Goal: Task Accomplishment & Management: Use online tool/utility

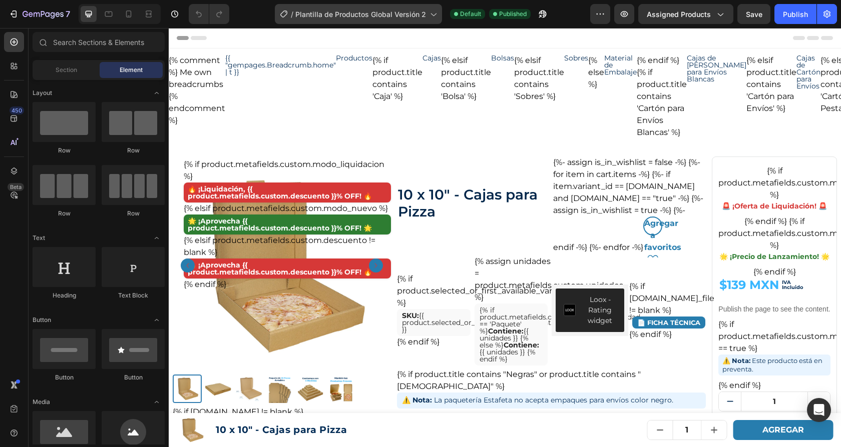
click at [379, 16] on span "Plantilla de Productos Global Versión 2" at bounding box center [360, 14] width 131 height 11
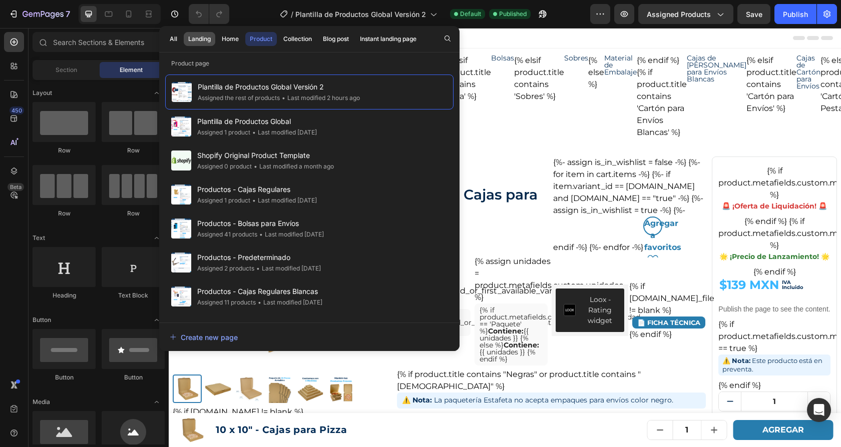
click at [203, 43] on div "Landing" at bounding box center [199, 39] width 23 height 9
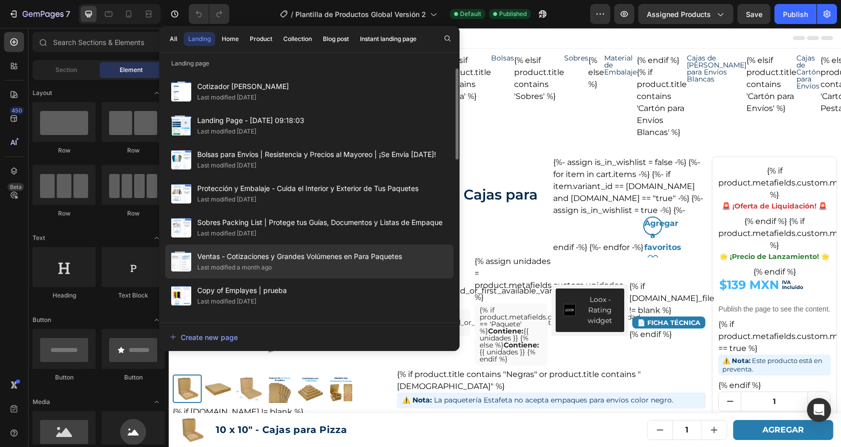
click at [269, 257] on span "Ventas - Cotizaciones y Grandes Volúmenes en Para Paquetes" at bounding box center [299, 257] width 205 height 12
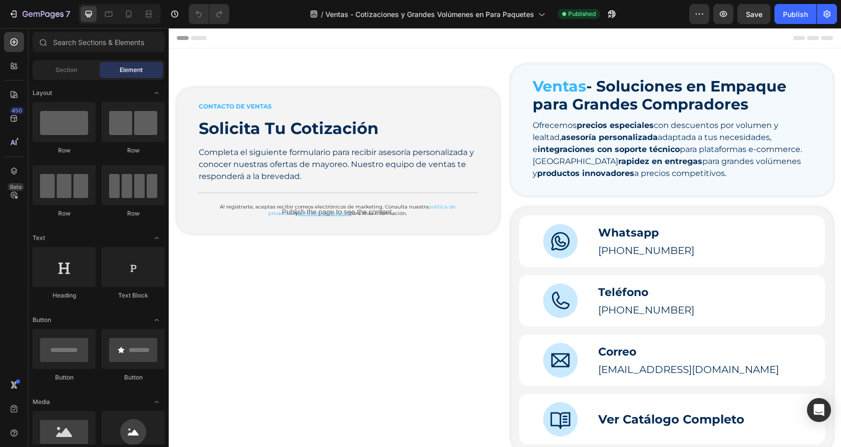
scroll to position [596, 0]
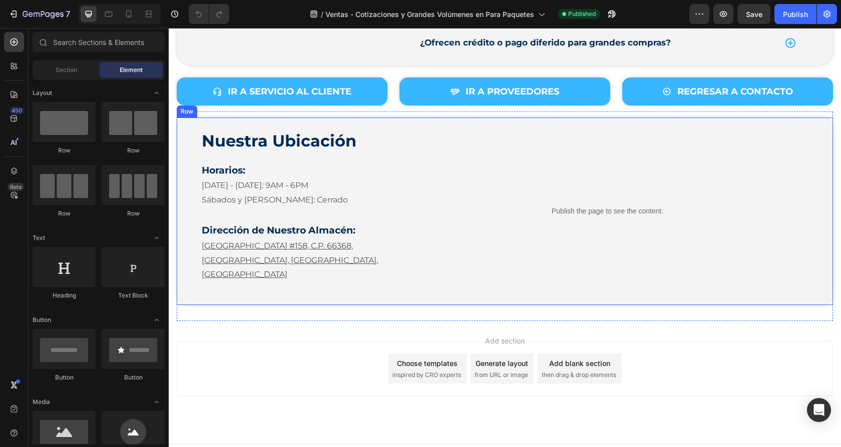
click at [396, 270] on div "Nuestra Ubicación Heading Horarios: Heading Lunes - Viernes: 9AM - 6PM Sábados …" at bounding box center [505, 212] width 656 height 188
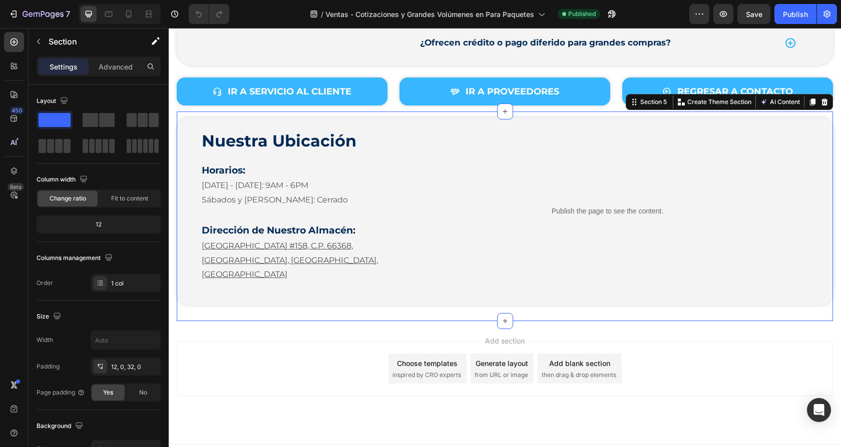
click at [327, 300] on div "Nuestra Ubicación Heading Horarios: Heading Lunes - Viernes: 9AM - 6PM Sábados …" at bounding box center [505, 217] width 656 height 210
click at [824, 102] on icon at bounding box center [824, 102] width 7 height 7
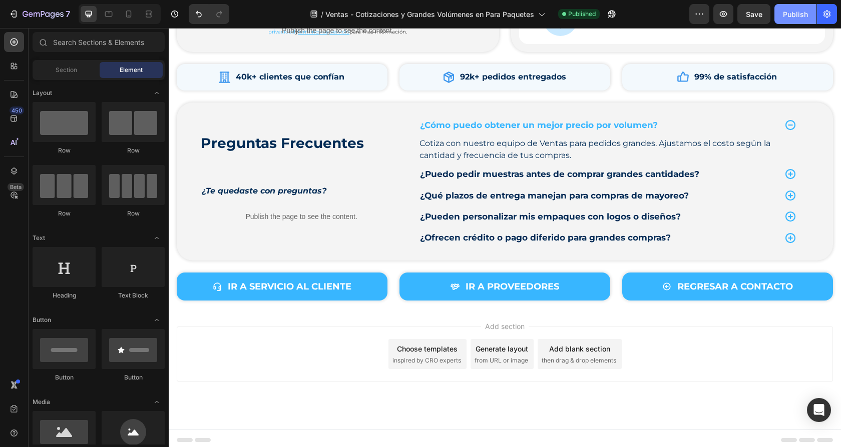
click at [798, 15] on div "Publish" at bounding box center [795, 14] width 25 height 11
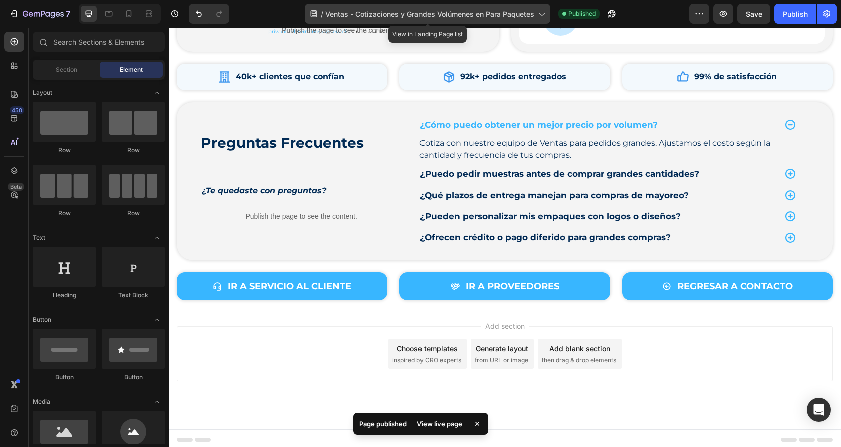
click at [467, 17] on span "Ventas - Cotizaciones y Grandes Volúmenes en Para Paquetes" at bounding box center [429, 14] width 209 height 11
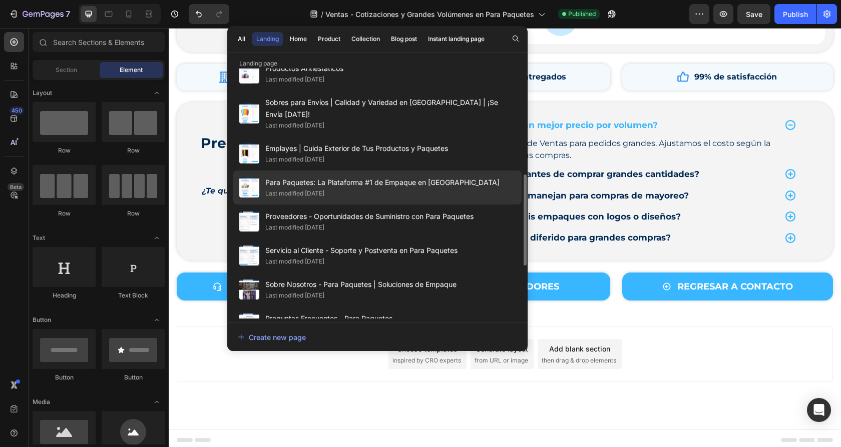
scroll to position [297, 0]
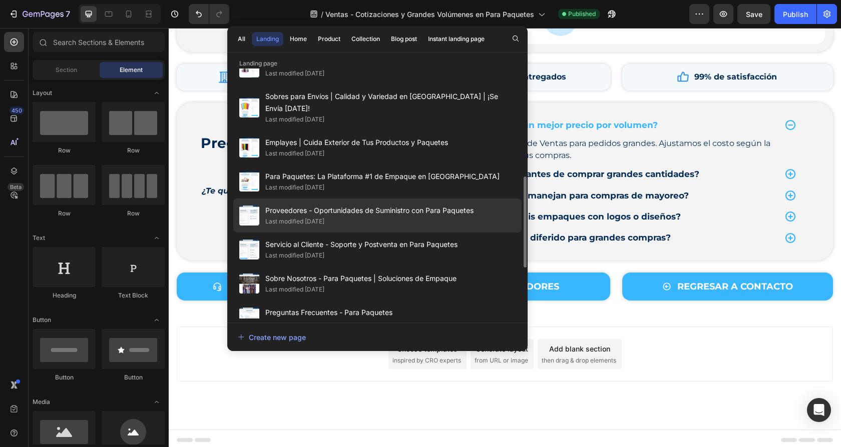
click at [349, 205] on span "Proveedores - Oportunidades de Suministro con Para Paquetes" at bounding box center [369, 211] width 208 height 12
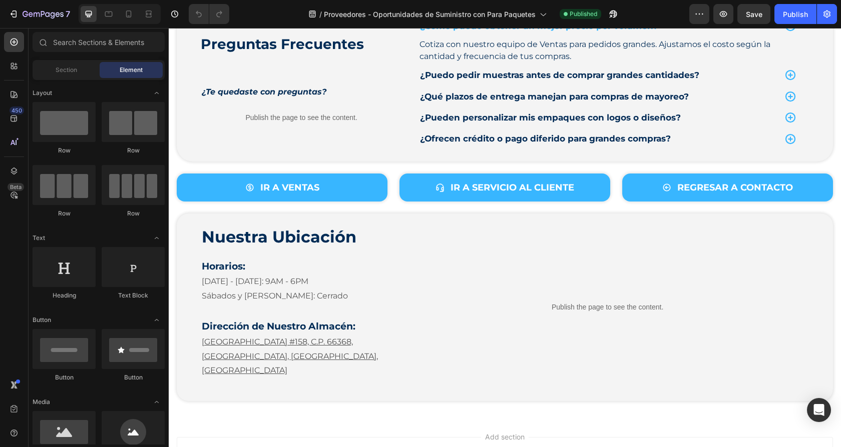
scroll to position [397, 0]
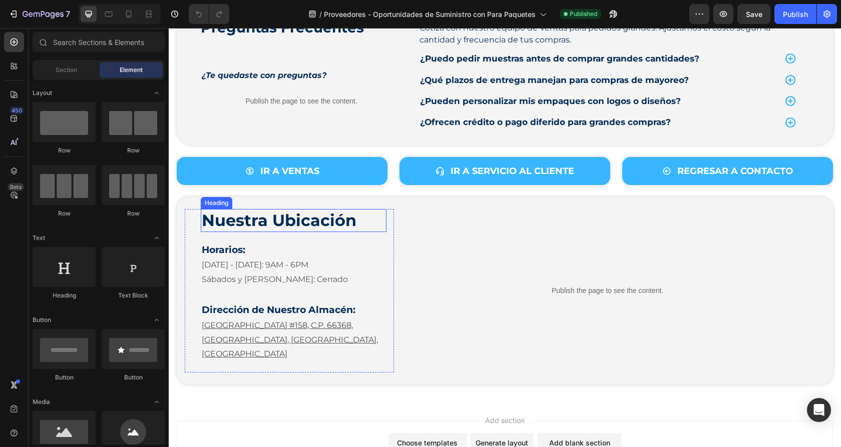
click at [382, 223] on h2 "Nuestra Ubicación" at bounding box center [294, 220] width 186 height 23
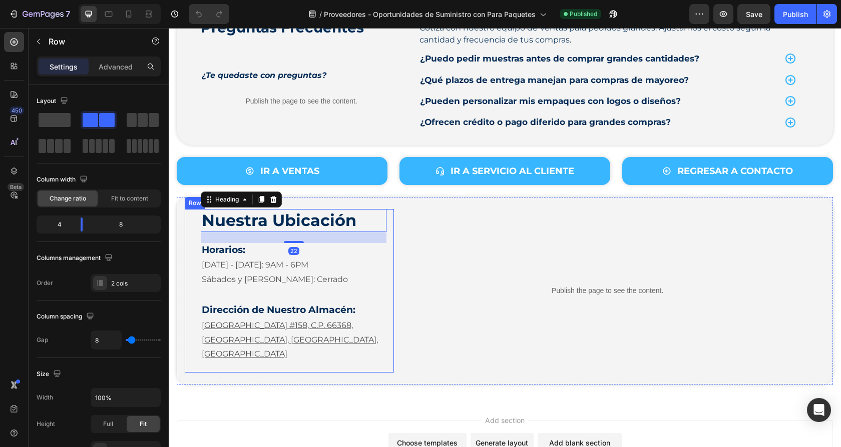
click at [393, 204] on div "Nuestra Ubicación Heading 22 Horarios: Heading Lunes - Viernes: 9AM - 6PM Sábad…" at bounding box center [505, 291] width 656 height 188
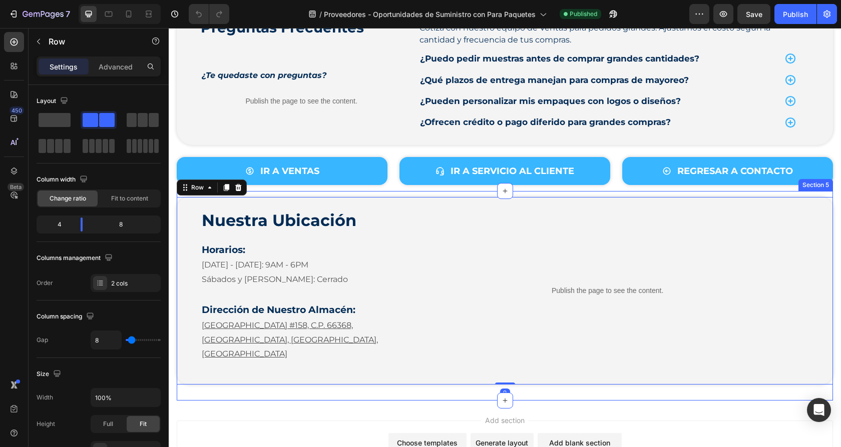
click at [260, 192] on div "Nuestra Ubicación Heading Horarios: Heading Lunes - Viernes: 9AM - 6PM Sábados …" at bounding box center [505, 296] width 656 height 210
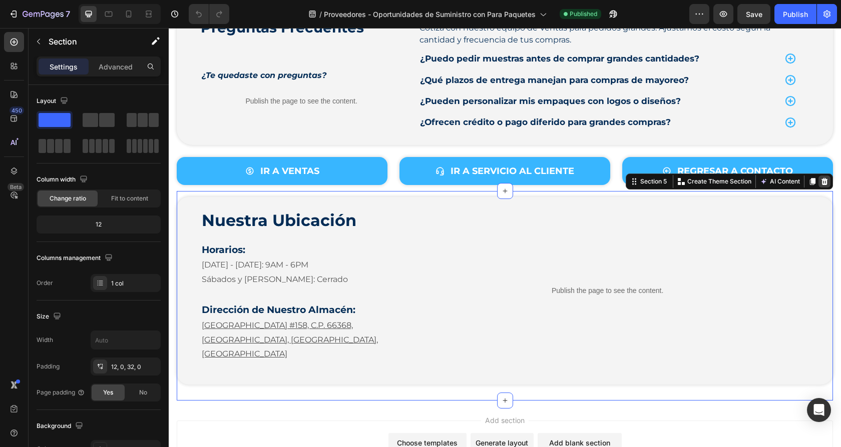
click at [826, 179] on icon at bounding box center [824, 181] width 7 height 7
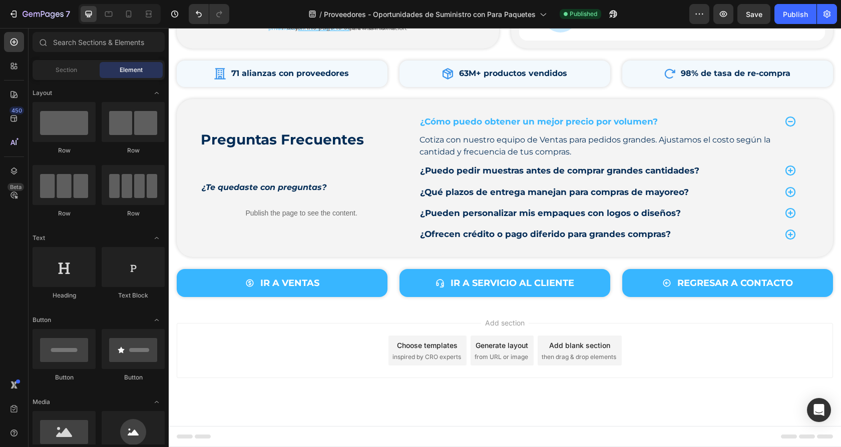
scroll to position [281, 0]
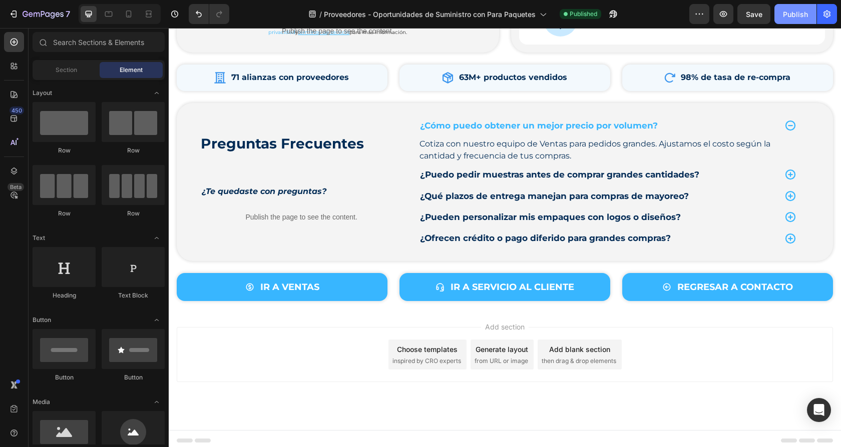
click at [799, 17] on div "Publish" at bounding box center [795, 14] width 25 height 11
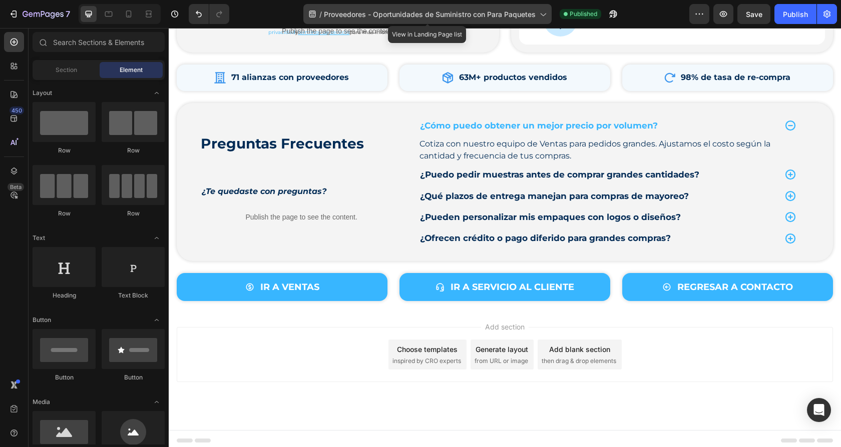
click at [458, 13] on span "Proveedores - Oportunidades de Suministro con Para Paquetes" at bounding box center [430, 14] width 212 height 11
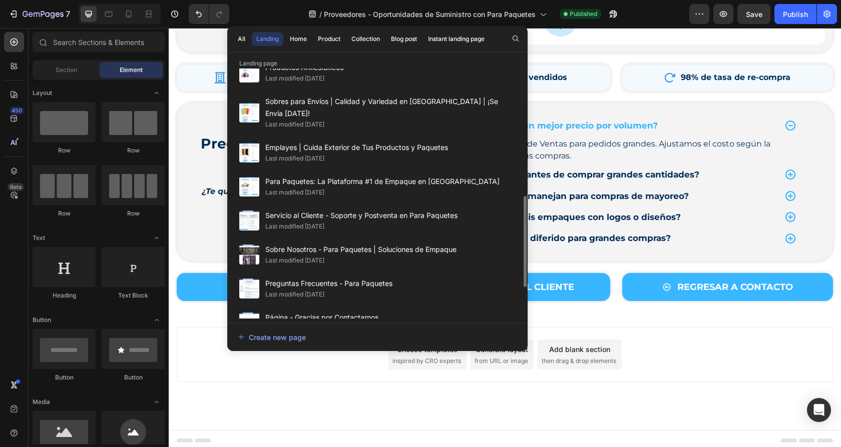
scroll to position [338, 0]
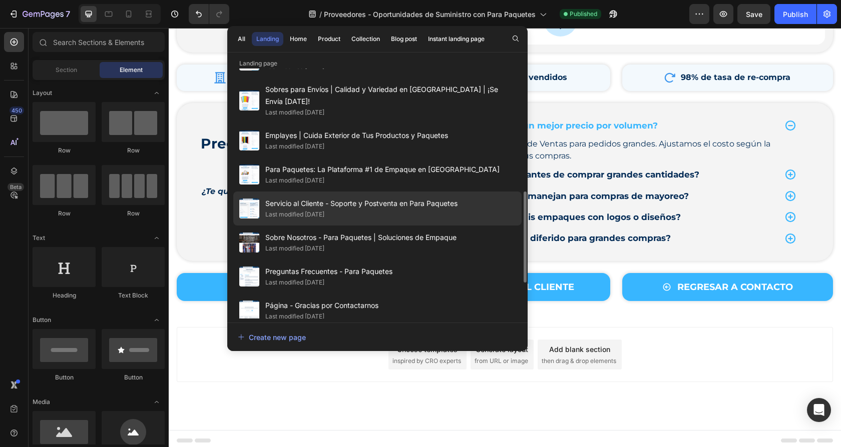
click at [344, 198] on span "Servicio al Cliente - Soporte y Postventa en Para Paquetes" at bounding box center [361, 204] width 192 height 12
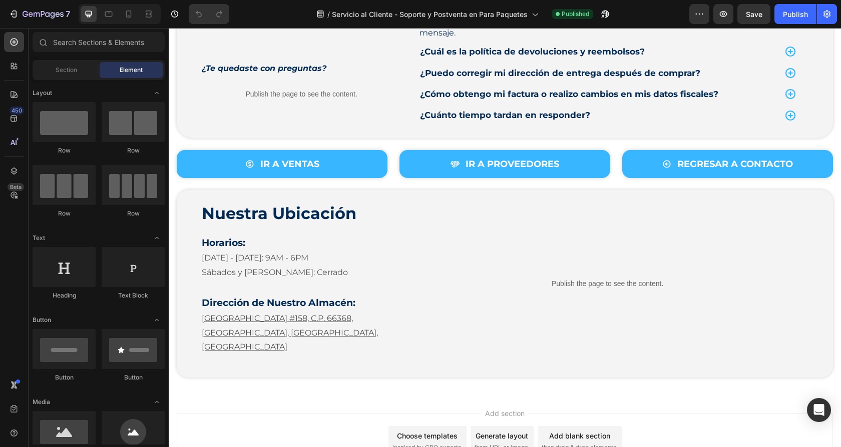
scroll to position [596, 0]
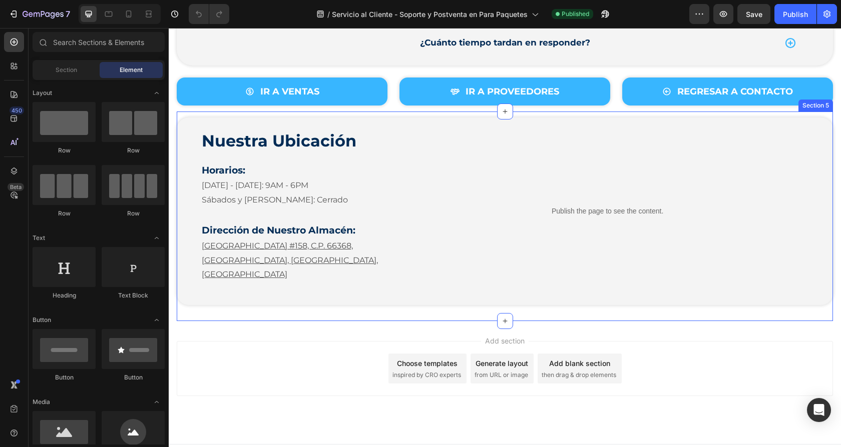
click at [452, 295] on div "Nuestra Ubicación Heading Horarios: Heading Lunes - Viernes: 9AM - 6PM Sábados …" at bounding box center [505, 217] width 656 height 210
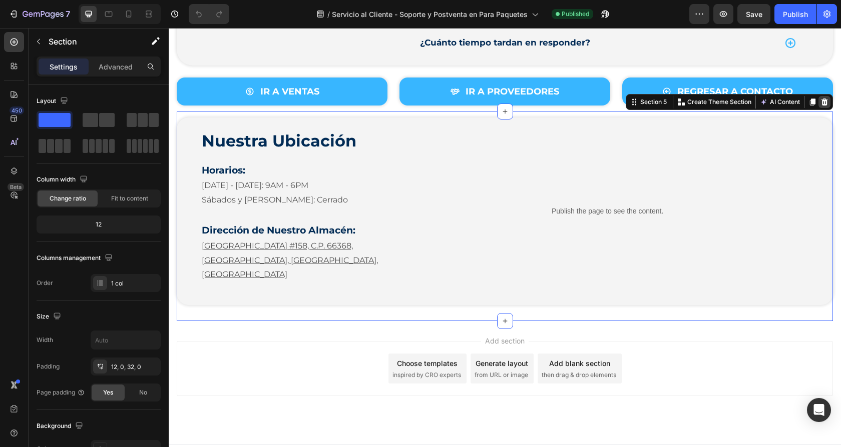
click at [820, 101] on div at bounding box center [824, 102] width 12 height 12
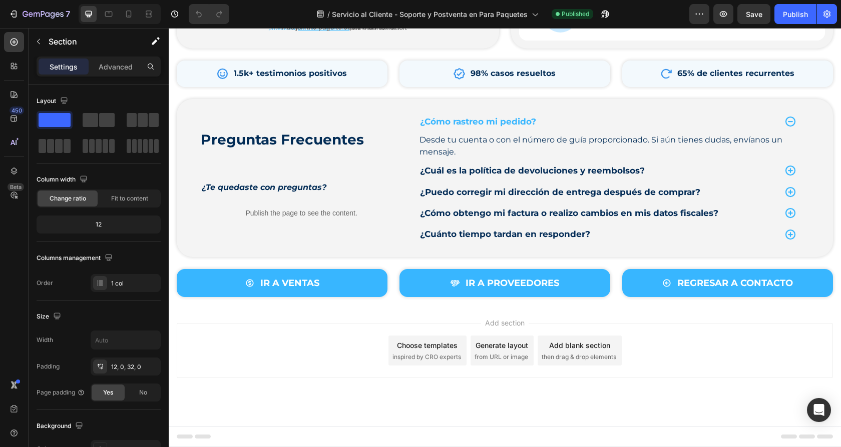
scroll to position [401, 0]
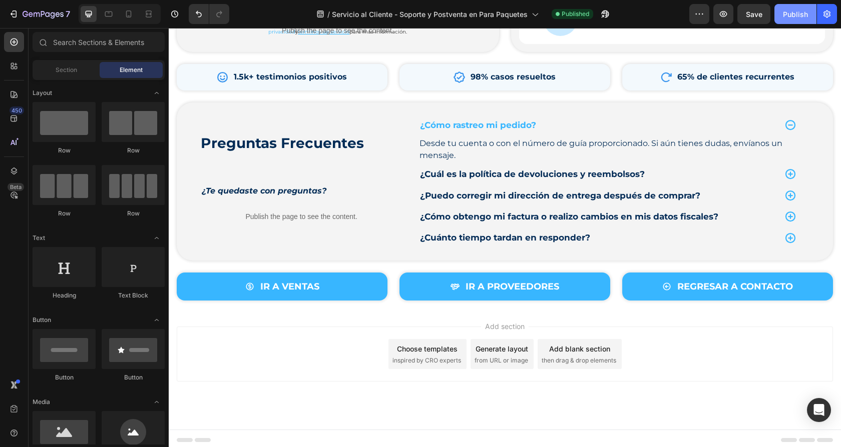
click at [798, 18] on div "Publish" at bounding box center [795, 14] width 25 height 11
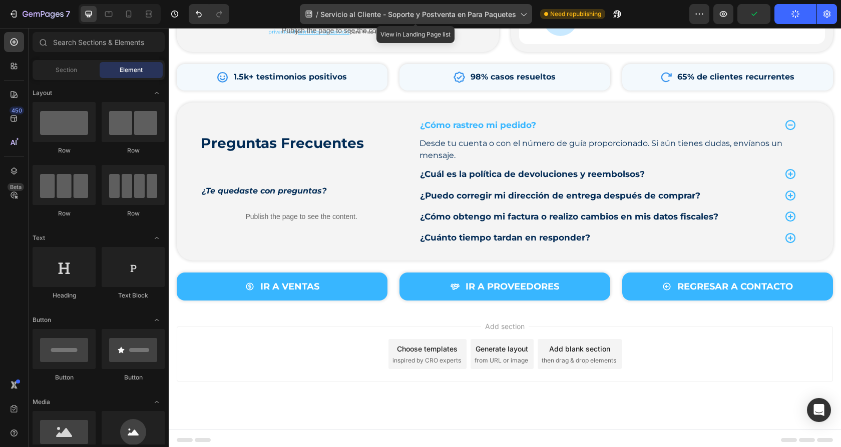
click at [487, 18] on span "Servicio al Cliente - Soporte y Postventa en Para Paquetes" at bounding box center [418, 14] width 196 height 11
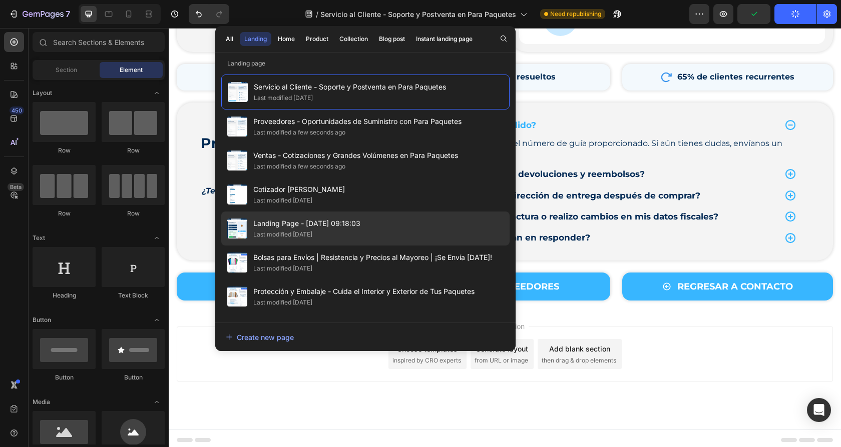
scroll to position [436, 0]
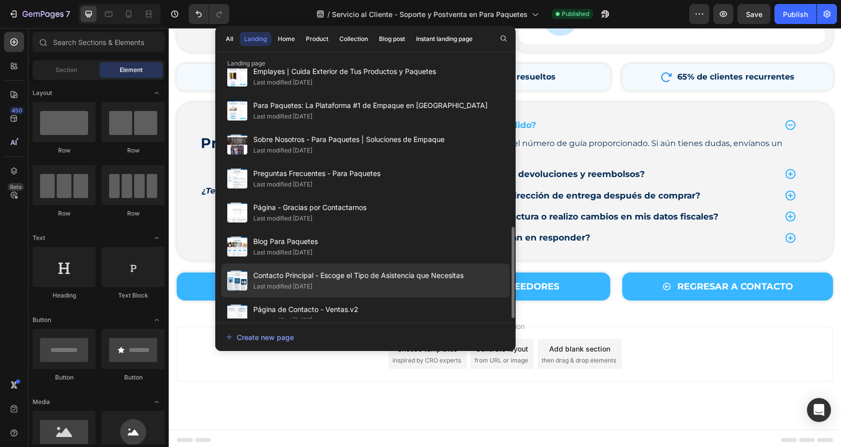
click at [340, 282] on div "Last modified [DATE]" at bounding box center [358, 287] width 210 height 10
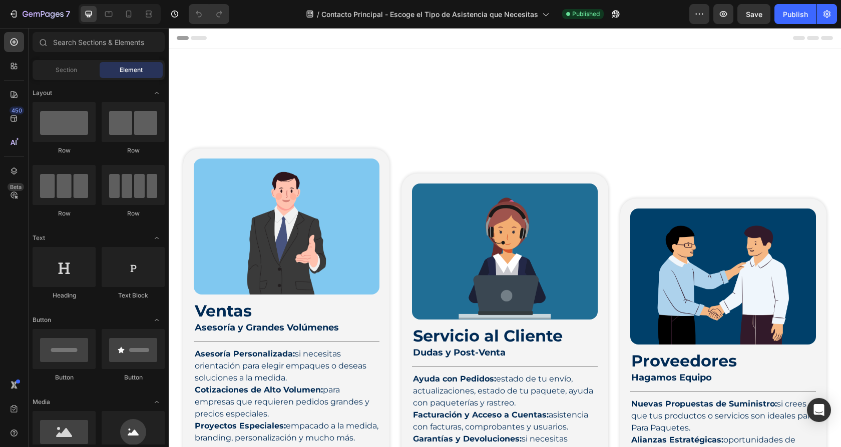
scroll to position [697, 0]
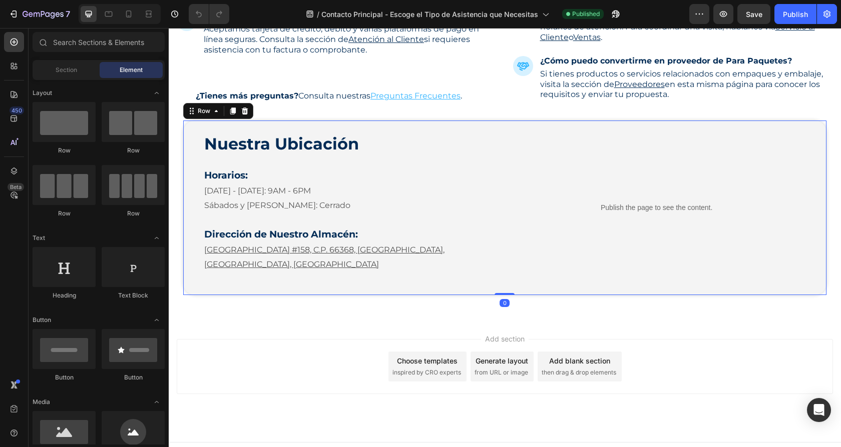
click at [494, 280] on div "Nuestra Ubicación Heading Horarios: Heading Lunes - Viernes: 9AM - 6PM Sábados …" at bounding box center [504, 208] width 643 height 174
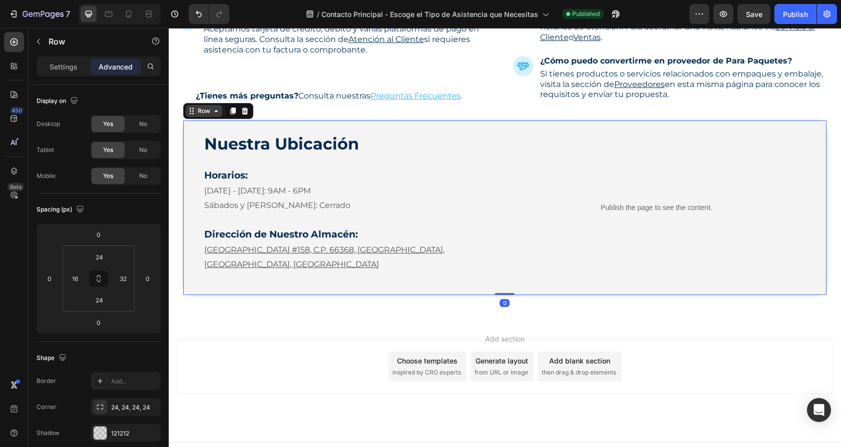
click at [208, 115] on div "Row" at bounding box center [204, 111] width 17 height 9
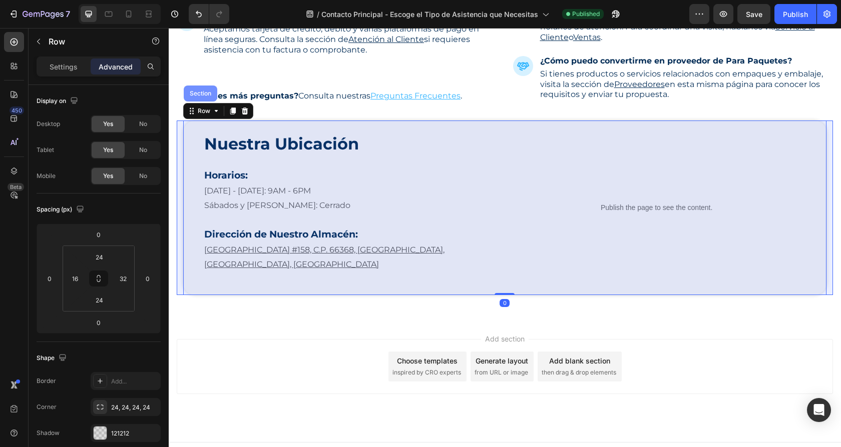
click at [202, 95] on div "Section" at bounding box center [201, 94] width 26 height 6
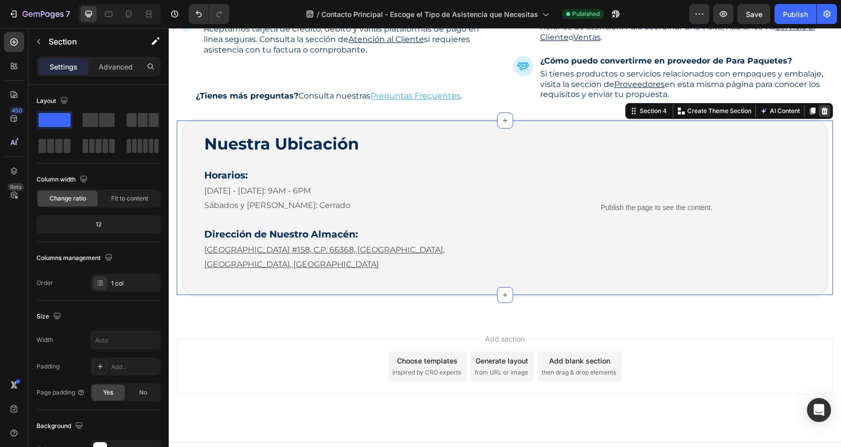
click at [826, 111] on icon at bounding box center [824, 111] width 7 height 7
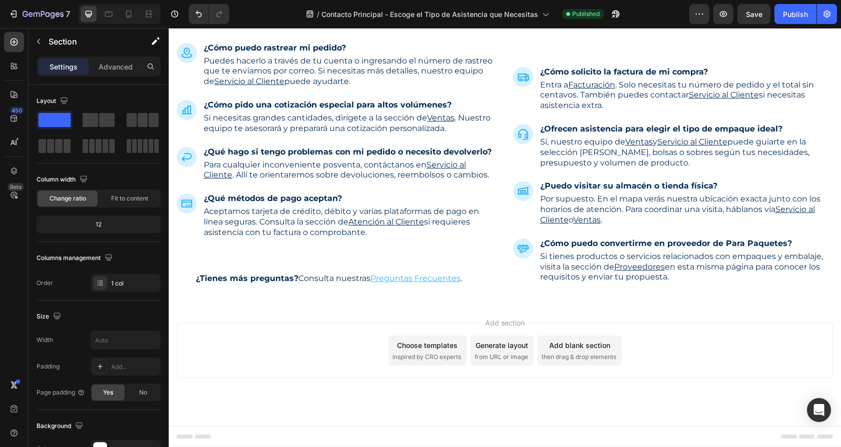
scroll to position [513, 0]
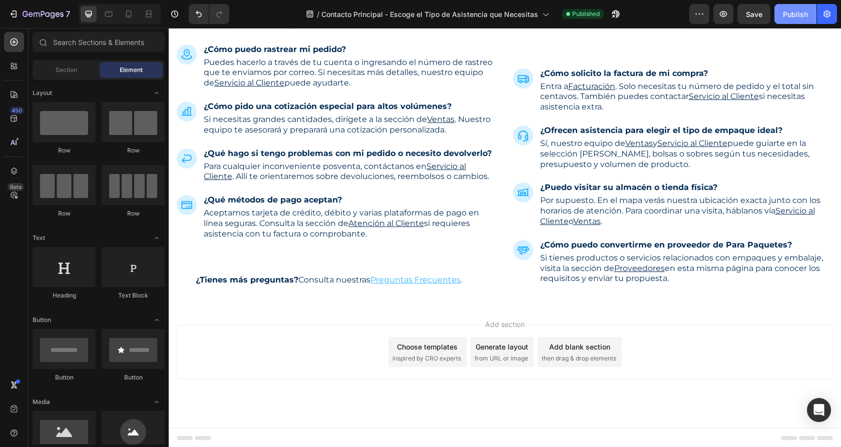
click at [791, 15] on div "Publish" at bounding box center [795, 14] width 25 height 11
click at [128, 13] on icon at bounding box center [129, 14] width 10 height 10
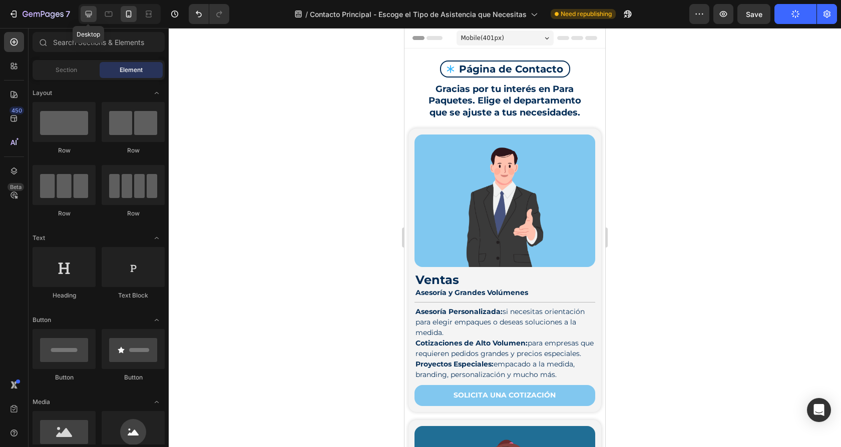
click at [91, 18] on icon at bounding box center [89, 14] width 10 height 10
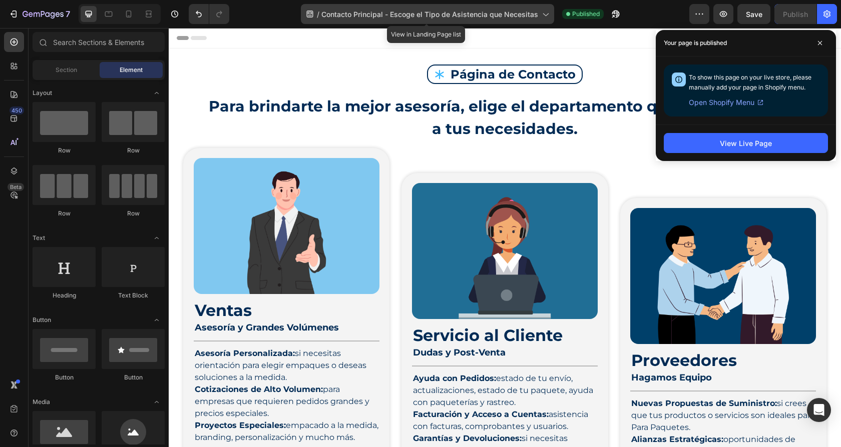
click at [364, 12] on span "Contacto Principal - Escoge el Tipo de Asistencia que Necesitas" at bounding box center [429, 14] width 217 height 11
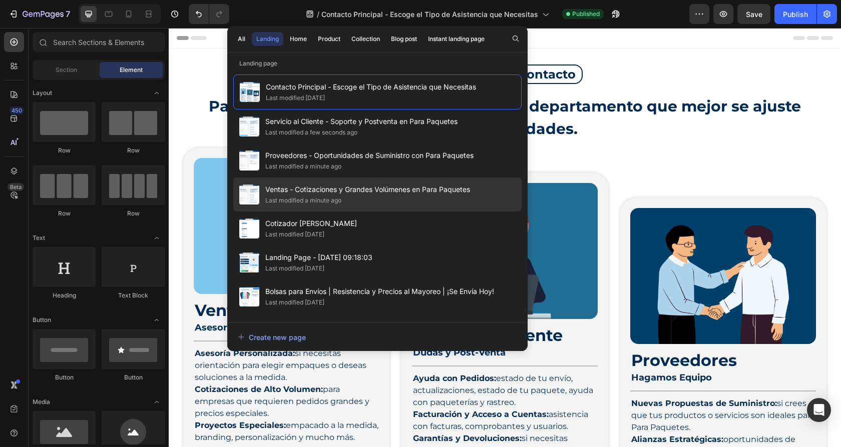
scroll to position [436, 0]
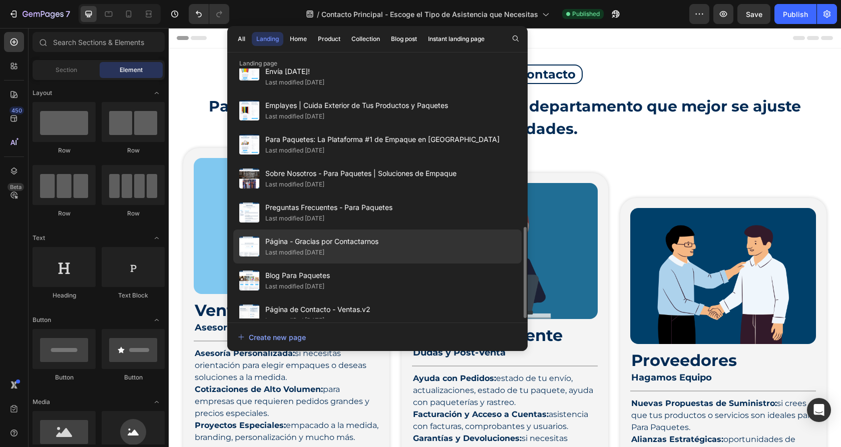
click at [354, 236] on span "Página - Gracias por Contactarnos" at bounding box center [321, 242] width 113 height 12
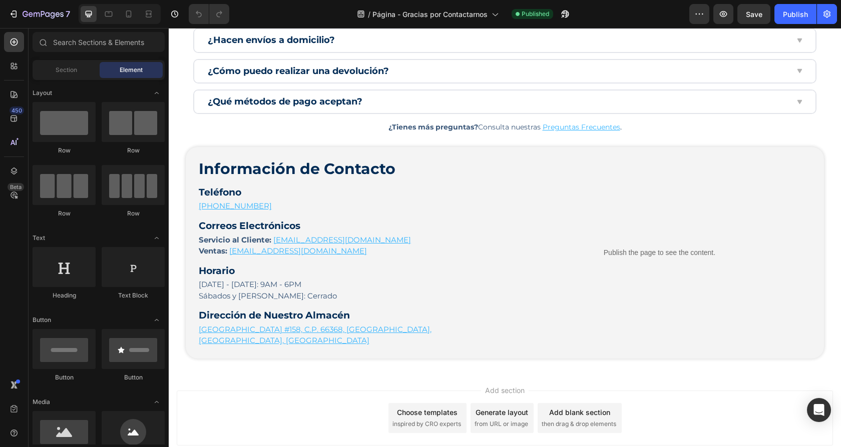
scroll to position [418, 0]
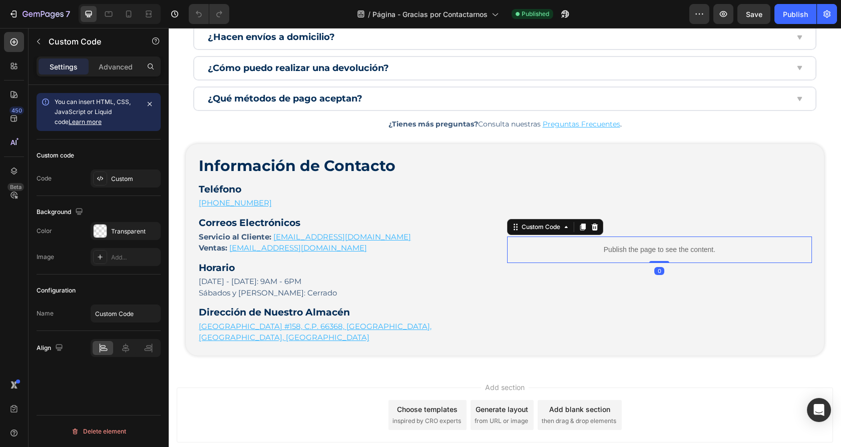
click at [631, 245] on p "Publish the page to see the content." at bounding box center [659, 250] width 305 height 11
click at [595, 223] on icon at bounding box center [594, 227] width 8 height 8
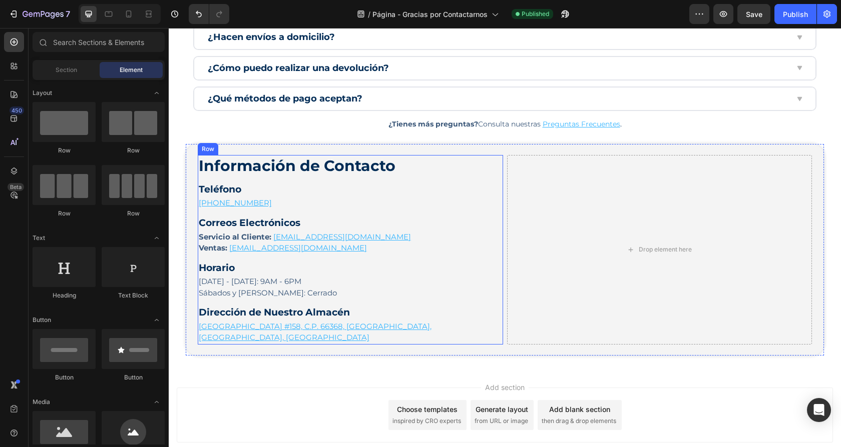
click at [502, 270] on div "Información de Contacto Heading Teléfono Heading +52 (81) 7770-5981 Text block …" at bounding box center [350, 250] width 305 height 190
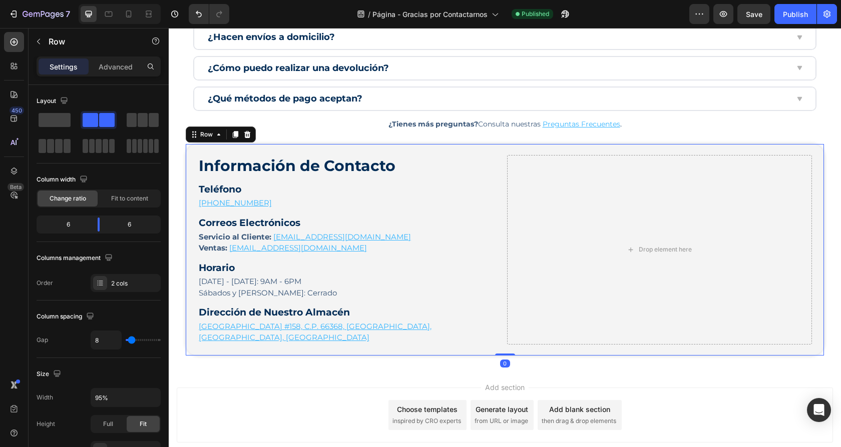
click at [504, 270] on div "Información de Contacto Heading Teléfono Heading +52 (81) 7770-5981 Text block …" at bounding box center [505, 250] width 638 height 212
click at [345, 262] on h3 "Horario" at bounding box center [348, 268] width 301 height 15
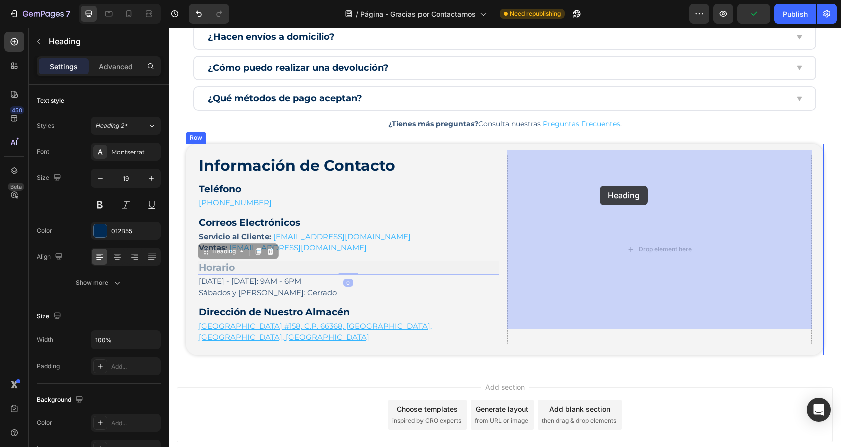
drag, startPoint x: 207, startPoint y: 250, endPoint x: 599, endPoint y: 186, distance: 397.9
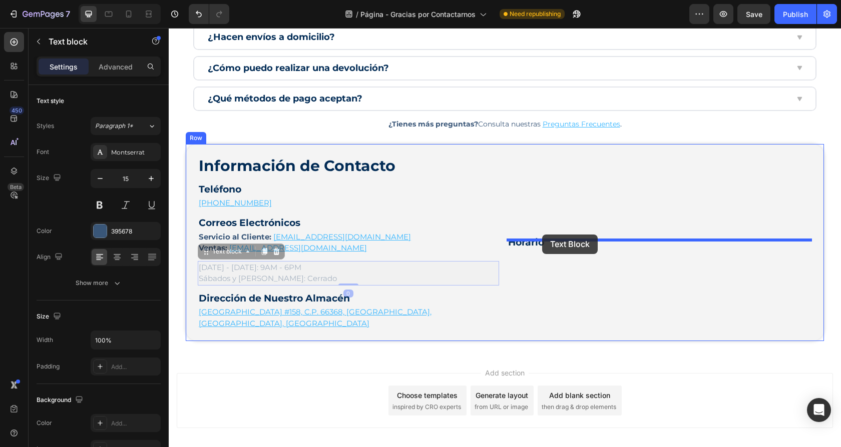
drag, startPoint x: 213, startPoint y: 253, endPoint x: 542, endPoint y: 235, distance: 329.7
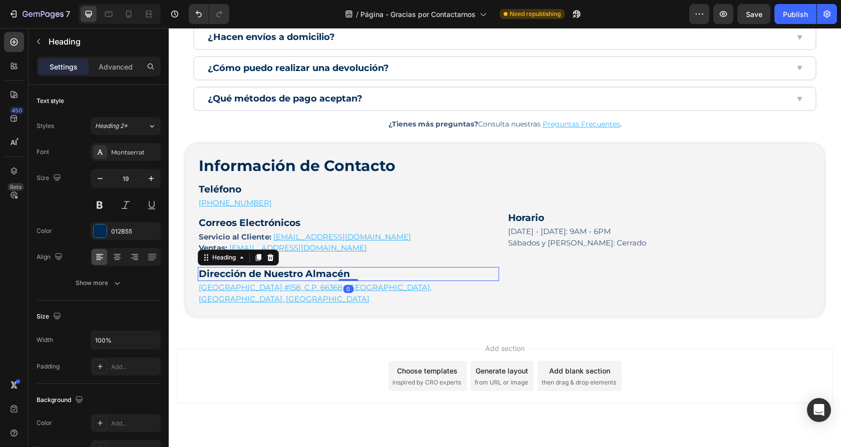
click at [247, 268] on h3 "Dirección de Nuestro Almacén" at bounding box center [348, 274] width 301 height 15
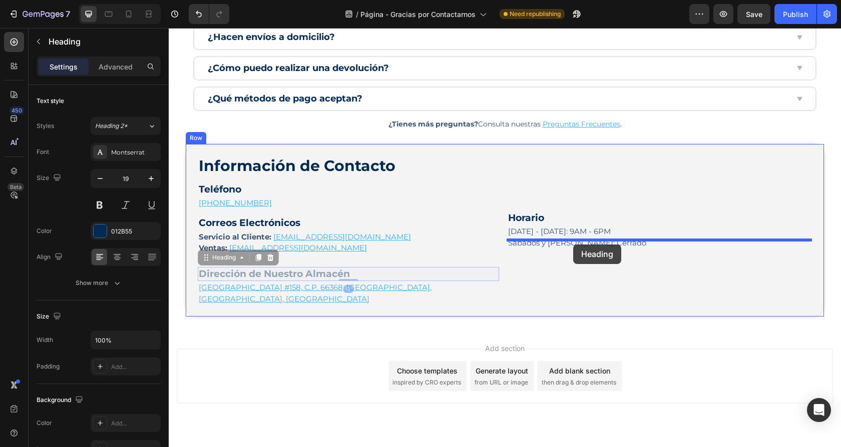
drag, startPoint x: 226, startPoint y: 258, endPoint x: 573, endPoint y: 245, distance: 347.5
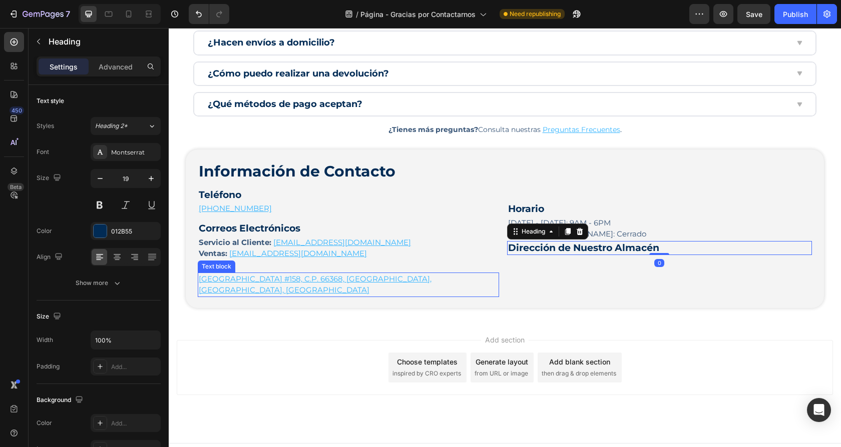
click at [224, 274] on u "Monte Alto #158, C.P. 66368, Santa Catarina, Nuevo León, México" at bounding box center [315, 284] width 233 height 21
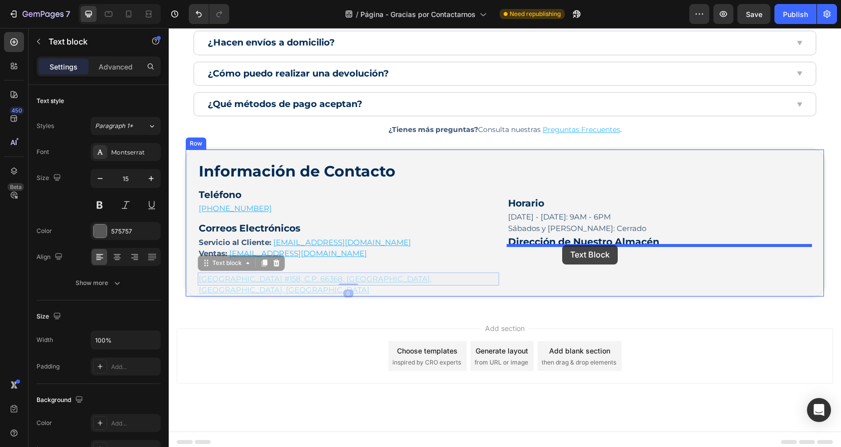
drag, startPoint x: 219, startPoint y: 262, endPoint x: 562, endPoint y: 245, distance: 343.6
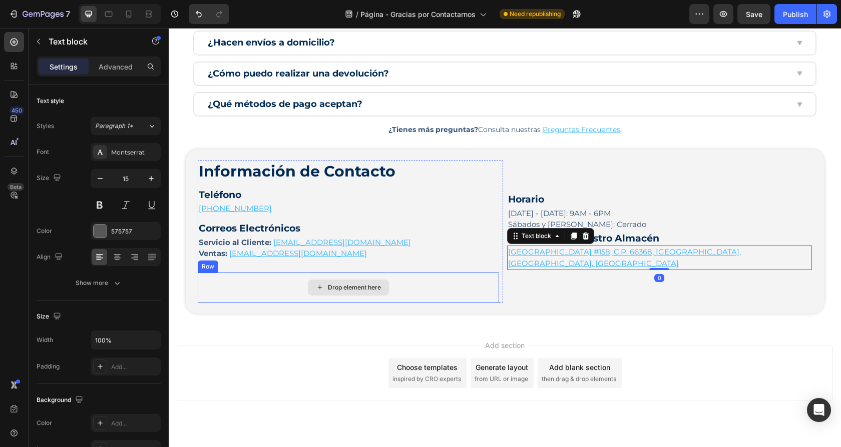
click at [452, 283] on div "Drop element here" at bounding box center [348, 288] width 301 height 30
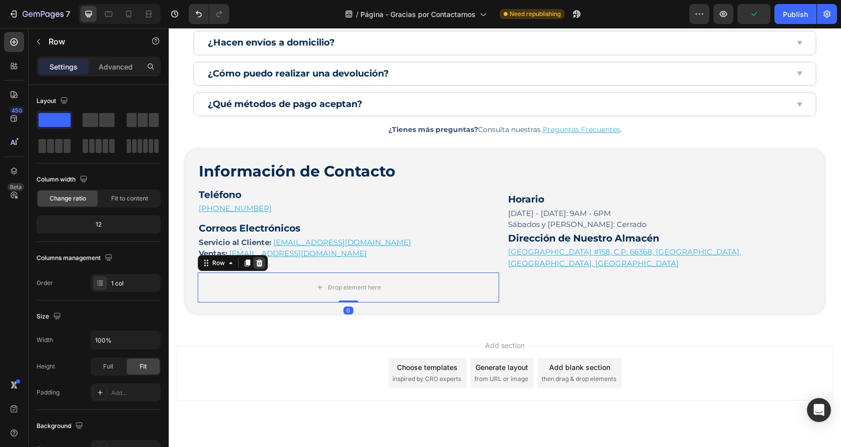
click at [257, 259] on icon at bounding box center [259, 262] width 7 height 7
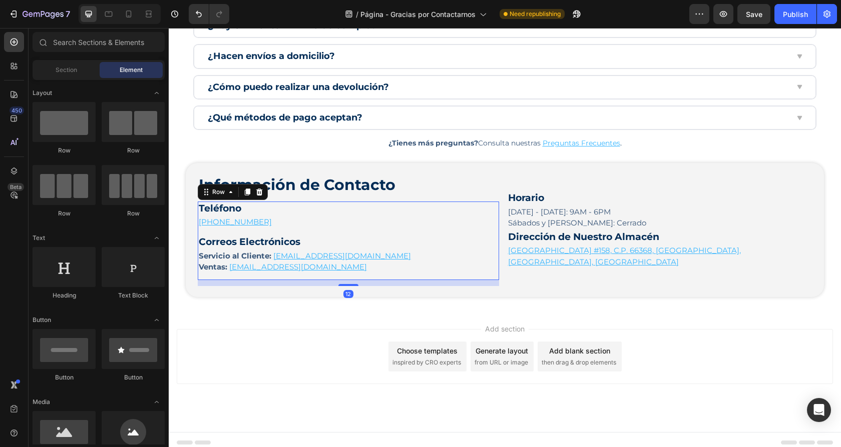
click at [482, 273] on div "Teléfono Heading +52 (81) 7770-5981 Text block Correos Electrónicos Heading Ser…" at bounding box center [348, 241] width 301 height 79
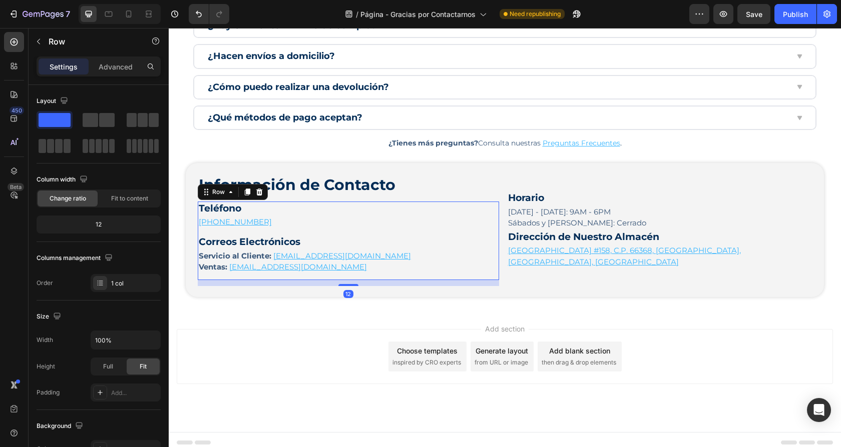
scroll to position [393, 0]
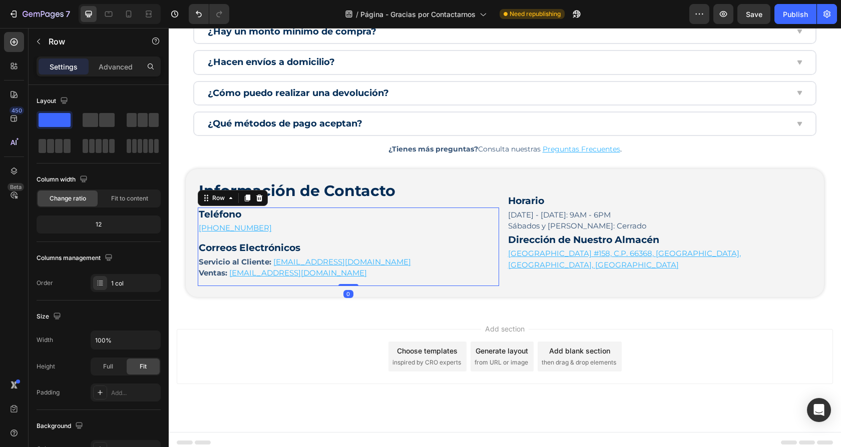
drag, startPoint x: 349, startPoint y: 280, endPoint x: 350, endPoint y: 232, distance: 48.0
click at [350, 232] on div "Teléfono Heading +52 (81) 7770-5981 Text block Correos Electrónicos Heading Ser…" at bounding box center [348, 247] width 301 height 79
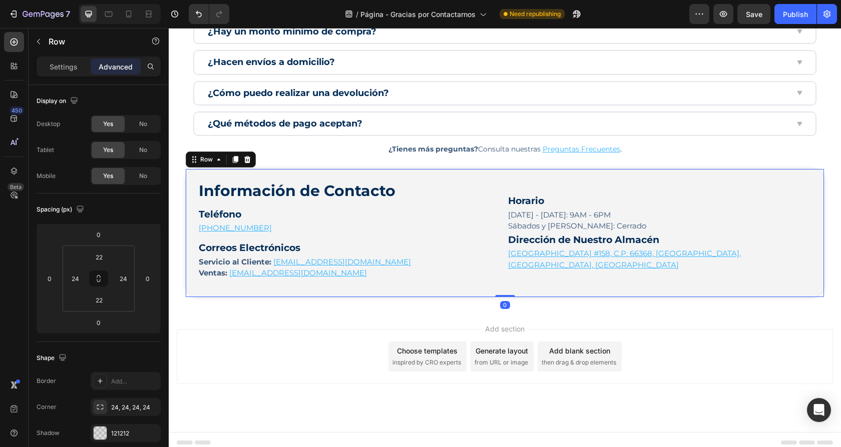
click at [524, 272] on div "Horario Heading Lunes - Viernes: 9AM - 6PM Sábados y Domingos: Cerrado Text blo…" at bounding box center [659, 233] width 305 height 106
click at [475, 271] on p "Ventas: ventas@parapaquetes.com" at bounding box center [348, 274] width 299 height 12
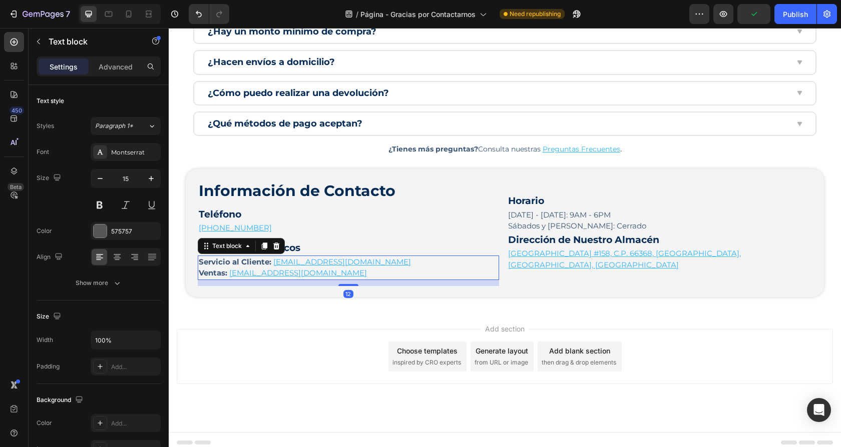
scroll to position [388, 0]
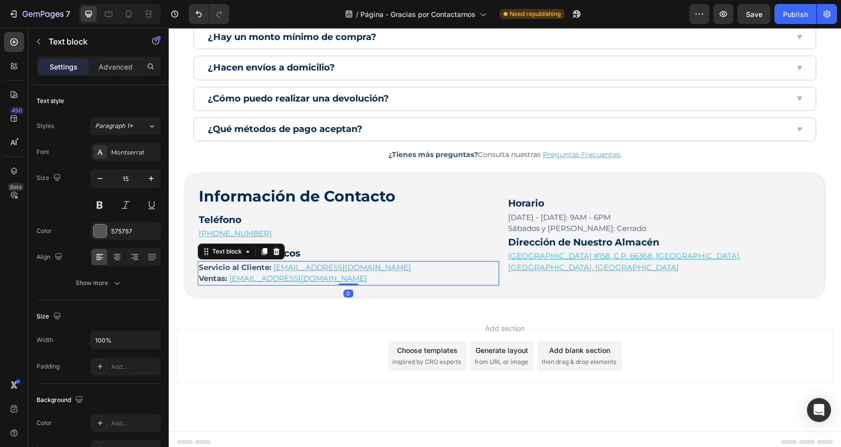
drag, startPoint x: 351, startPoint y: 280, endPoint x: 353, endPoint y: 258, distance: 22.1
click at [353, 261] on div "Servicio al Cliente: contacto@parapaquetes.com Ventas: ventas@parapaquetes.com …" at bounding box center [348, 273] width 301 height 25
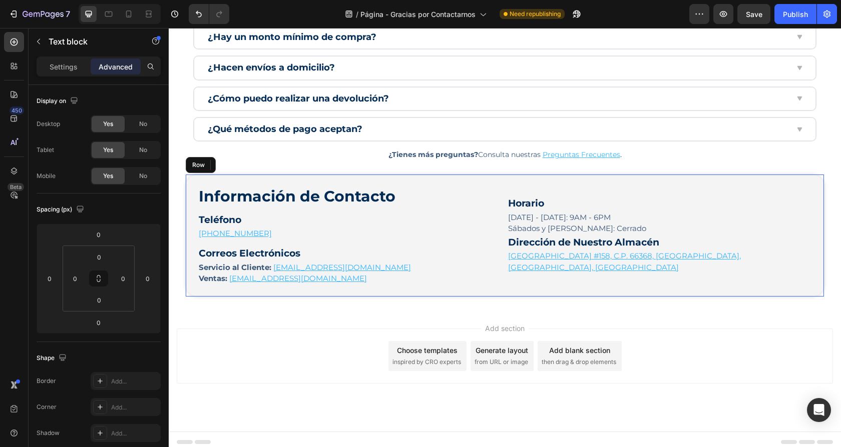
click at [529, 274] on div "Horario Heading Lunes - Viernes: 9AM - 6PM Sábados y Domingos: Cerrado Text blo…" at bounding box center [659, 236] width 305 height 100
click at [278, 323] on div "Add section Choose templates inspired by CRO experts Generate layout from URL o…" at bounding box center [505, 370] width 672 height 123
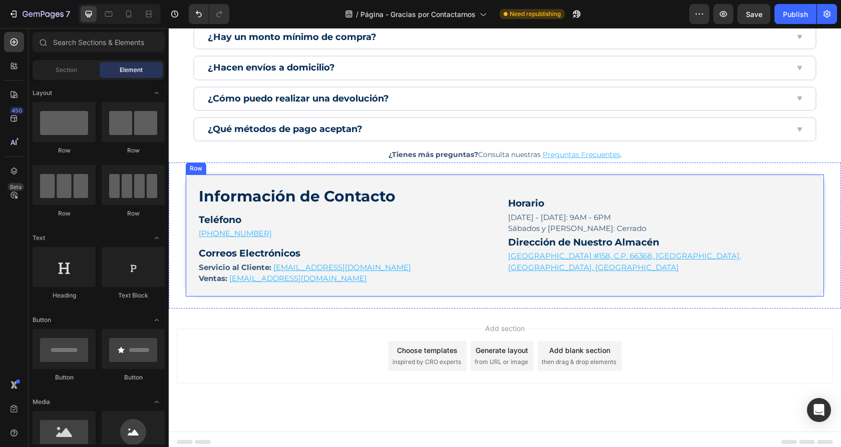
click at [191, 213] on div "Información de Contacto Heading Teléfono Heading +52 (81) 7770-5981 Text block …" at bounding box center [505, 236] width 638 height 122
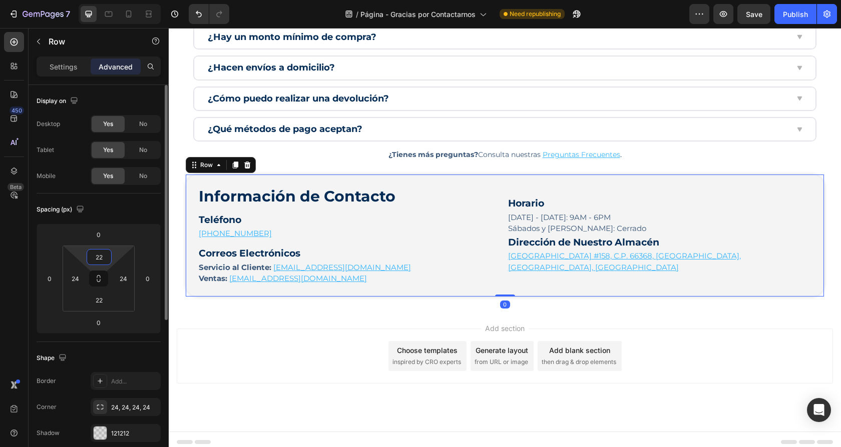
click at [103, 256] on input "22" at bounding box center [99, 257] width 20 height 15
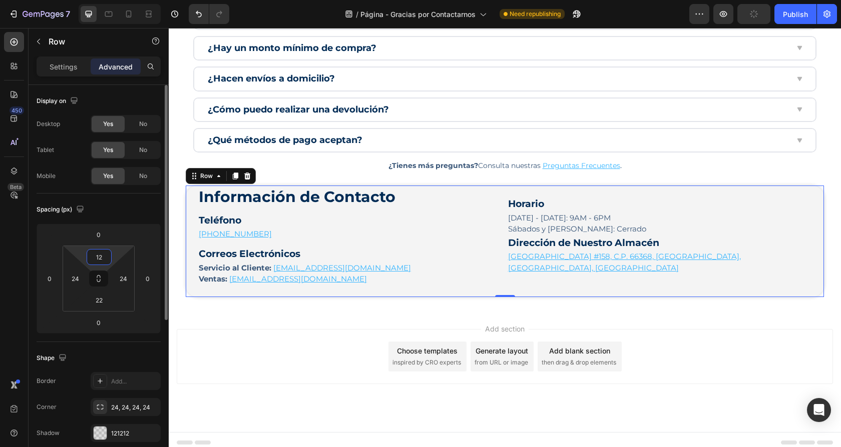
scroll to position [383, 0]
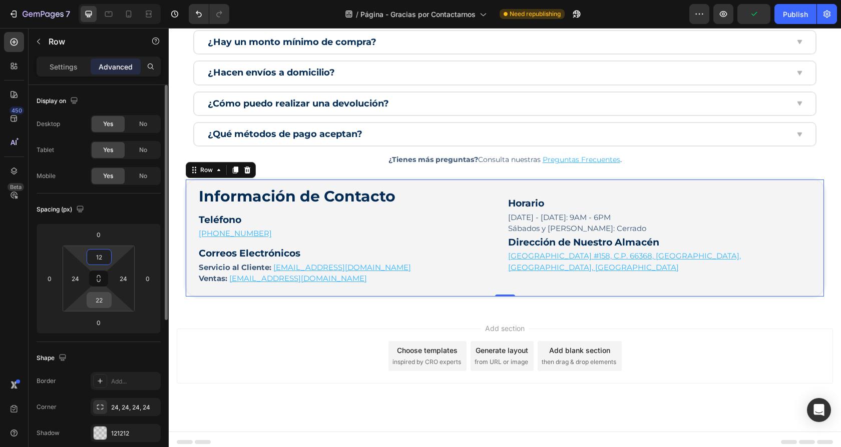
type input "12"
click at [101, 301] on input "22" at bounding box center [99, 300] width 20 height 15
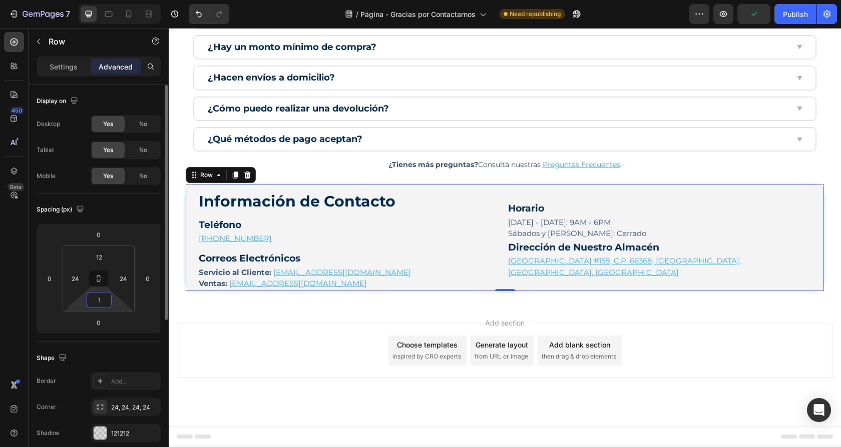
scroll to position [378, 0]
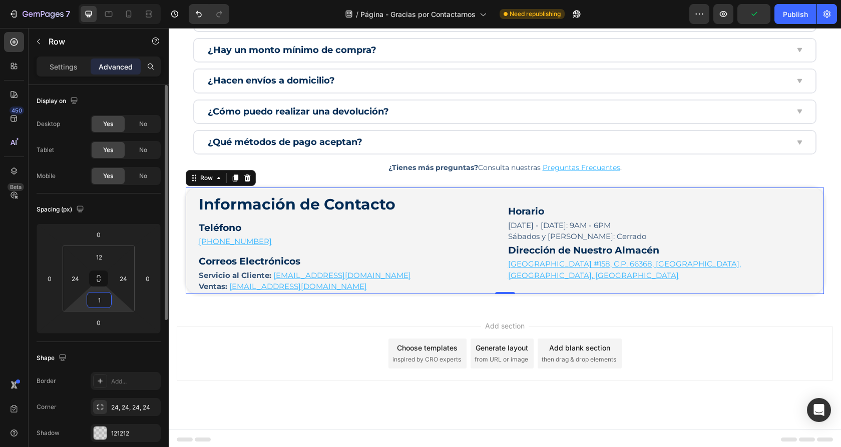
type input "12"
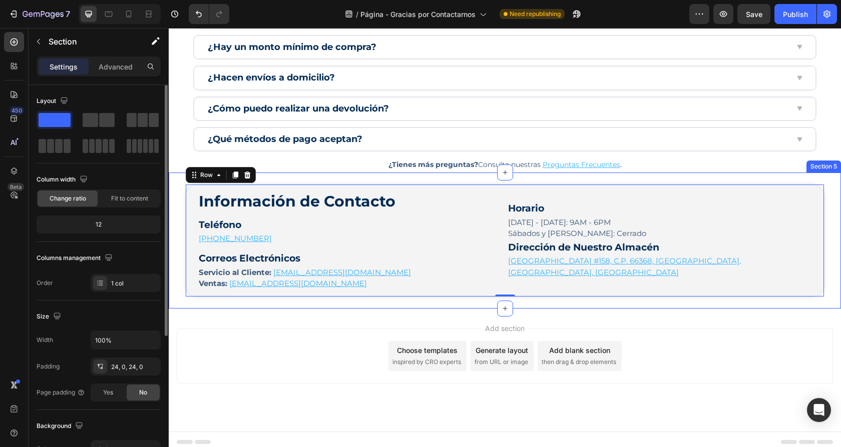
click at [327, 299] on div "Información de Contacto Heading Teléfono Heading +52 (81) 7770-5981 Text block …" at bounding box center [505, 241] width 672 height 136
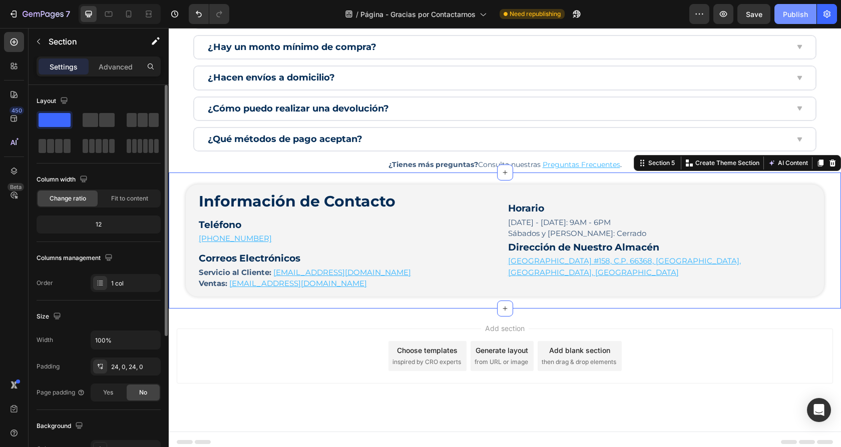
click at [795, 20] on button "Publish" at bounding box center [795, 14] width 42 height 20
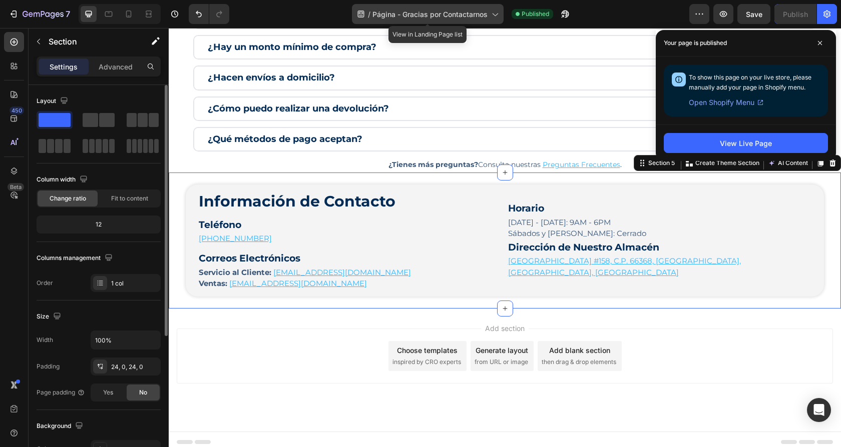
click at [398, 13] on span "Página - Gracias por Contactarnos" at bounding box center [429, 14] width 115 height 11
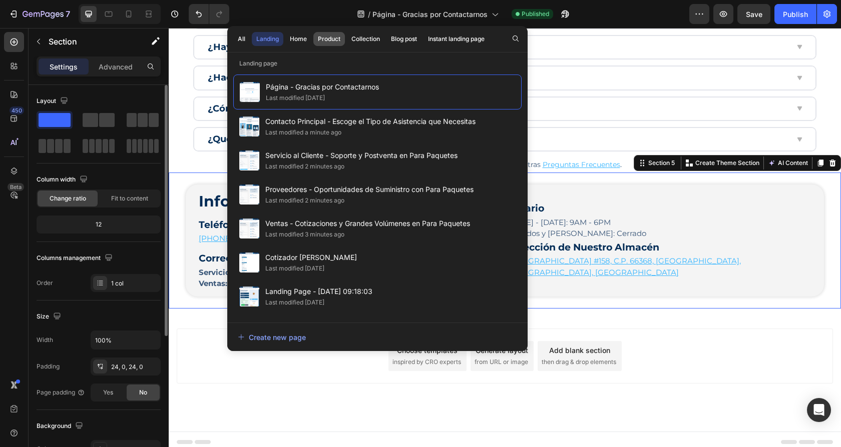
click at [326, 41] on div "Product" at bounding box center [329, 39] width 23 height 9
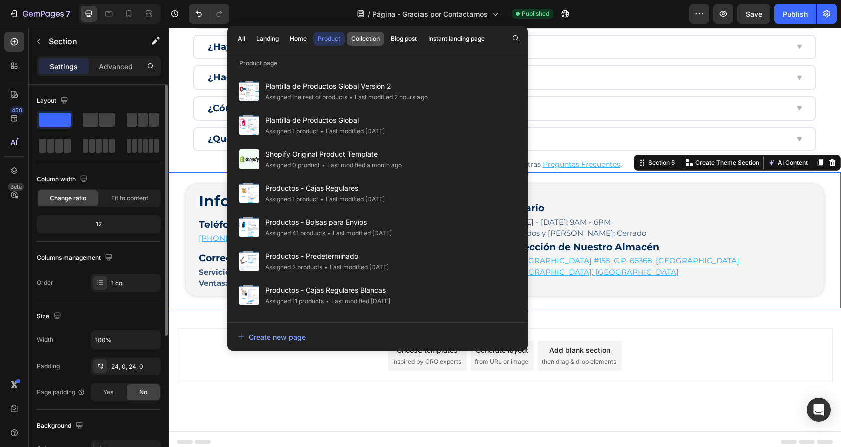
click at [372, 41] on div "Collection" at bounding box center [365, 39] width 29 height 9
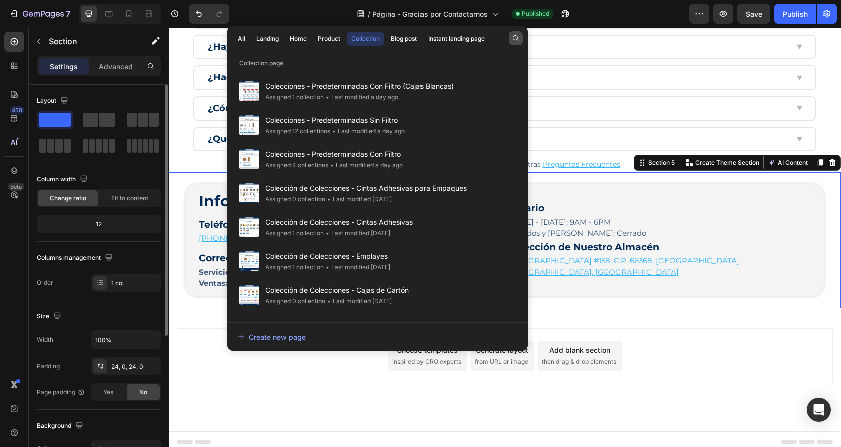
click at [515, 36] on icon "button" at bounding box center [515, 39] width 6 height 6
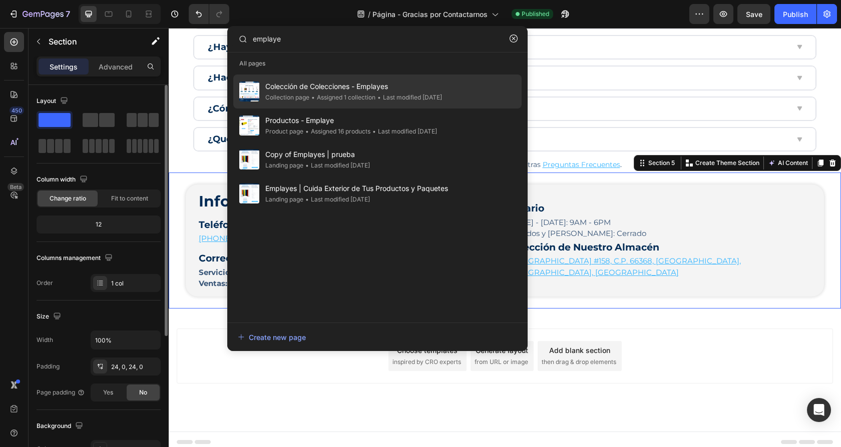
type input "emplaye"
click at [397, 93] on div "• Last modified 6 days ago" at bounding box center [408, 98] width 67 height 10
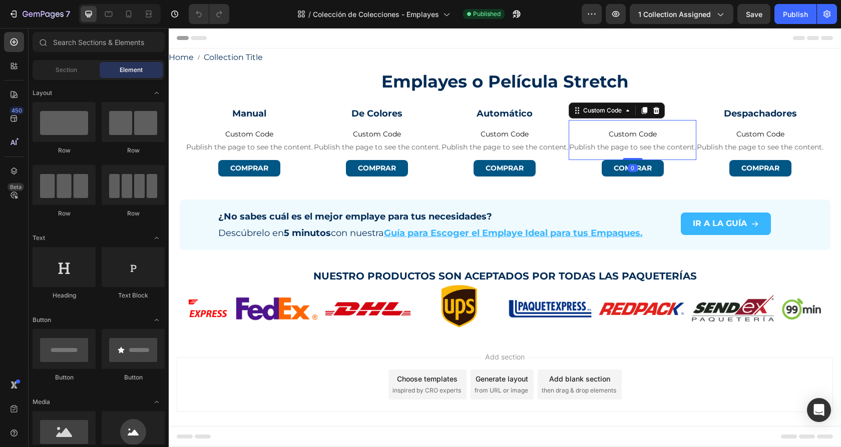
click at [636, 133] on span "Custom Code" at bounding box center [632, 134] width 128 height 12
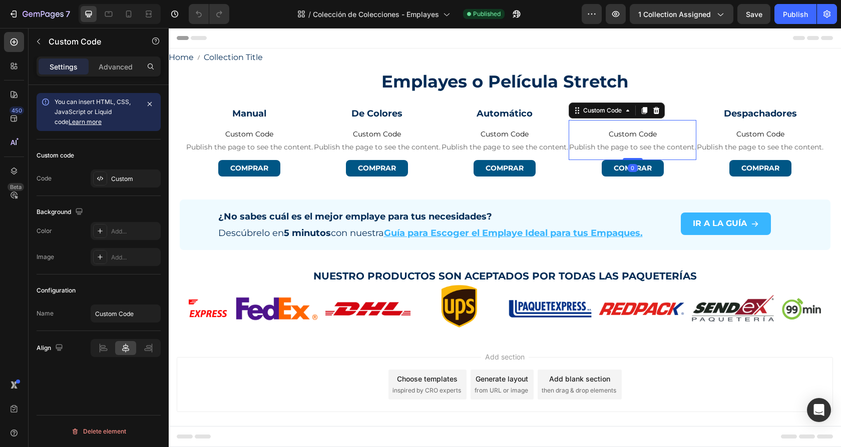
click at [636, 133] on span "Custom Code" at bounding box center [632, 134] width 128 height 12
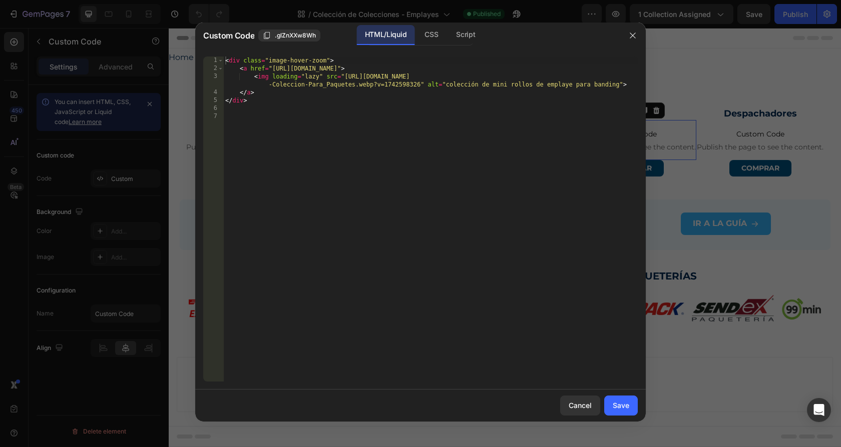
click at [636, 133] on div "< div class = "image-hover-zoom" > < a href = "https://parapaquetes.com/collect…" at bounding box center [430, 227] width 414 height 341
click at [278, 69] on div "< div class = "image-hover-zoom" > < a href = "https://parapaquetes.com/collect…" at bounding box center [430, 227] width 414 height 341
drag, startPoint x: 278, startPoint y: 69, endPoint x: 518, endPoint y: 69, distance: 240.2
click at [518, 69] on div "< div class = "image-hover-zoom" > < a href = "https://parapaquetes.com/collect…" at bounding box center [430, 227] width 414 height 341
paste textarea
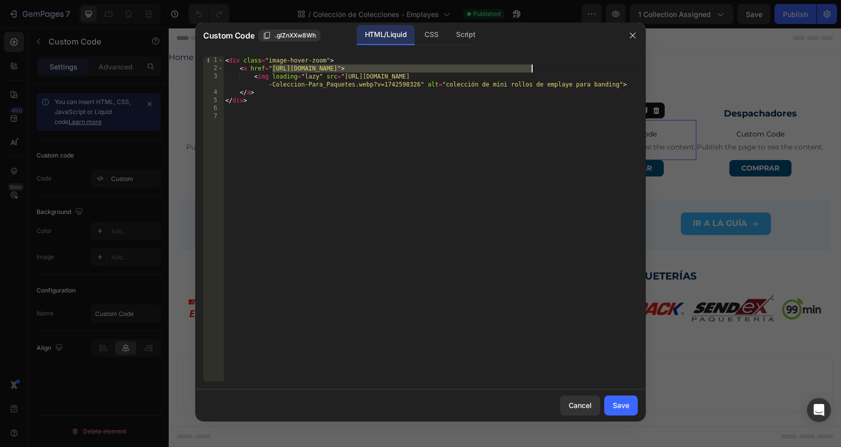
type textarea "<a href="https://parapaquetes.com/collections/emplaye-en-mini-rollos">"
click at [617, 401] on div "Save" at bounding box center [620, 405] width 17 height 11
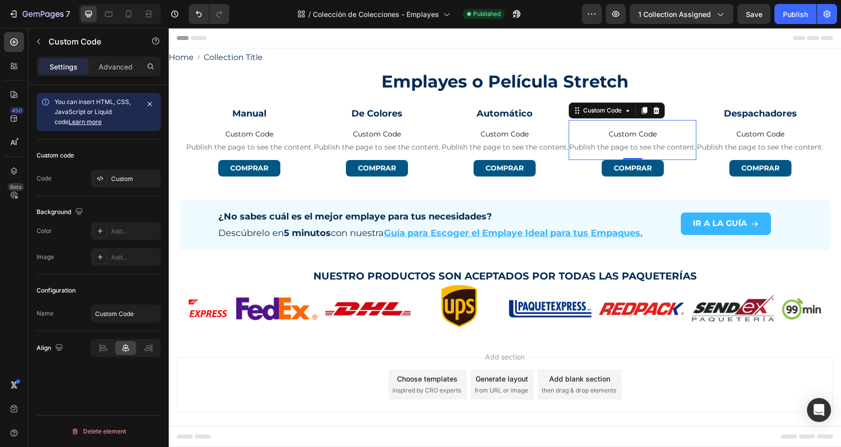
click at [633, 167] on div "0" at bounding box center [632, 168] width 10 height 8
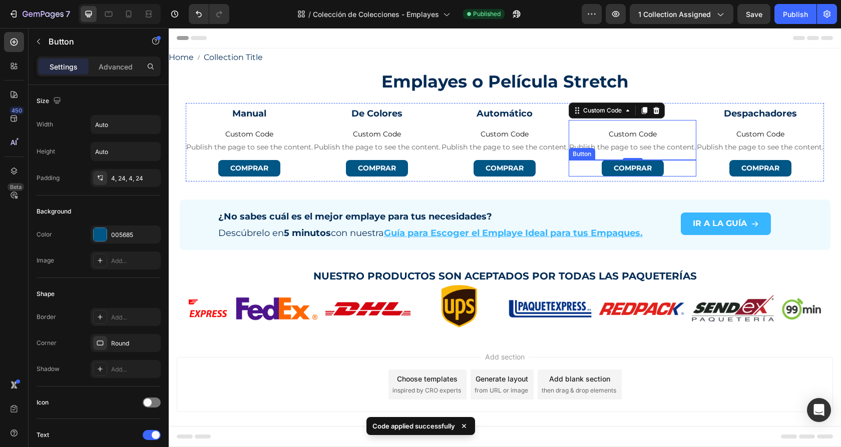
click at [586, 172] on div "comprar Button" at bounding box center [632, 168] width 128 height 17
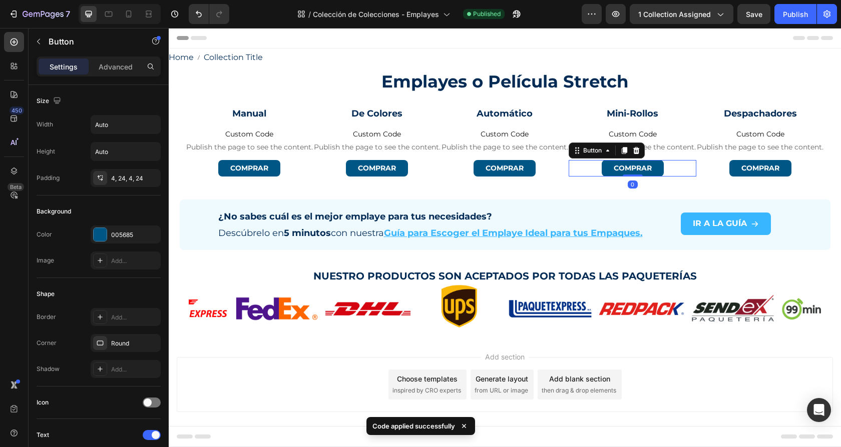
click at [579, 167] on div "comprar Button 0" at bounding box center [632, 168] width 128 height 17
click at [605, 169] on link "comprar" at bounding box center [632, 168] width 62 height 17
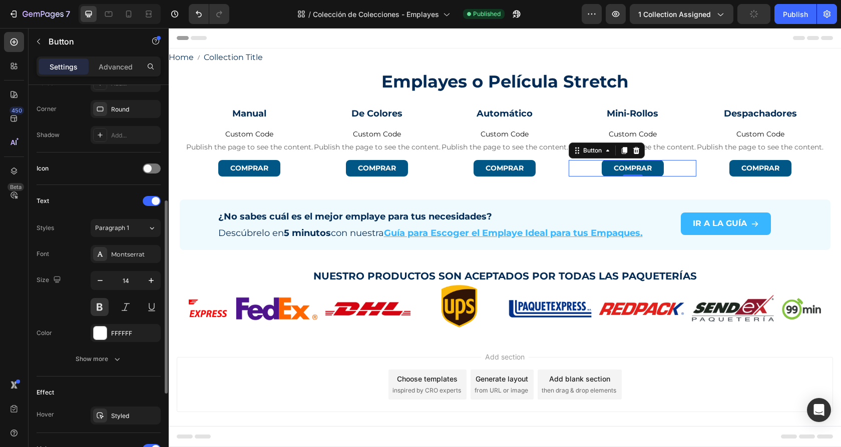
scroll to position [401, 0]
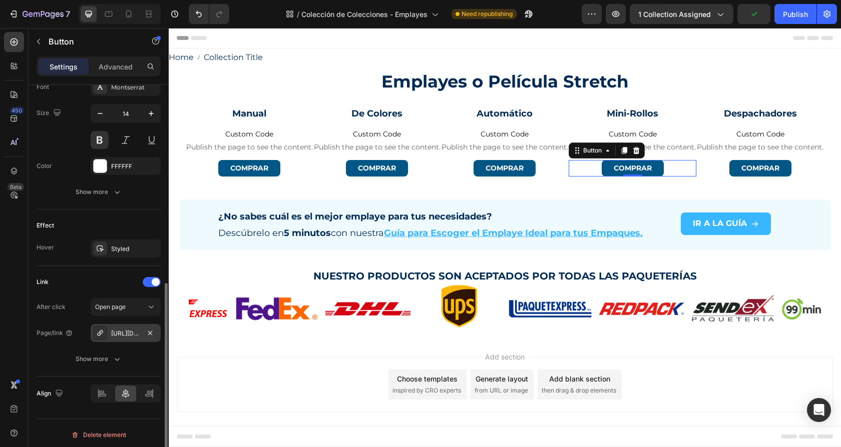
click at [124, 332] on div "https://parapaquetes.com/emplaye-en-mini-rollos-para-banding" at bounding box center [125, 333] width 29 height 9
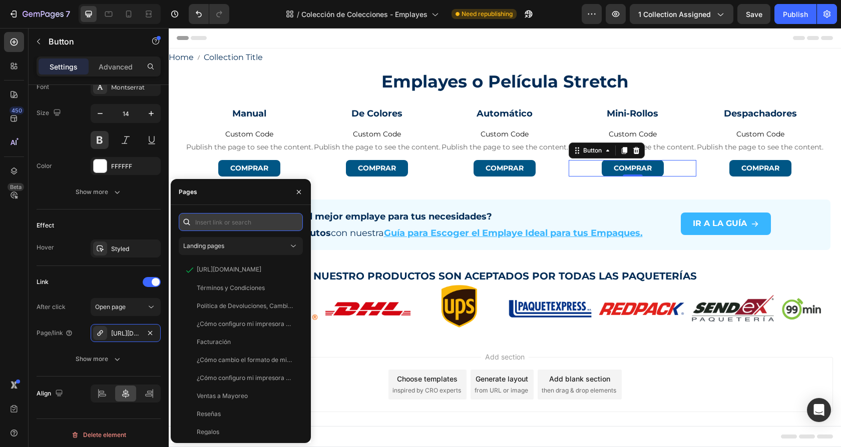
click at [242, 224] on input "text" at bounding box center [241, 222] width 124 height 18
paste input "https://parapaquetes.com/collections/emplaye-en-mini-rollos"
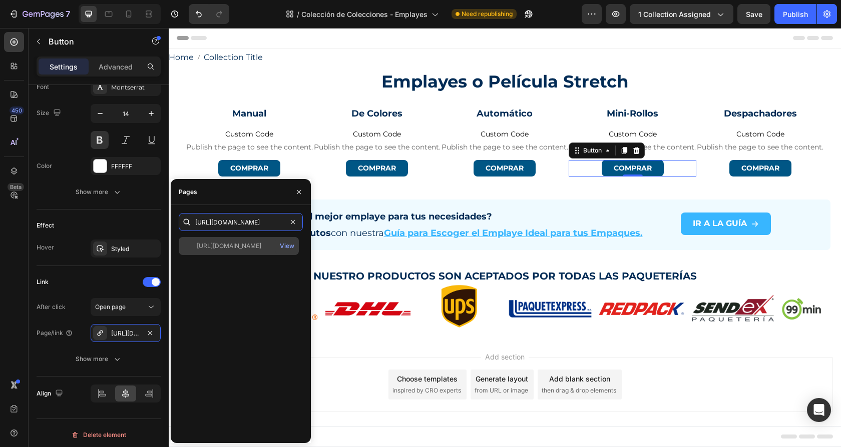
type input "https://parapaquetes.com/collections/emplaye-en-mini-rollos"
click at [232, 247] on div "https://parapaquetes.com/collections/emplaye-en-mini-rollos" at bounding box center [229, 246] width 65 height 9
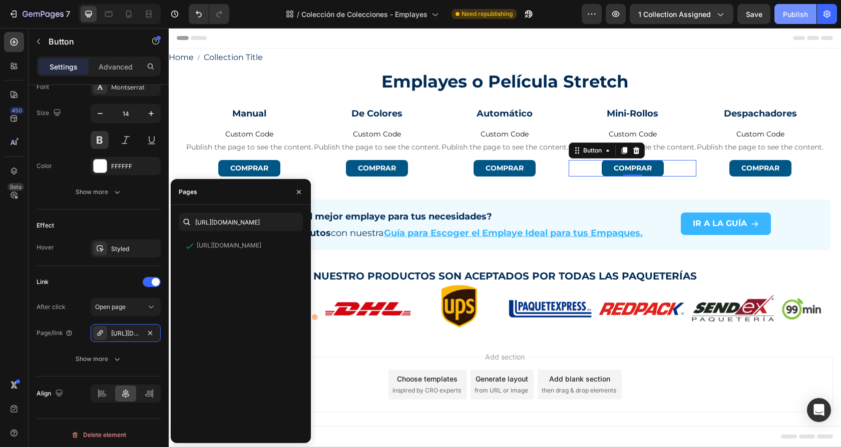
click at [792, 16] on div "Publish" at bounding box center [795, 14] width 25 height 11
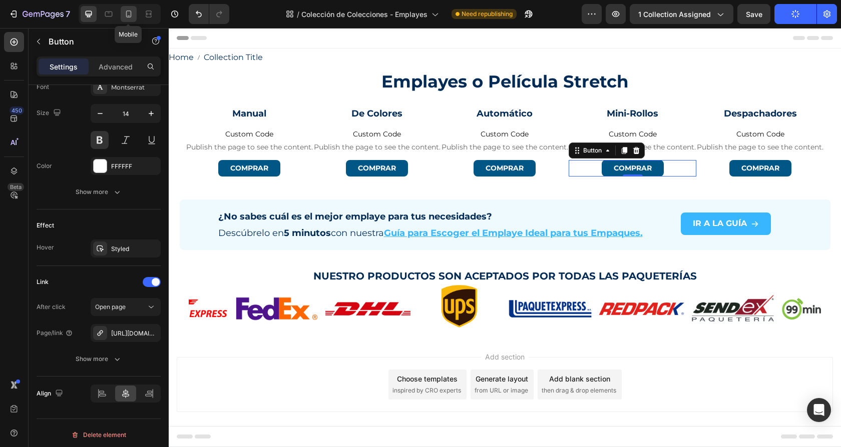
click at [130, 15] on icon at bounding box center [129, 14] width 6 height 7
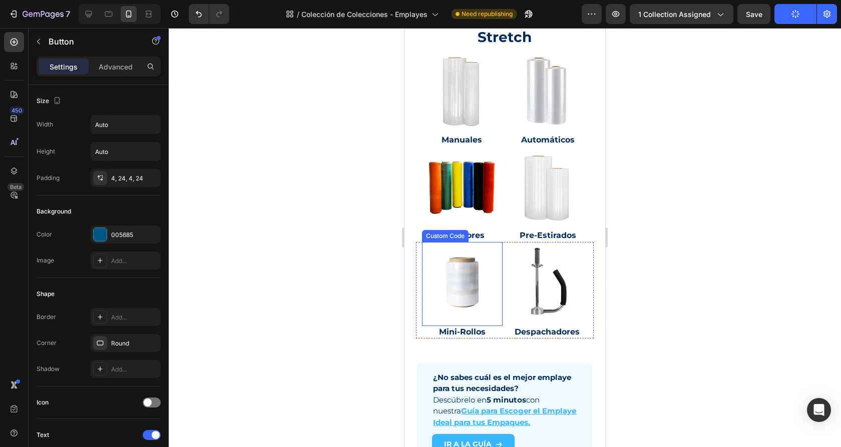
click at [464, 282] on img at bounding box center [462, 282] width 85 height 85
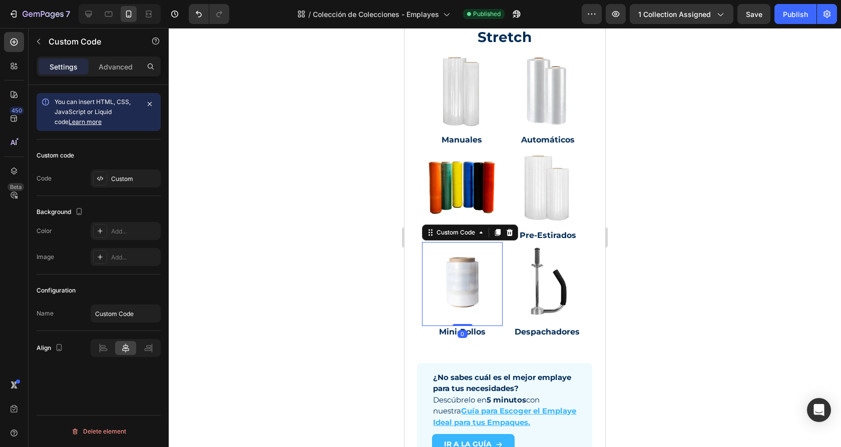
click at [464, 282] on img at bounding box center [462, 282] width 85 height 85
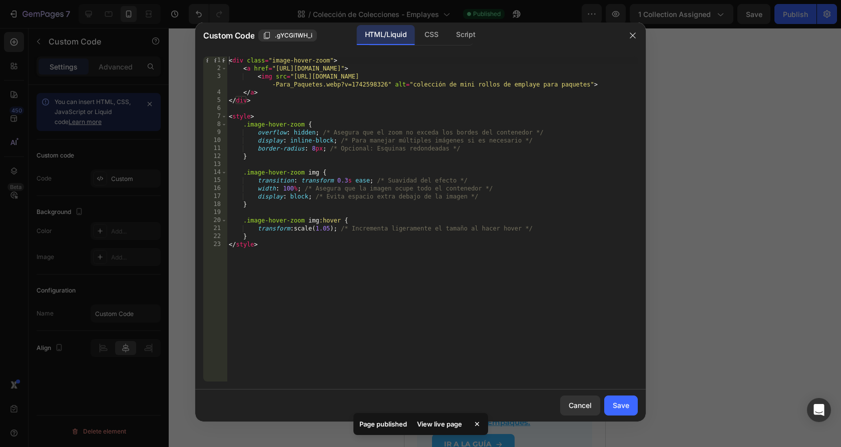
click at [285, 72] on div "< div class = "image-hover-zoom" > < a href = "https://parapaquetes.com/collect…" at bounding box center [432, 227] width 411 height 341
drag, startPoint x: 285, startPoint y: 72, endPoint x: 523, endPoint y: 70, distance: 238.2
click at [523, 70] on div "< div class = "image-hover-zoom" > < a href = "https://parapaquetes.com/collect…" at bounding box center [432, 227] width 411 height 341
paste textarea
type textarea "<a href="https://parapaquetes.com/collections/emplaye-en-mini-rollos">"
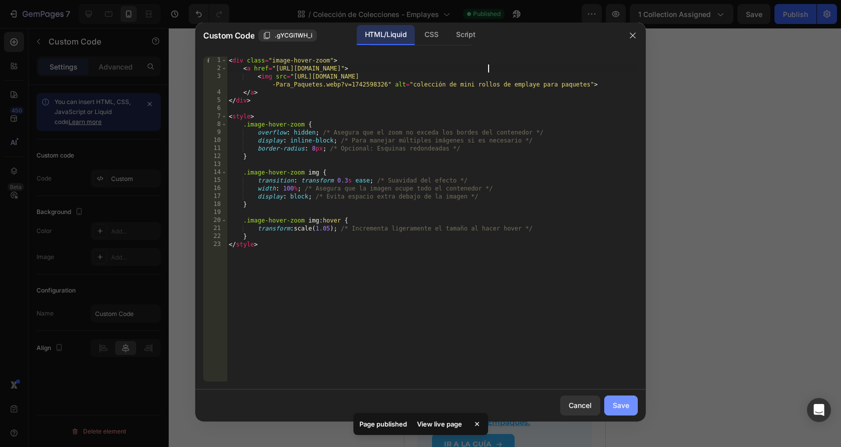
click at [617, 407] on div "Save" at bounding box center [620, 405] width 17 height 11
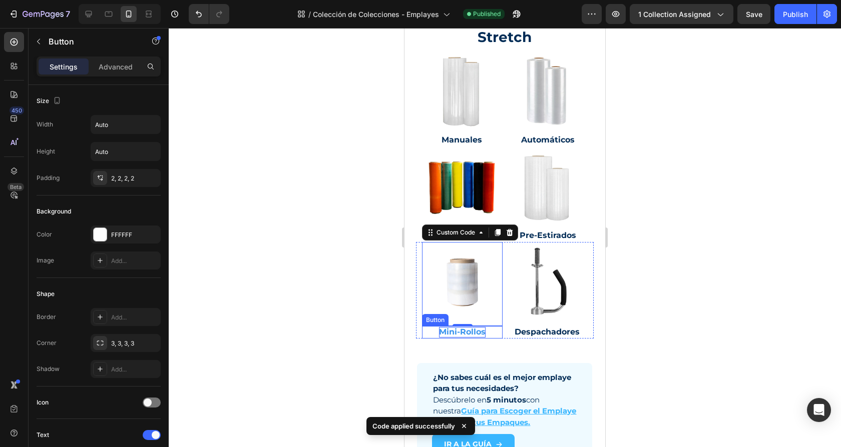
click at [454, 331] on p "Mini-Rollos" at bounding box center [462, 332] width 47 height 11
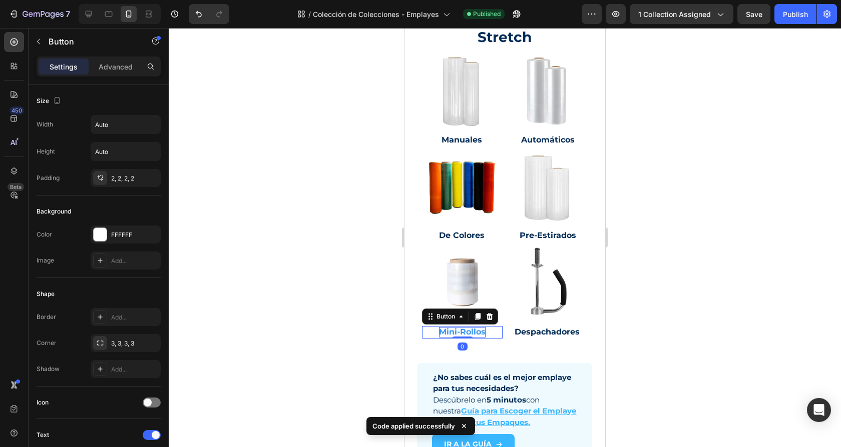
click at [454, 331] on p "Mini-Rollos" at bounding box center [462, 332] width 47 height 11
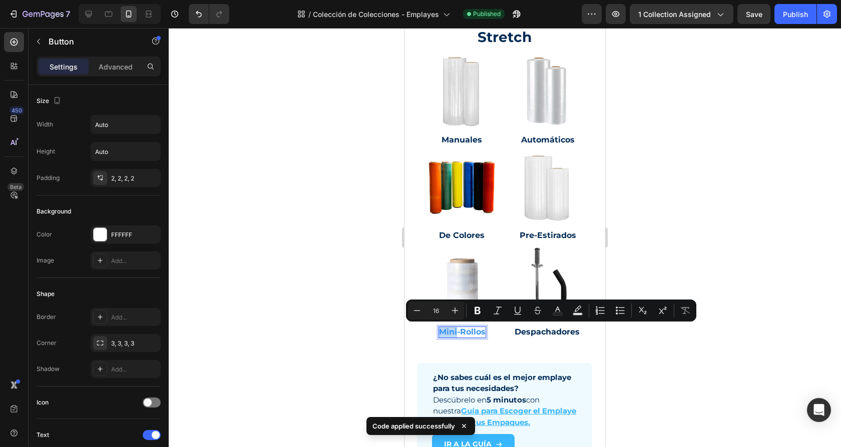
click at [441, 333] on p "Mini-Rollos" at bounding box center [462, 332] width 47 height 11
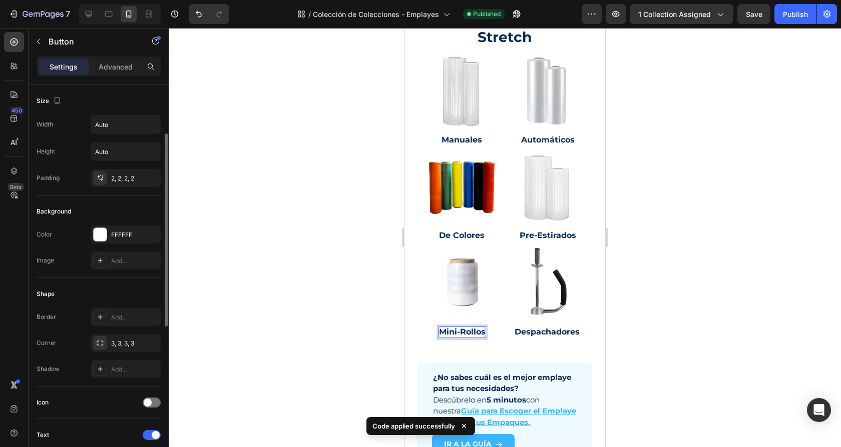
scroll to position [401, 0]
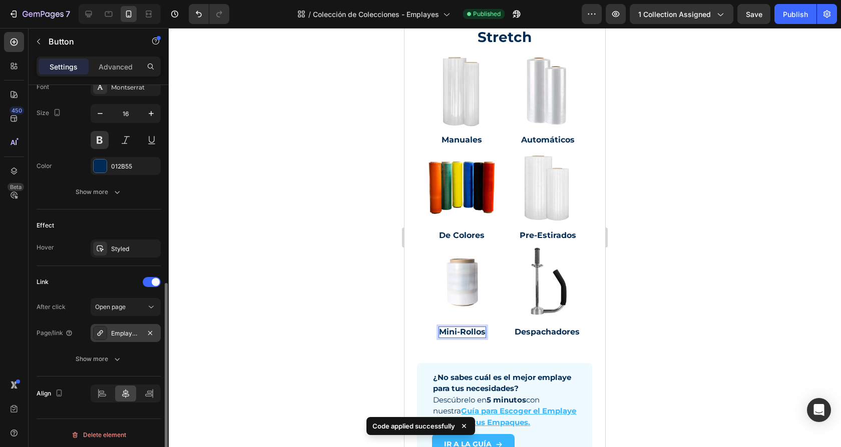
click at [128, 334] on div "Emplaye-en-mini-rollos" at bounding box center [125, 333] width 29 height 9
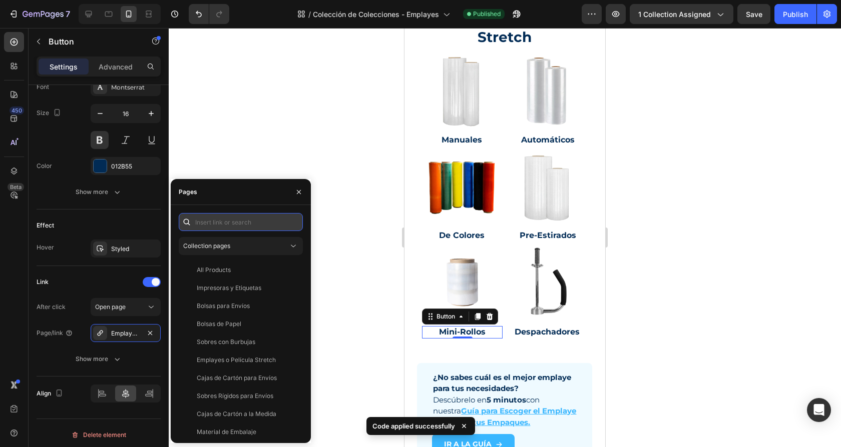
click at [226, 222] on input "text" at bounding box center [241, 222] width 124 height 18
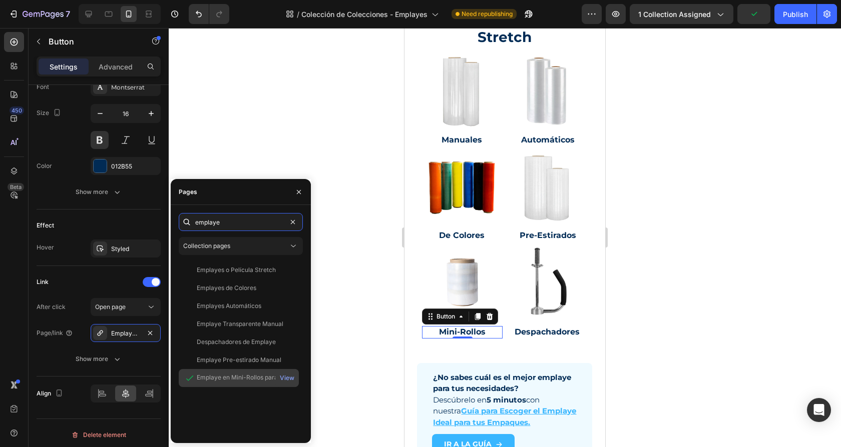
type input "emplaye"
click at [249, 376] on div "Emplaye en Mini-Rollos para Banding" at bounding box center [245, 377] width 96 height 9
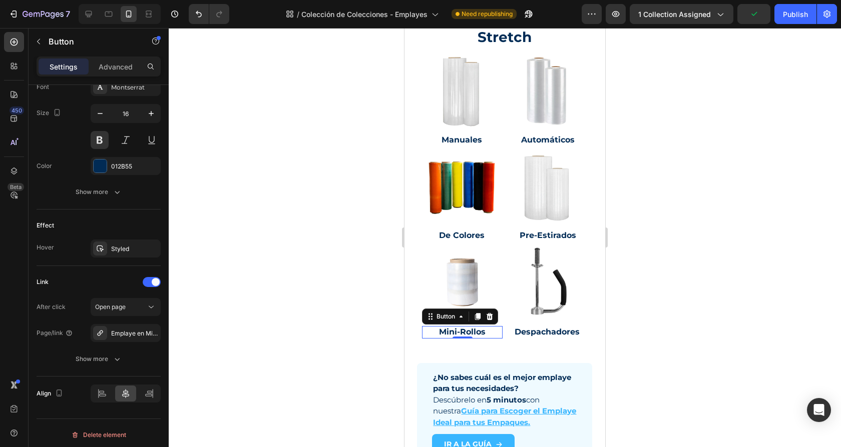
click at [373, 238] on div at bounding box center [505, 237] width 672 height 419
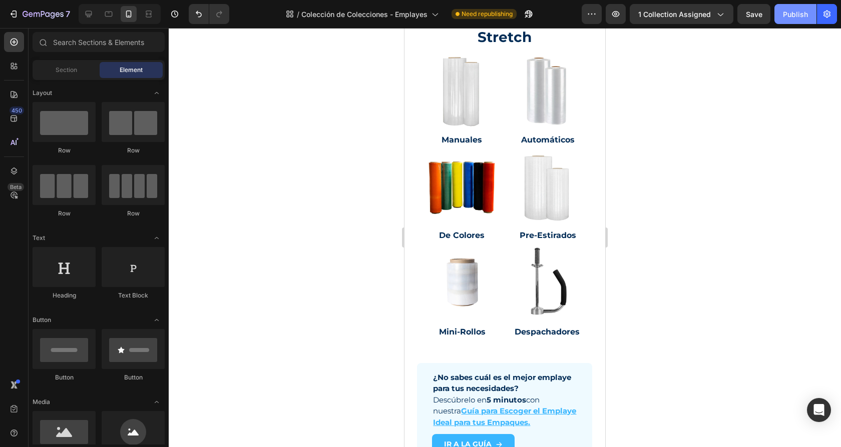
click at [789, 16] on div "Publish" at bounding box center [795, 14] width 25 height 11
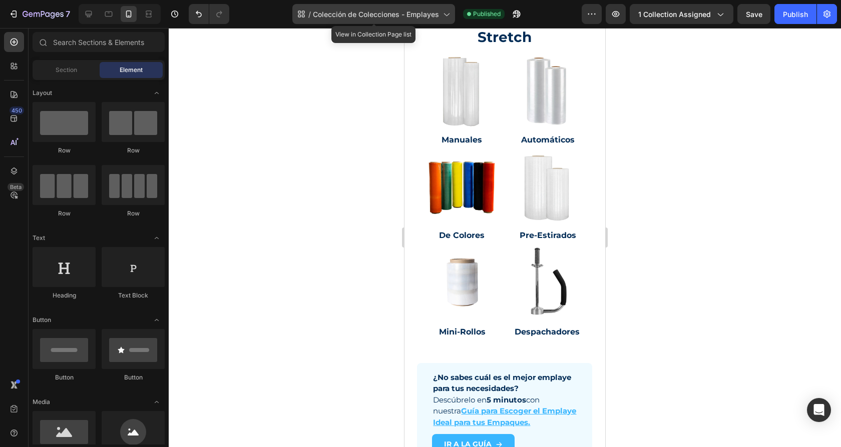
click at [447, 14] on icon at bounding box center [446, 14] width 10 height 10
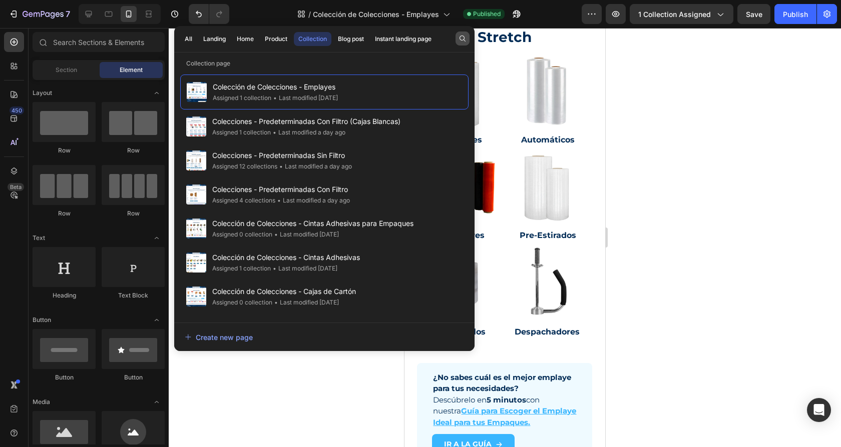
click at [458, 38] on icon "button" at bounding box center [462, 39] width 8 height 8
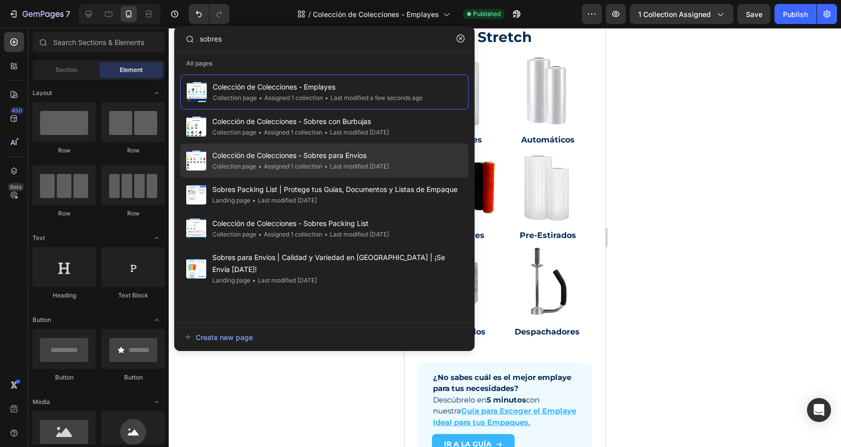
type input "sobres"
click at [368, 160] on span "Colección de Colecciones - Sobres para Envíos" at bounding box center [300, 156] width 177 height 12
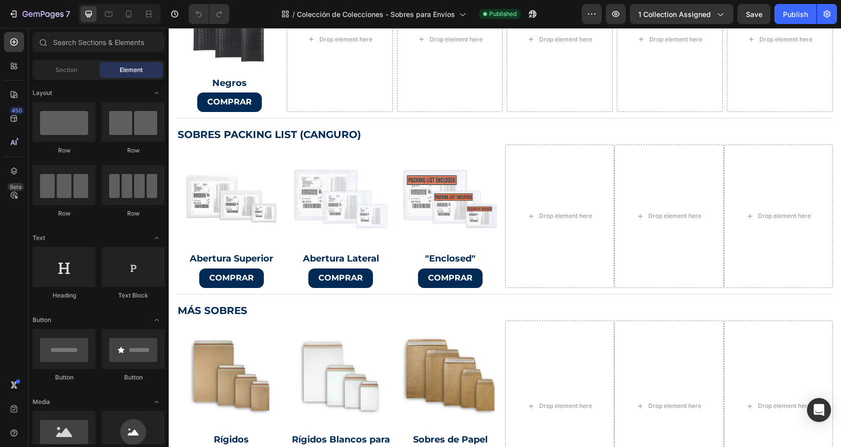
scroll to position [392, 0]
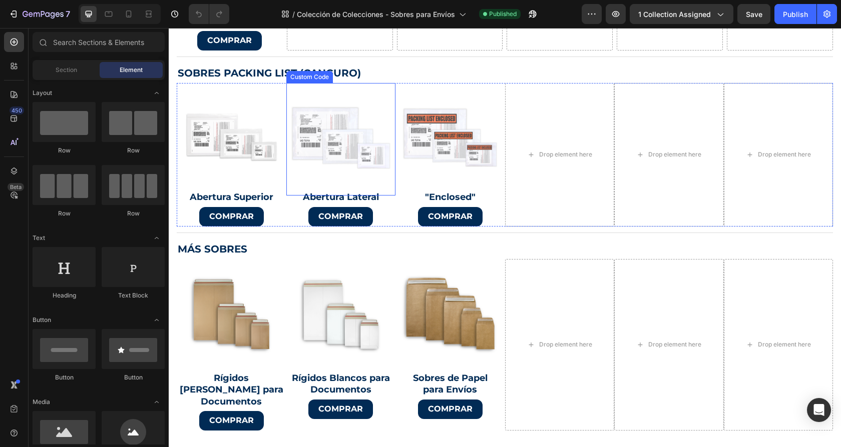
click at [330, 151] on img at bounding box center [340, 137] width 115 height 115
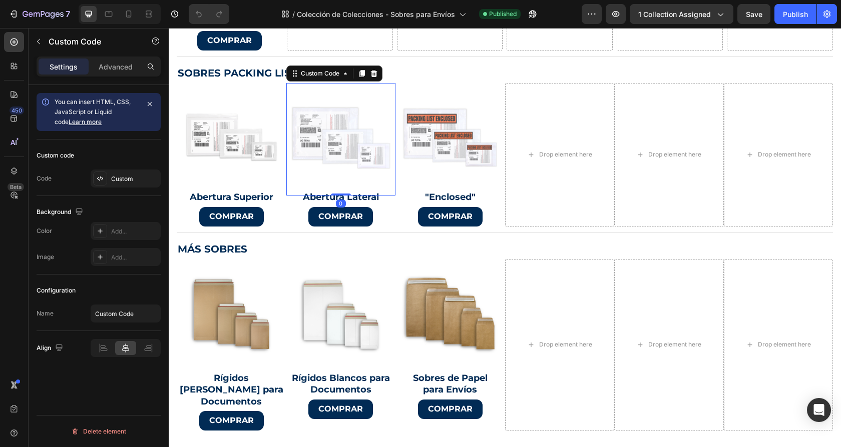
click at [330, 151] on img at bounding box center [340, 137] width 115 height 115
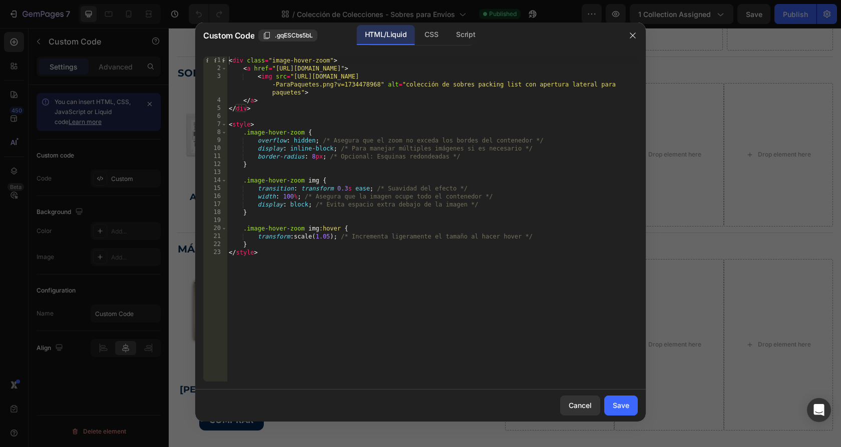
type textarea "<a href="[URL][DOMAIN_NAME]">"
click at [281, 70] on div "< div class = "image-hover-zoom" > < a href = "[URL][DOMAIN_NAME]" > < img src …" at bounding box center [432, 227] width 411 height 341
drag, startPoint x: 281, startPoint y: 70, endPoint x: 522, endPoint y: 65, distance: 240.7
click at [522, 65] on div "< div class = "image-hover-zoom" > < a href = "[URL][DOMAIN_NAME]" > < img src …" at bounding box center [432, 227] width 411 height 341
click at [634, 37] on icon "button" at bounding box center [632, 36] width 6 height 6
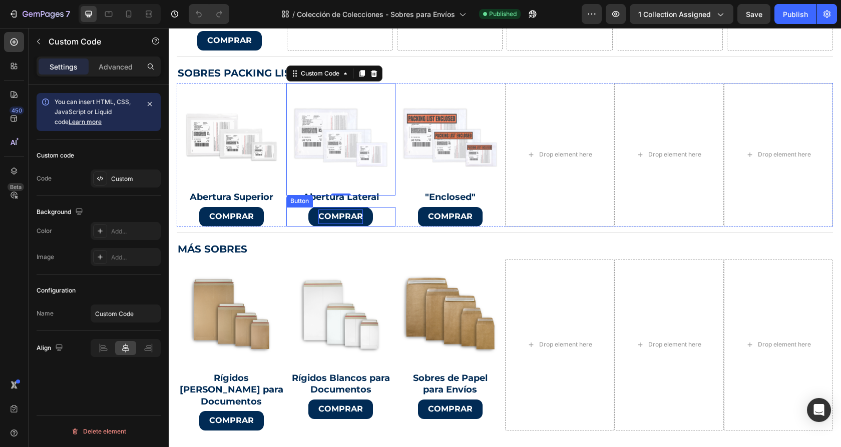
click at [349, 214] on p "COMPRAR" at bounding box center [340, 217] width 45 height 15
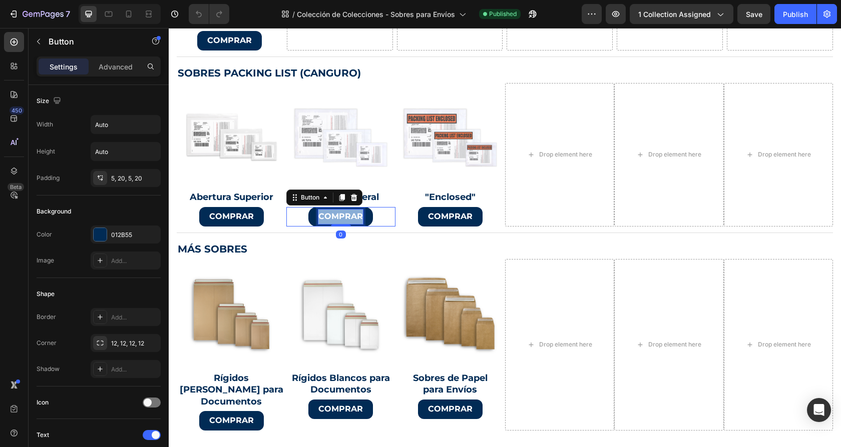
click at [349, 214] on p "COMPRAR" at bounding box center [340, 217] width 45 height 15
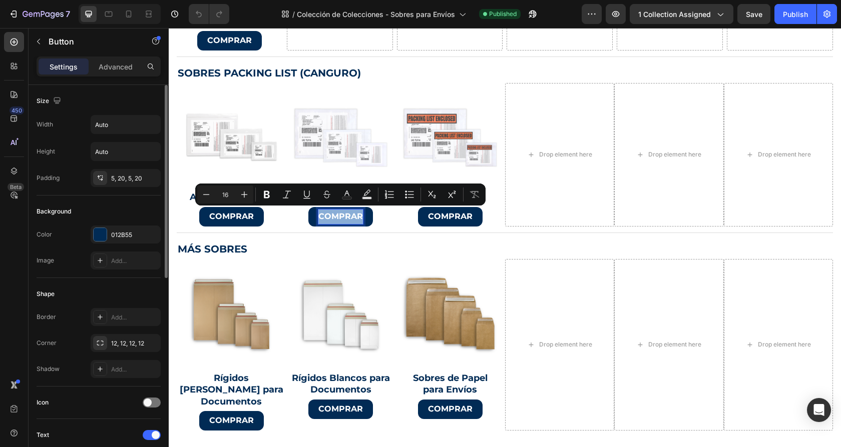
scroll to position [401, 0]
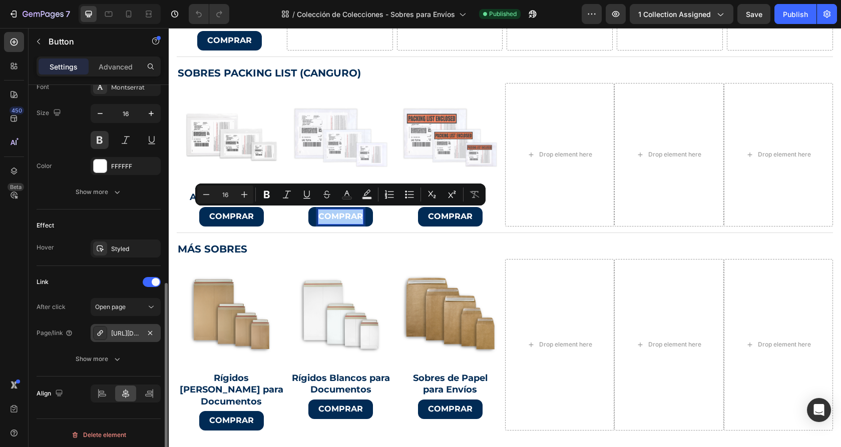
click at [132, 335] on div "https://parapaquetes.com/sobres-packing-list-abertura-lateral" at bounding box center [126, 333] width 70 height 18
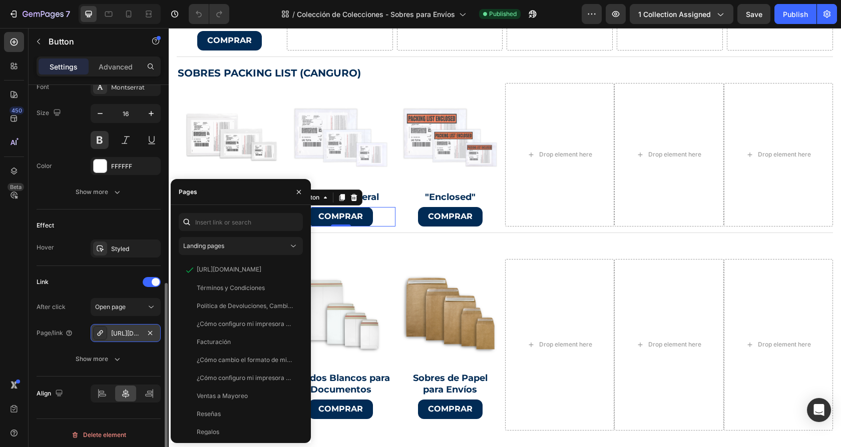
click at [135, 325] on div "https://parapaquetes.com/sobres-packing-list-abertura-lateral" at bounding box center [126, 333] width 70 height 18
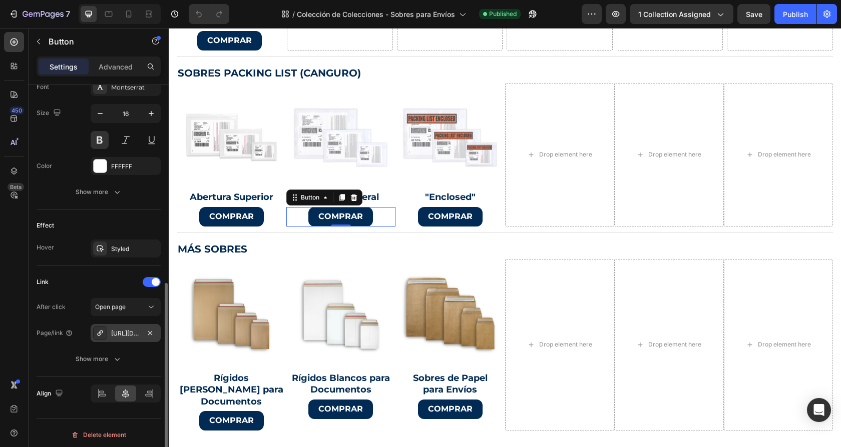
click at [124, 335] on div "https://parapaquetes.com/sobres-packing-list-abertura-lateral" at bounding box center [126, 333] width 70 height 18
click at [125, 331] on div "https://parapaquetes.com/sobres-packing-list-abertura-lateral" at bounding box center [125, 333] width 29 height 9
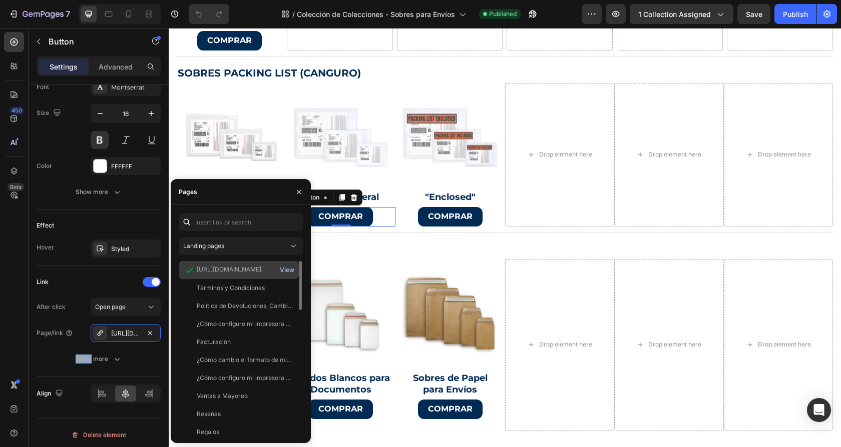
click at [290, 269] on div "View" at bounding box center [287, 270] width 15 height 9
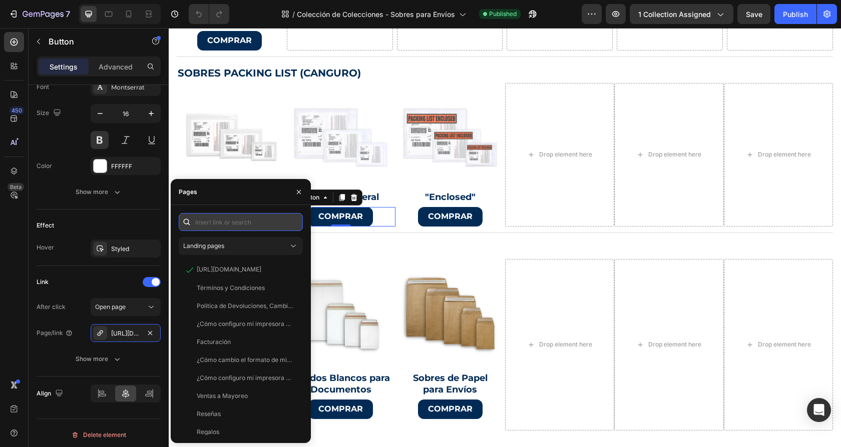
click at [235, 222] on input "text" at bounding box center [241, 222] width 124 height 18
paste input "[URL][DOMAIN_NAME]"
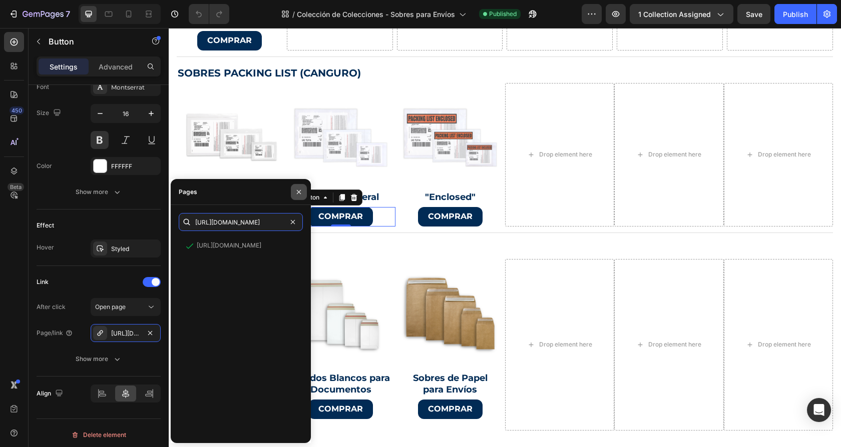
type input "[URL][DOMAIN_NAME]"
click at [295, 194] on icon "button" at bounding box center [299, 192] width 8 height 8
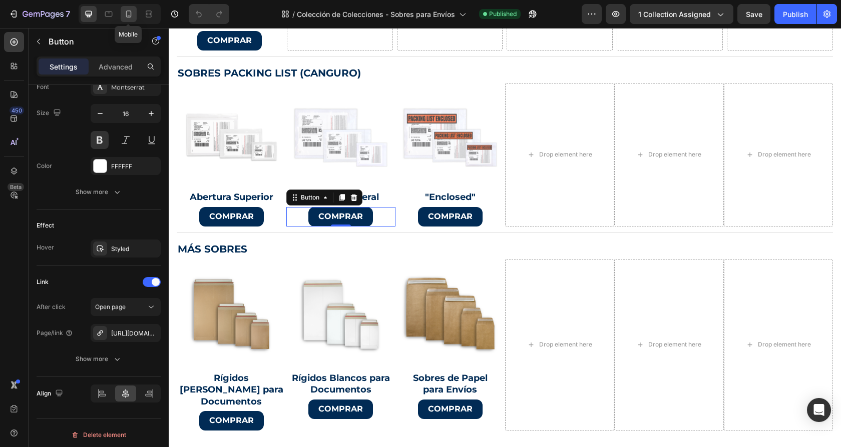
click at [130, 13] on icon at bounding box center [129, 14] width 6 height 7
type input "13"
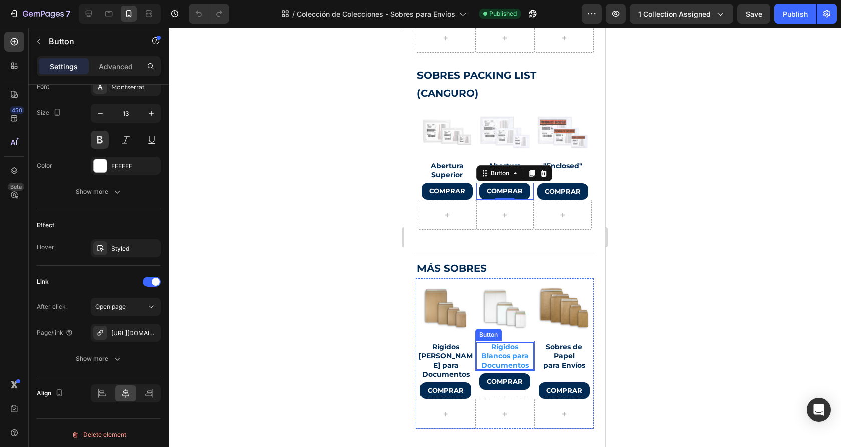
scroll to position [410, 0]
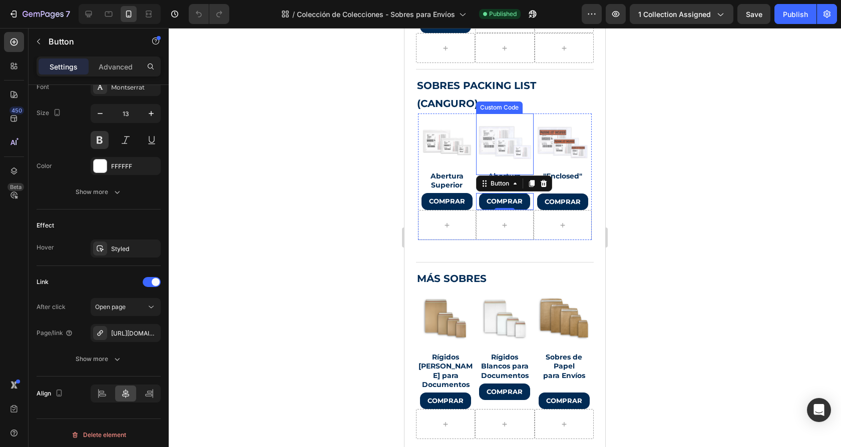
click at [495, 136] on img at bounding box center [504, 142] width 61 height 61
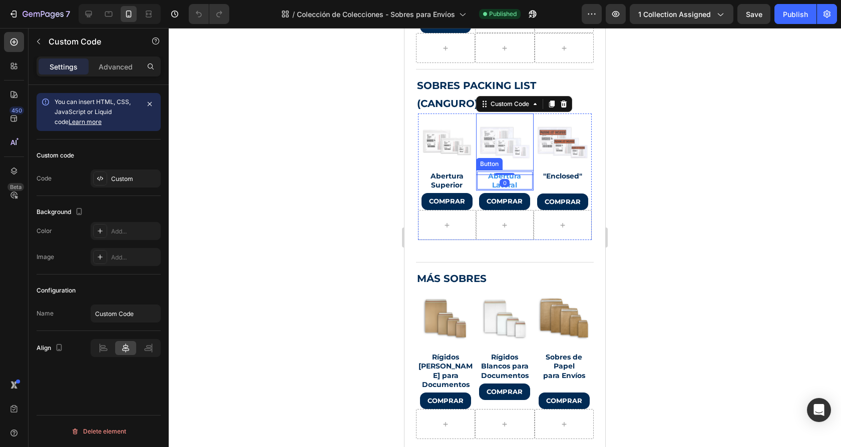
click at [487, 181] on p "Abertura Lateral" at bounding box center [505, 181] width 56 height 18
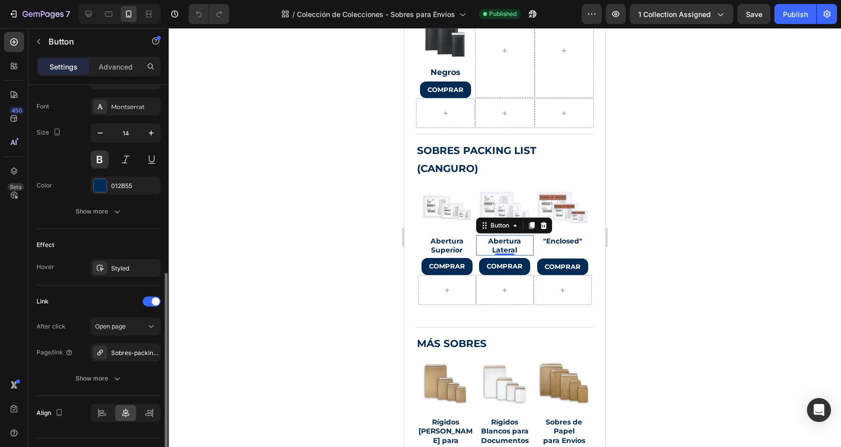
scroll to position [401, 0]
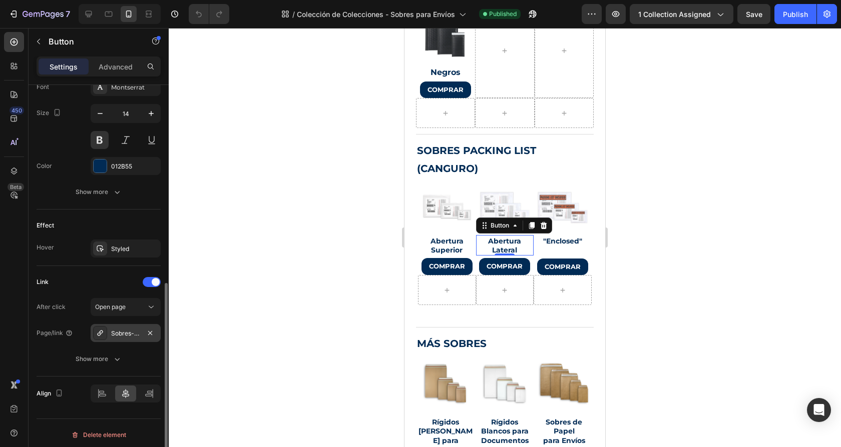
click at [126, 324] on div "Sobres-packing-list-con-cierre-lateral" at bounding box center [126, 333] width 70 height 18
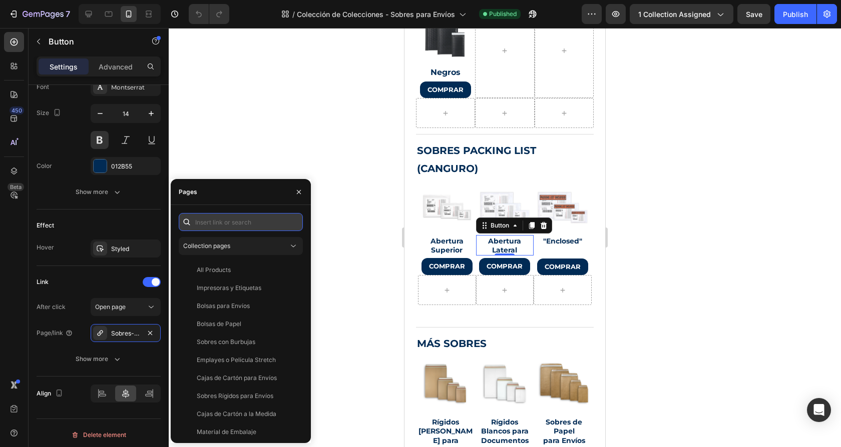
click at [229, 222] on input "text" at bounding box center [241, 222] width 124 height 18
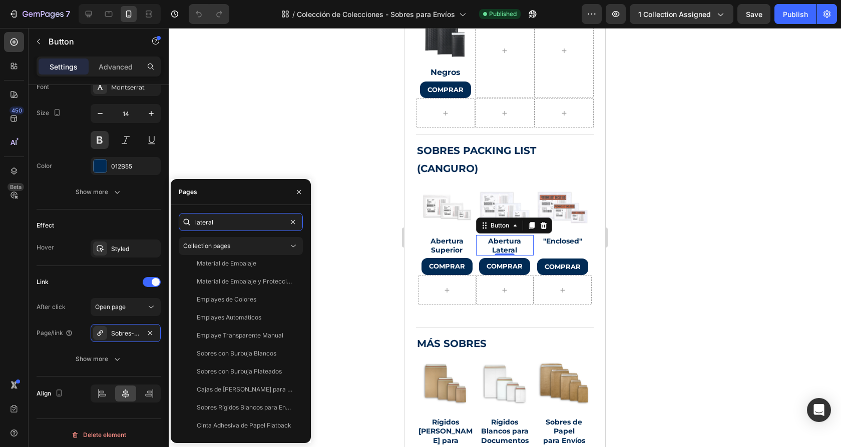
scroll to position [0, 0]
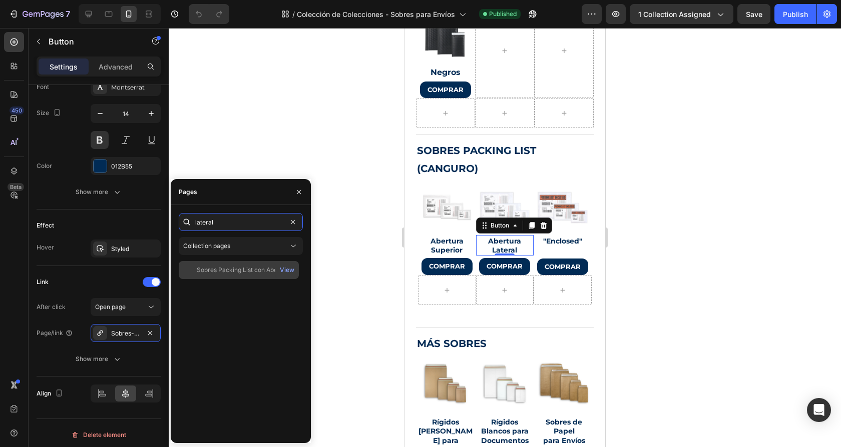
type input "lateral"
click at [223, 266] on div "Sobres Packing List con Abertura Lateral" at bounding box center [245, 270] width 96 height 9
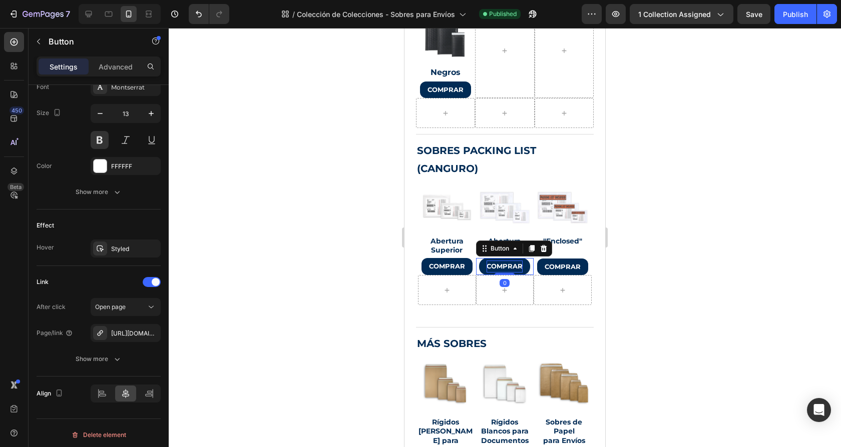
click at [493, 265] on p "COMPRAR" at bounding box center [504, 267] width 36 height 12
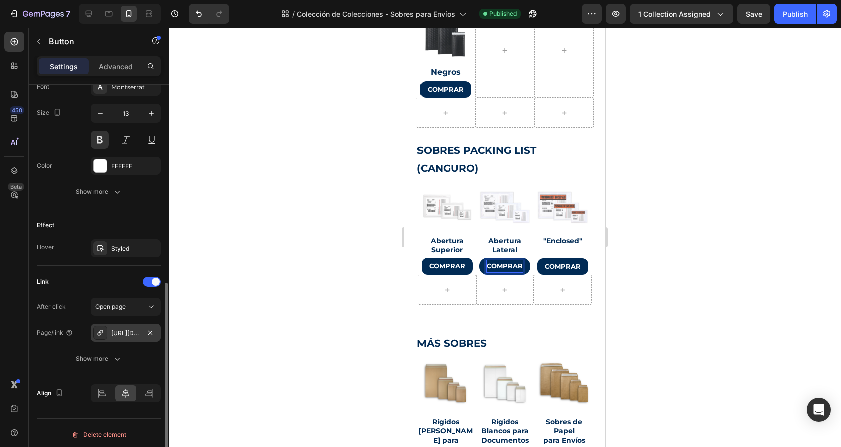
click at [131, 324] on div "https://parapaquetes.com/sobres-packing-list-abertura-lateral" at bounding box center [126, 333] width 70 height 18
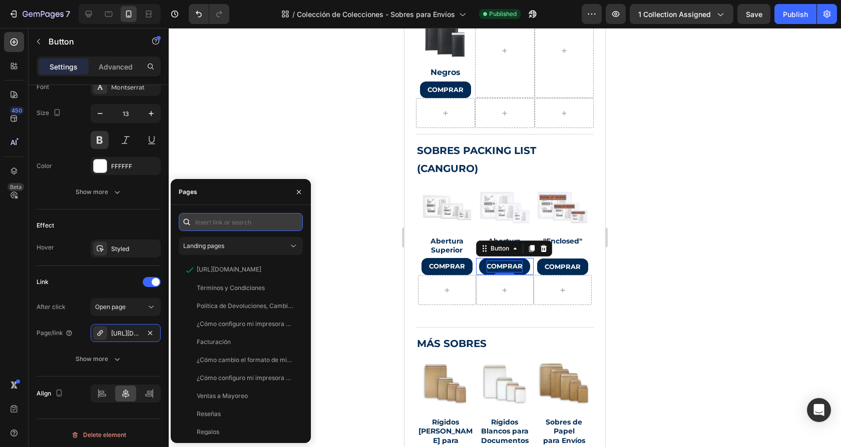
click at [255, 223] on input "text" at bounding box center [241, 222] width 124 height 18
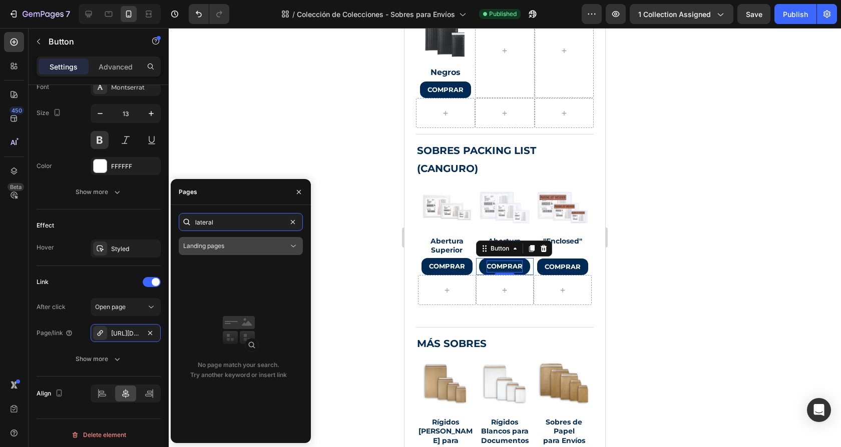
type input "lateral"
click at [252, 246] on div "Landing pages" at bounding box center [235, 246] width 105 height 9
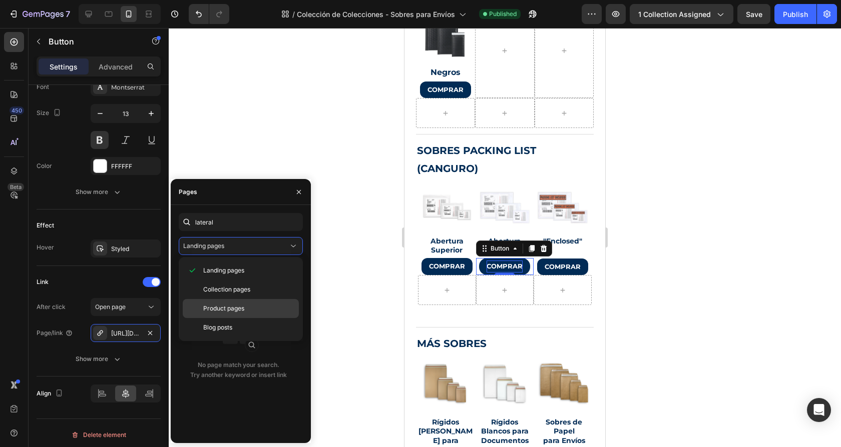
click at [217, 307] on span "Product pages" at bounding box center [223, 308] width 41 height 9
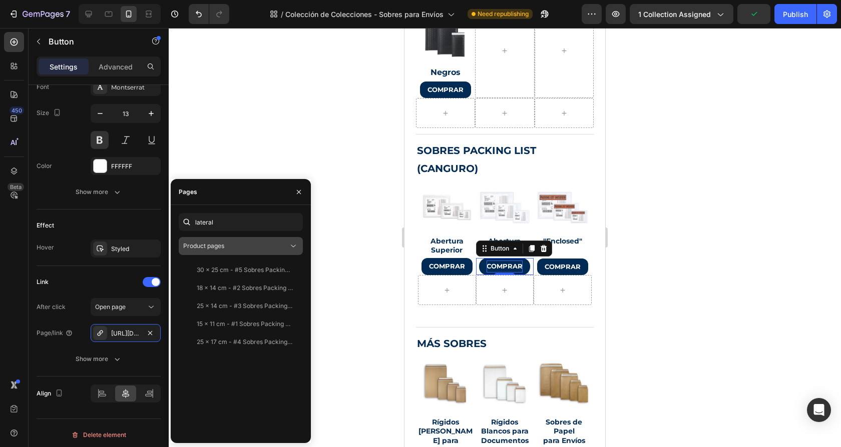
click at [246, 249] on div "Product pages" at bounding box center [235, 246] width 105 height 9
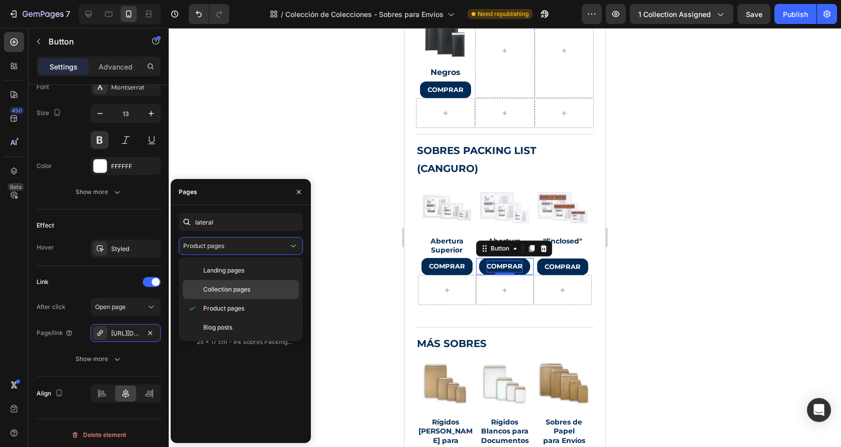
click at [224, 287] on span "Collection pages" at bounding box center [226, 289] width 47 height 9
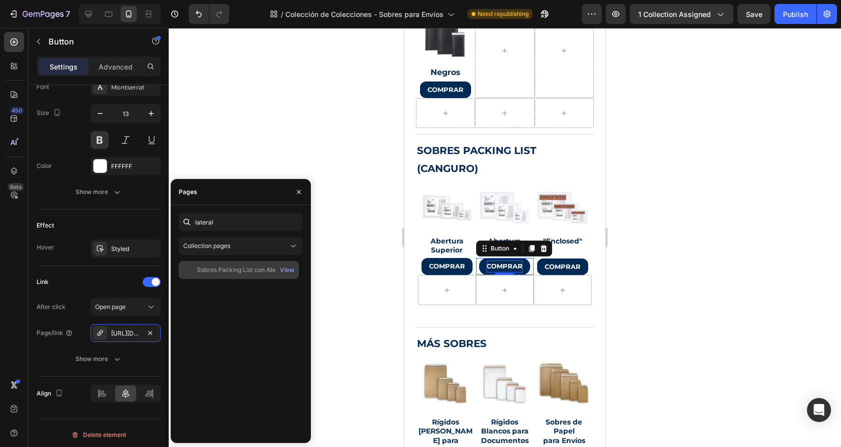
click at [242, 274] on div "Sobres Packing List con Abertura Lateral" at bounding box center [245, 270] width 96 height 9
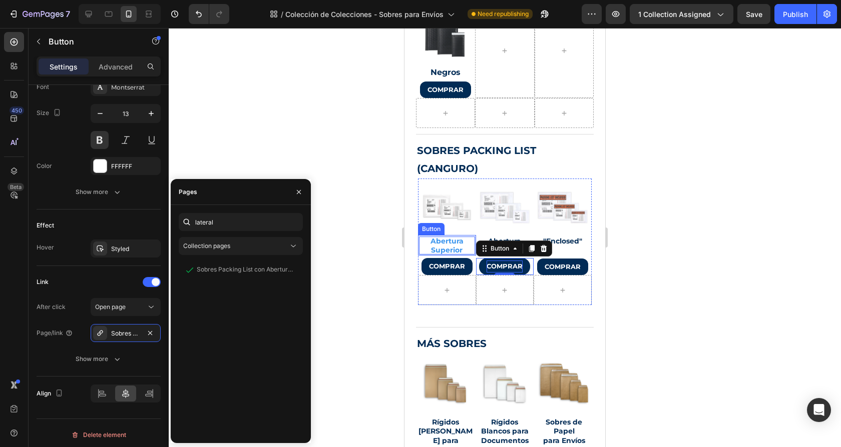
click at [451, 242] on p "Abertura Superior" at bounding box center [447, 246] width 56 height 18
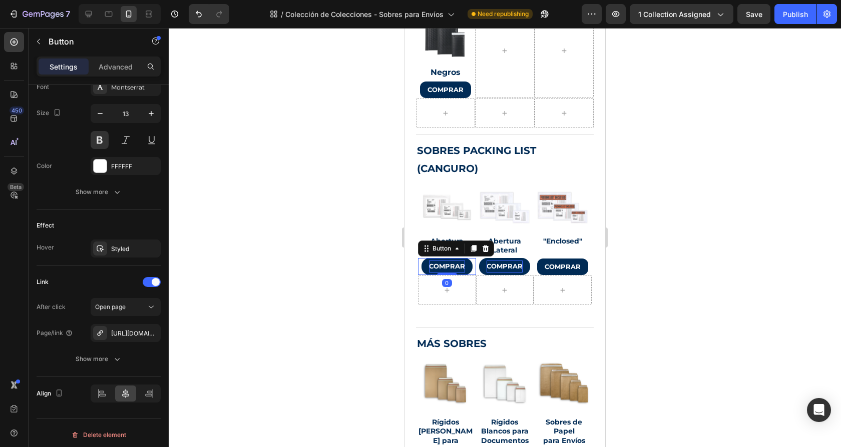
click at [455, 264] on p "COMPRAR" at bounding box center [447, 267] width 36 height 12
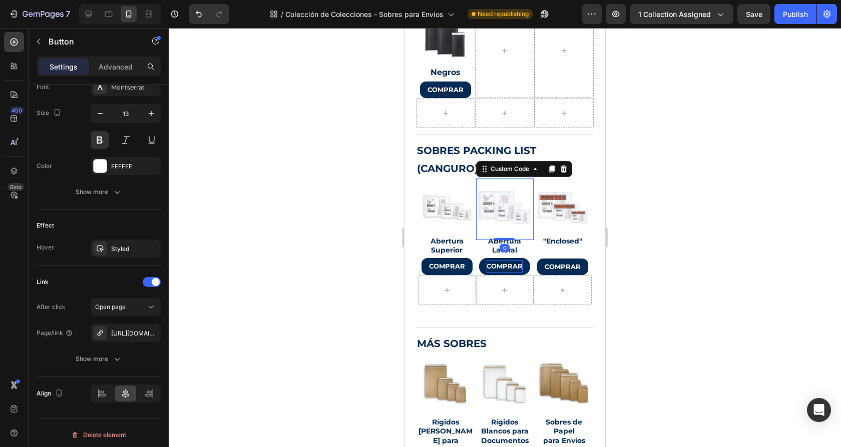
click at [506, 210] on img at bounding box center [504, 207] width 61 height 61
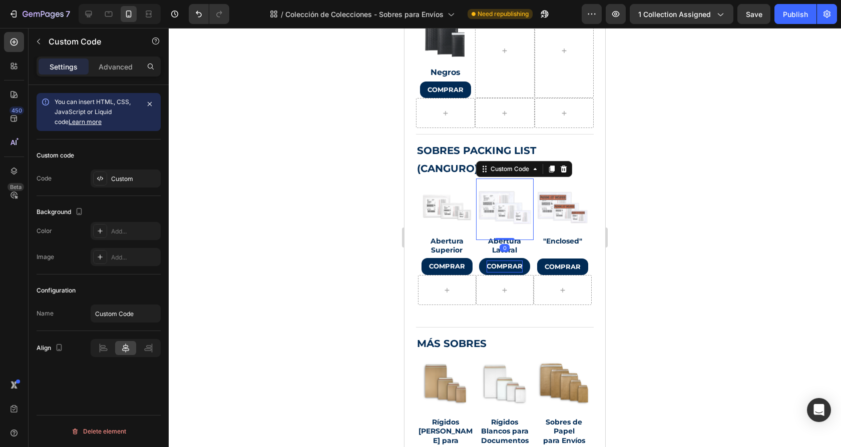
click at [492, 193] on img at bounding box center [504, 207] width 61 height 61
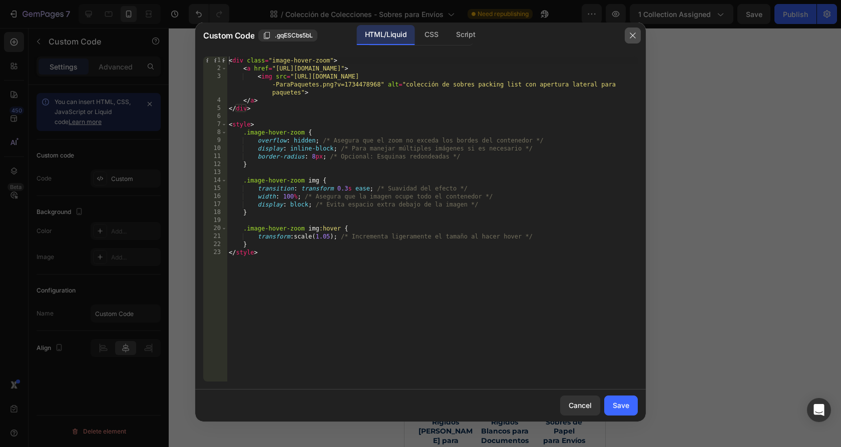
click at [635, 36] on icon "button" at bounding box center [632, 36] width 8 height 8
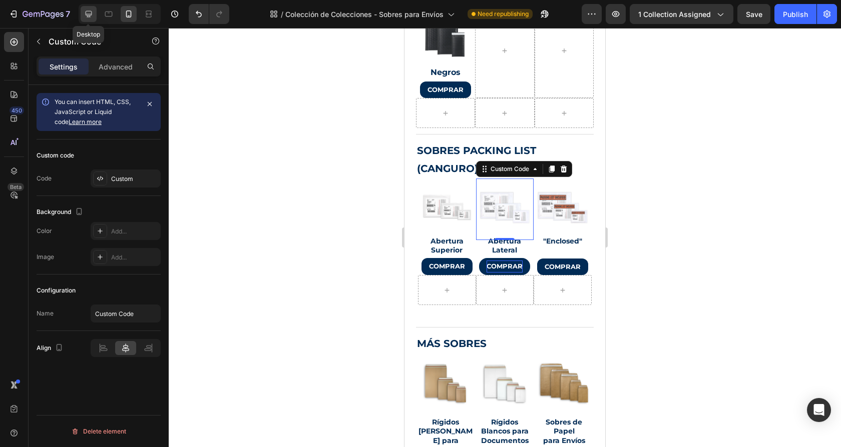
click at [86, 14] on icon at bounding box center [89, 14] width 7 height 7
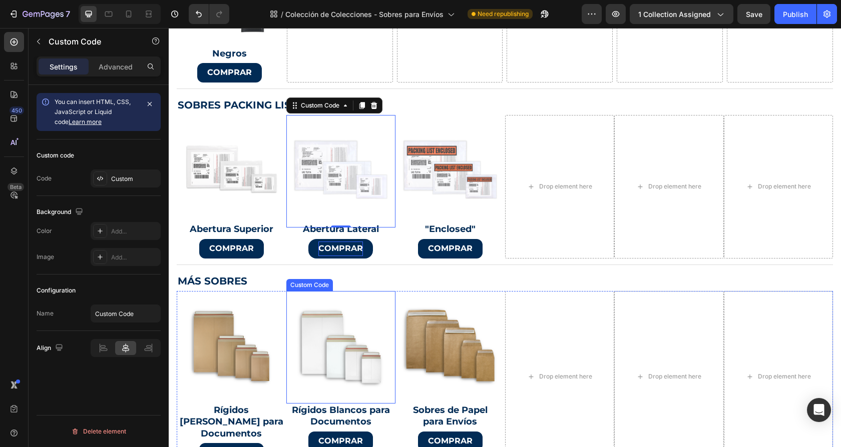
scroll to position [358, 0]
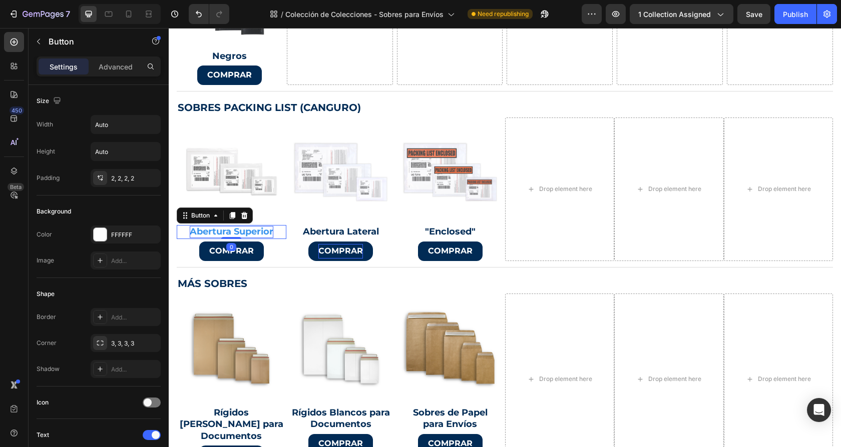
click at [240, 230] on p "Abertura Superior" at bounding box center [232, 232] width 84 height 12
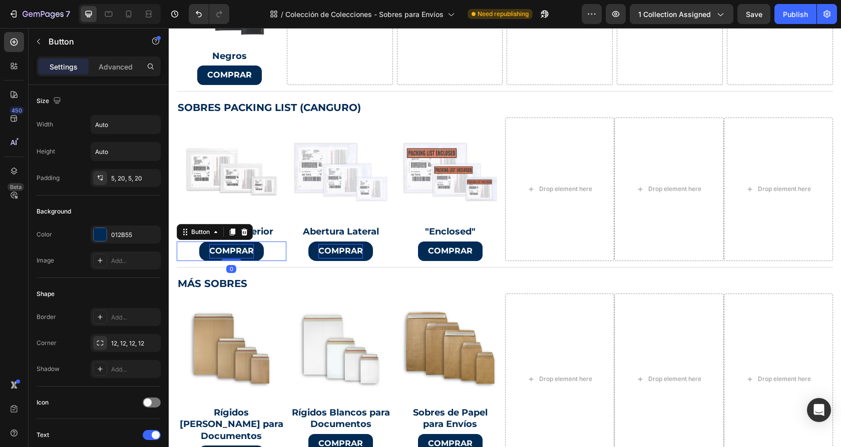
click at [246, 248] on p "COMPRAR" at bounding box center [231, 251] width 45 height 15
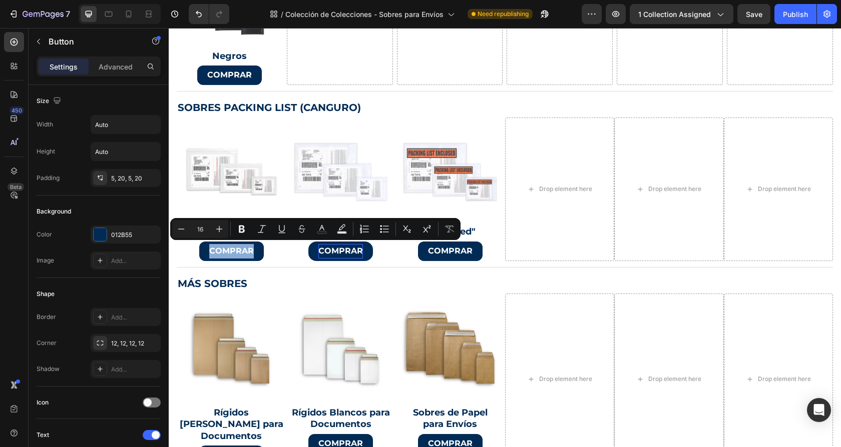
click at [184, 253] on div "COMPRAR Button 0" at bounding box center [232, 252] width 110 height 20
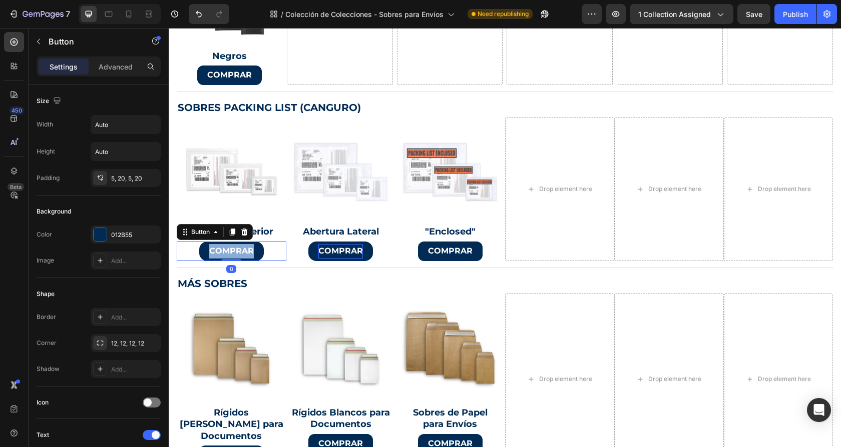
click at [200, 252] on link "COMPRAR" at bounding box center [231, 252] width 65 height 20
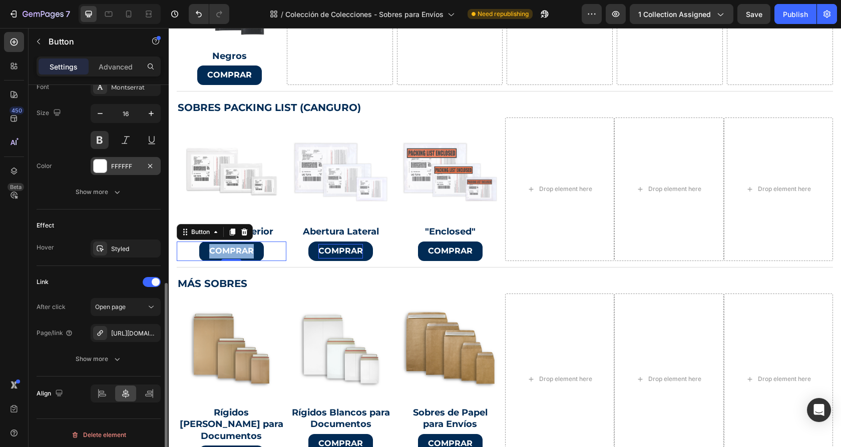
scroll to position [400, 0]
click at [125, 333] on div "https://parapaquetes.com/sobres-packing-list-abertura-superior" at bounding box center [125, 334] width 29 height 9
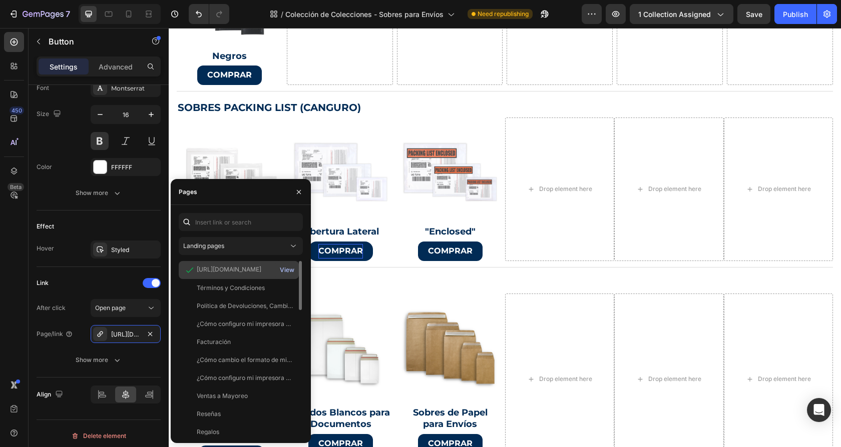
click at [287, 269] on div "View" at bounding box center [287, 270] width 15 height 9
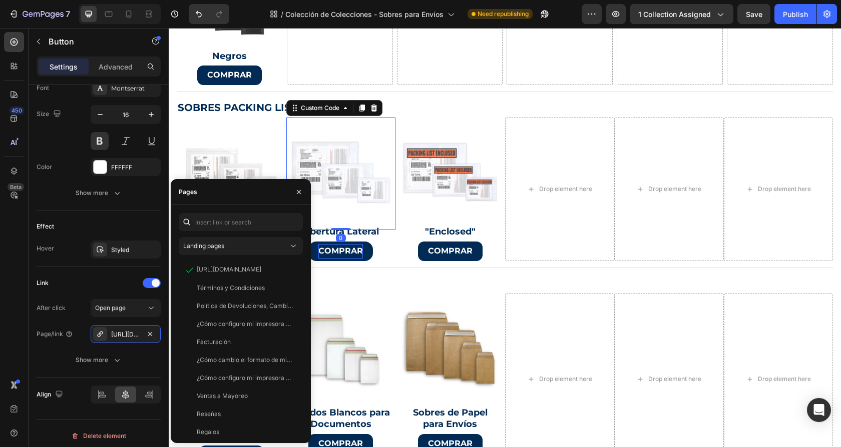
click at [337, 167] on img at bounding box center [340, 172] width 115 height 115
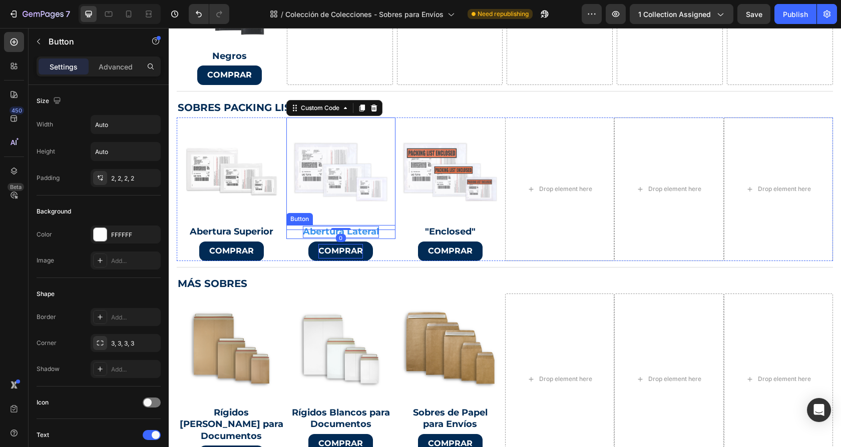
click at [375, 233] on p "Abertura Lateral" at bounding box center [341, 232] width 76 height 12
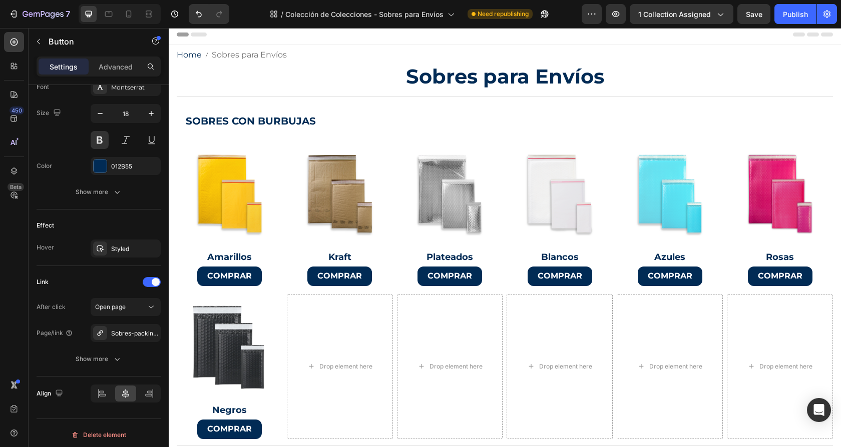
scroll to position [1, 0]
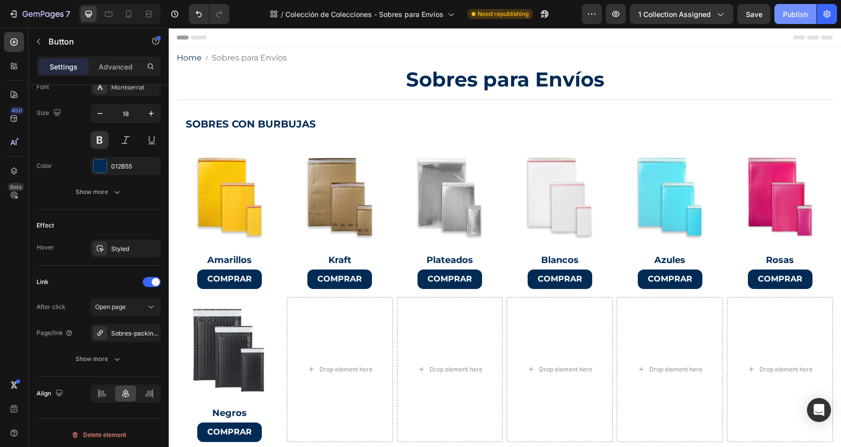
click at [794, 20] on button "Publish" at bounding box center [795, 14] width 42 height 20
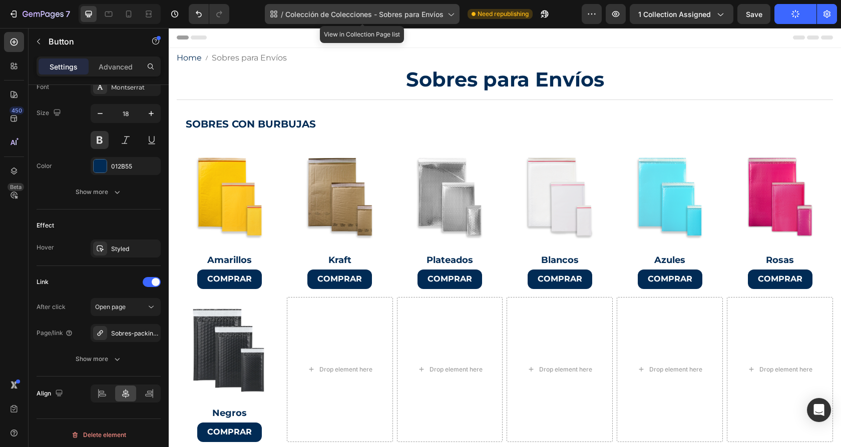
click at [408, 17] on span "Colección de Colecciones - Sobres para Envíos" at bounding box center [364, 14] width 158 height 11
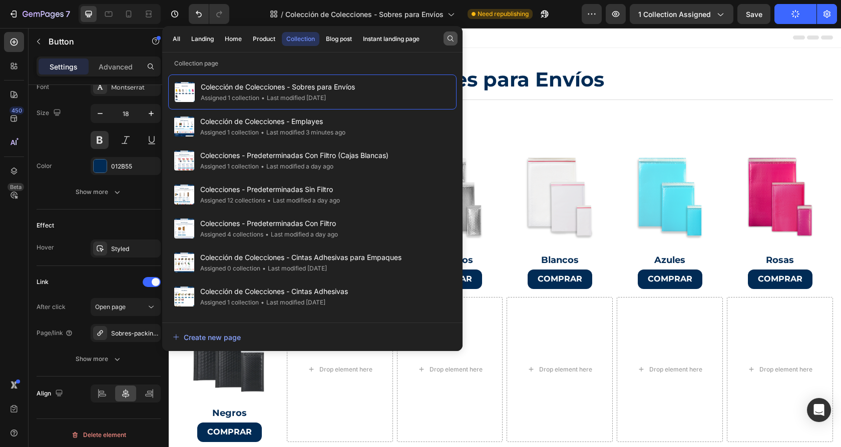
click at [456, 38] on button "button" at bounding box center [450, 39] width 14 height 14
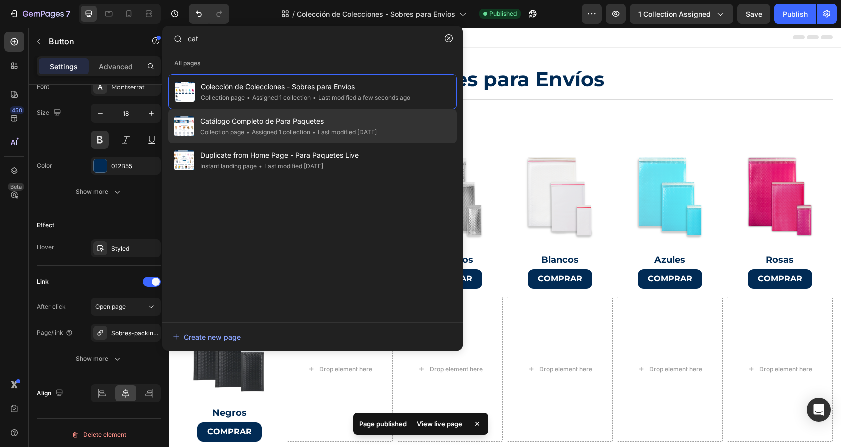
type input "cat"
click at [340, 119] on span "Catálogo Completo de Para Paquetes" at bounding box center [288, 122] width 177 height 12
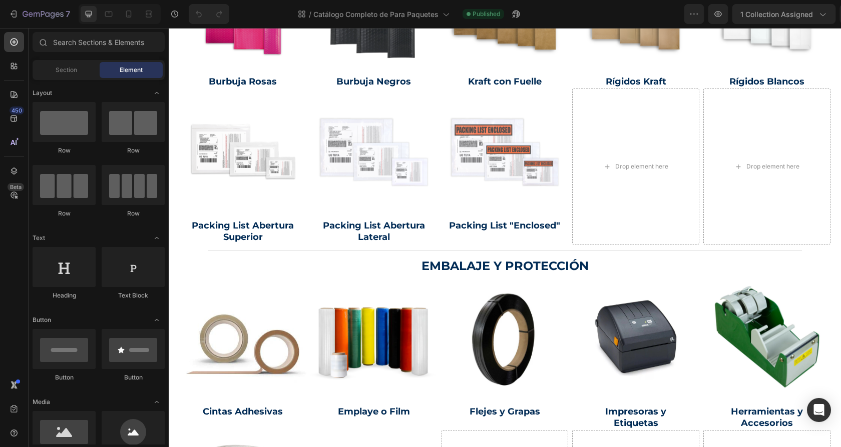
scroll to position [1069, 0]
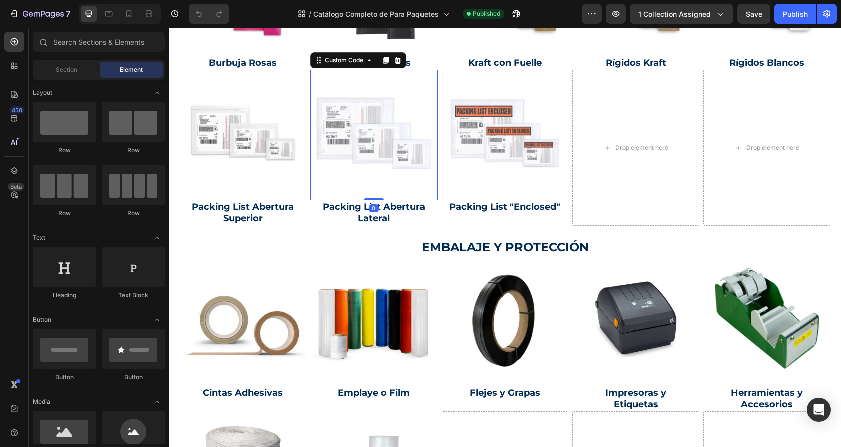
click at [381, 156] on img at bounding box center [373, 133] width 133 height 133
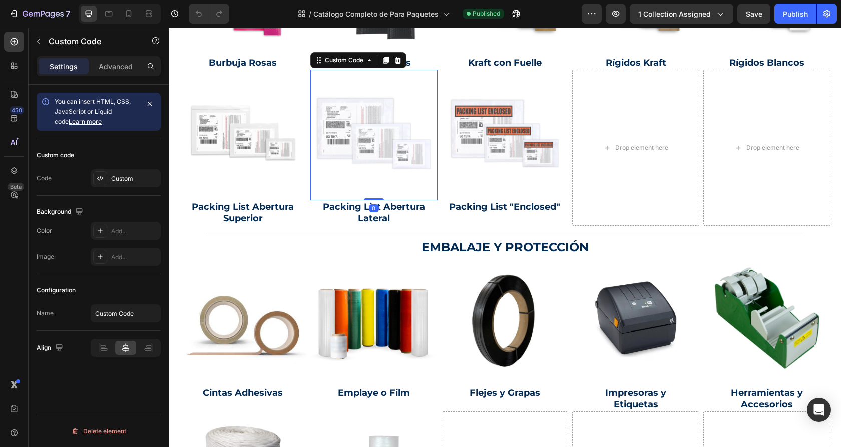
click at [367, 148] on img at bounding box center [373, 133] width 133 height 133
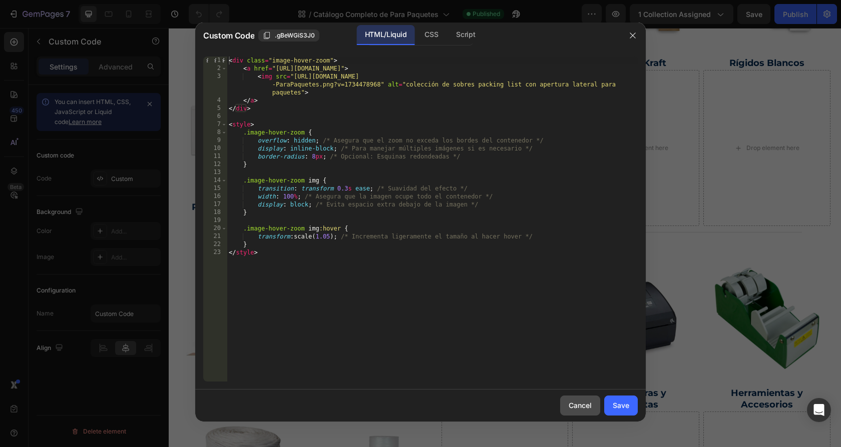
click at [575, 401] on div "Cancel" at bounding box center [579, 405] width 23 height 11
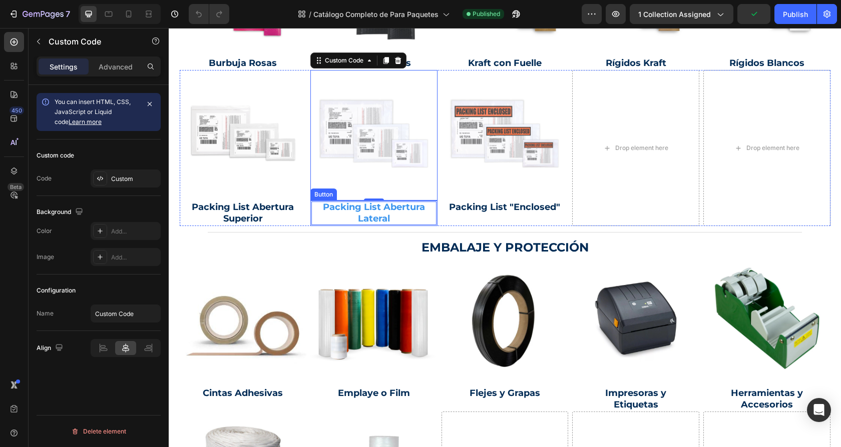
click at [379, 216] on p "Packing List Abertura Lateral" at bounding box center [373, 214] width 125 height 24
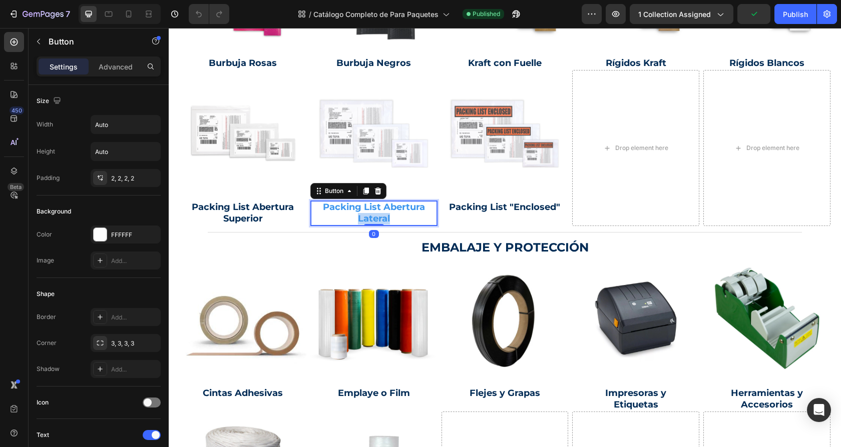
click at [379, 216] on p "Packing List Abertura Lateral" at bounding box center [373, 214] width 125 height 24
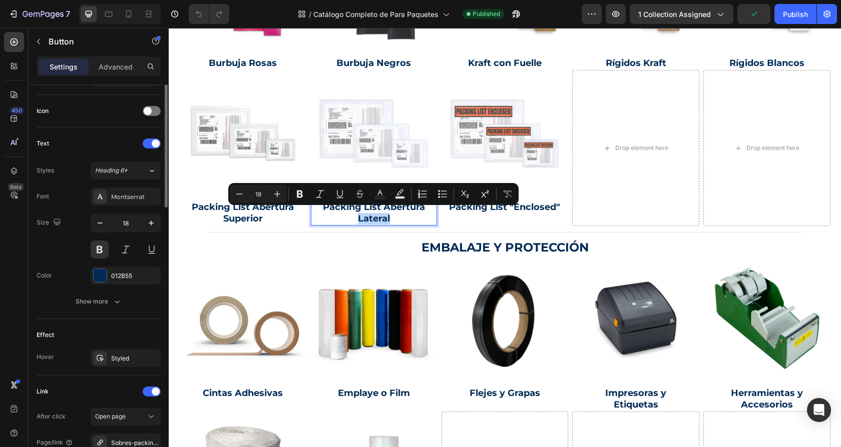
scroll to position [401, 0]
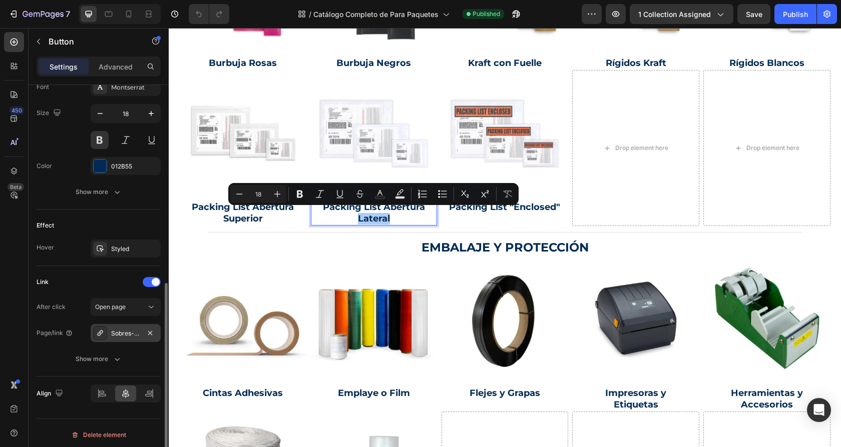
click at [131, 332] on div "Sobres-packing-list-con-cierre-lateral" at bounding box center [125, 333] width 29 height 9
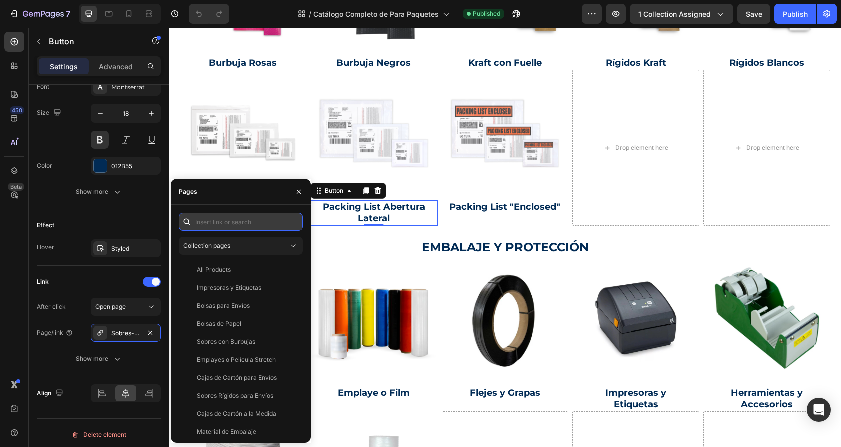
click at [233, 227] on input "text" at bounding box center [241, 222] width 124 height 18
paste input "[URL][DOMAIN_NAME]"
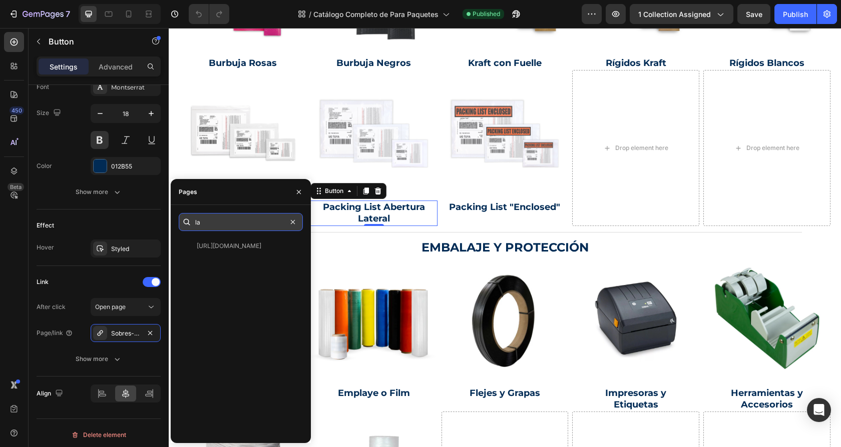
scroll to position [0, 0]
type input "lateral"
click at [251, 247] on div "Sobres Packing List con Abertura Lateral" at bounding box center [245, 246] width 96 height 9
click at [298, 193] on icon "button" at bounding box center [299, 192] width 4 height 4
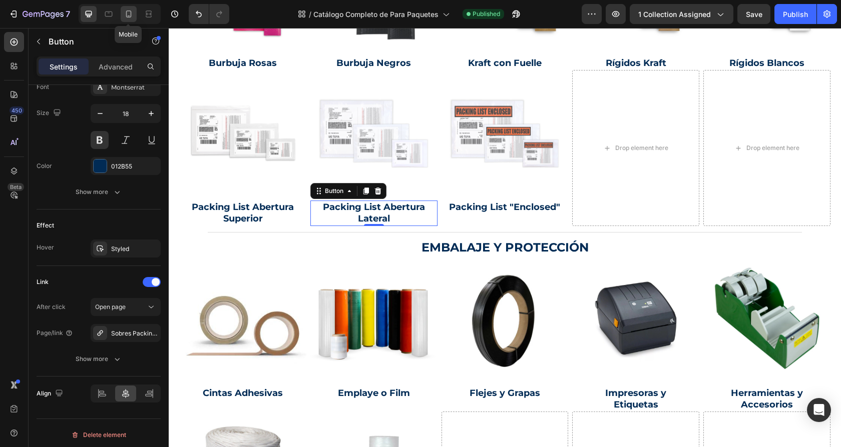
click at [126, 16] on icon at bounding box center [129, 14] width 6 height 7
type input "16"
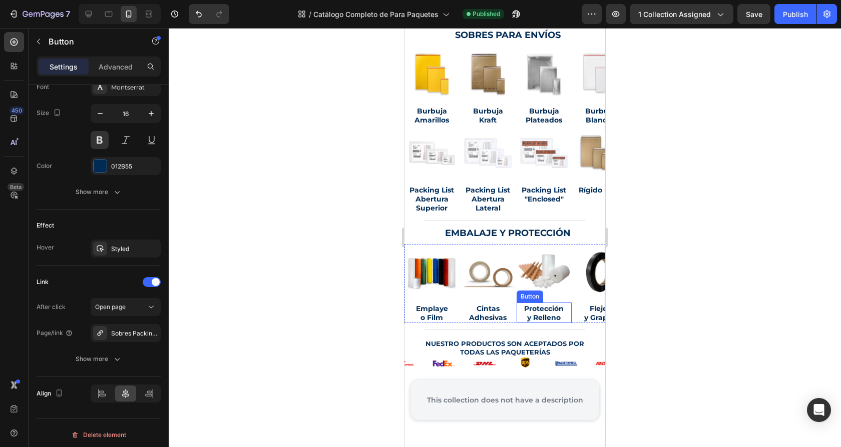
scroll to position [386, 0]
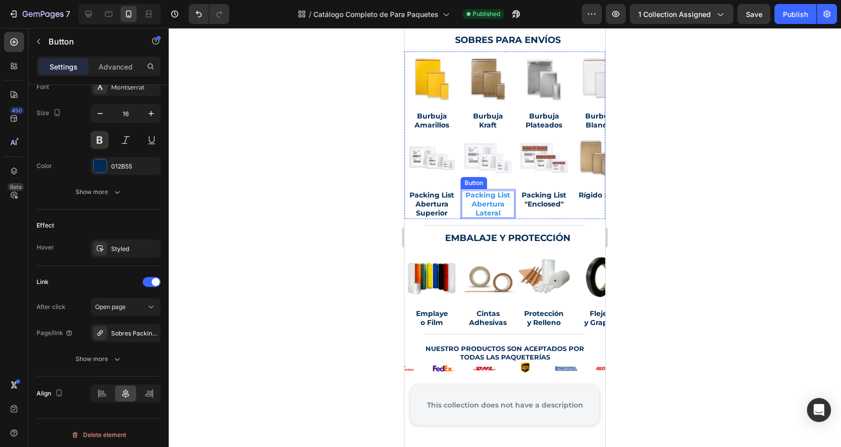
click at [482, 195] on p "Packing List Abertura Lateral" at bounding box center [487, 205] width 53 height 28
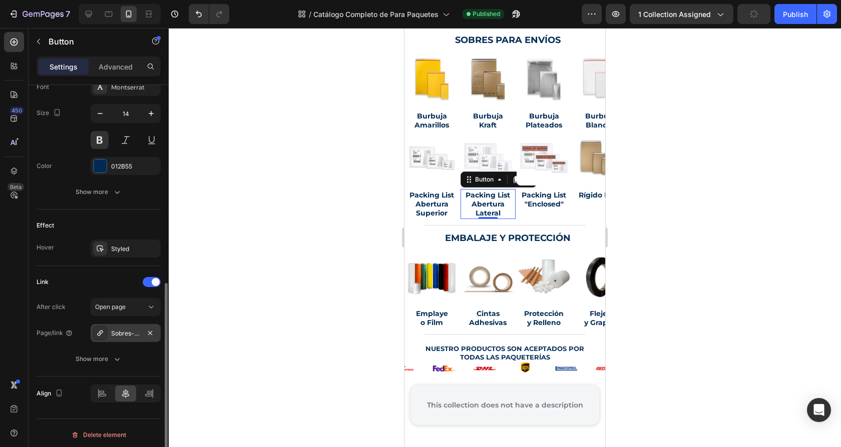
click at [122, 329] on div "Sobres-packing-list-con-cierre-lateral" at bounding box center [125, 333] width 29 height 9
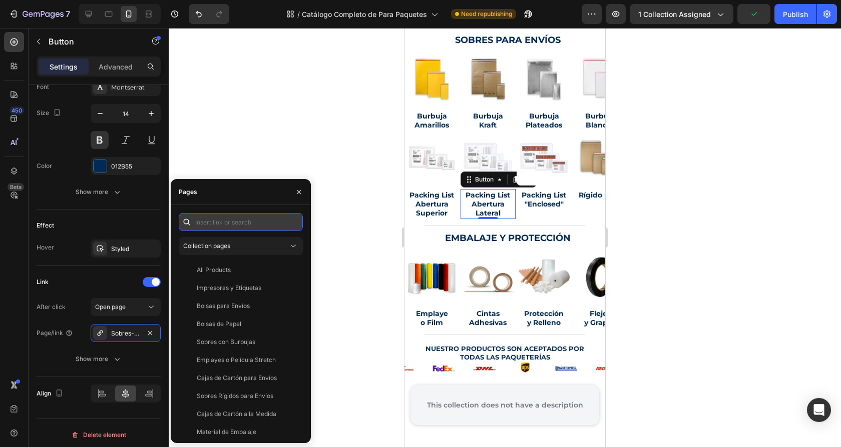
click at [218, 227] on input "text" at bounding box center [241, 222] width 124 height 18
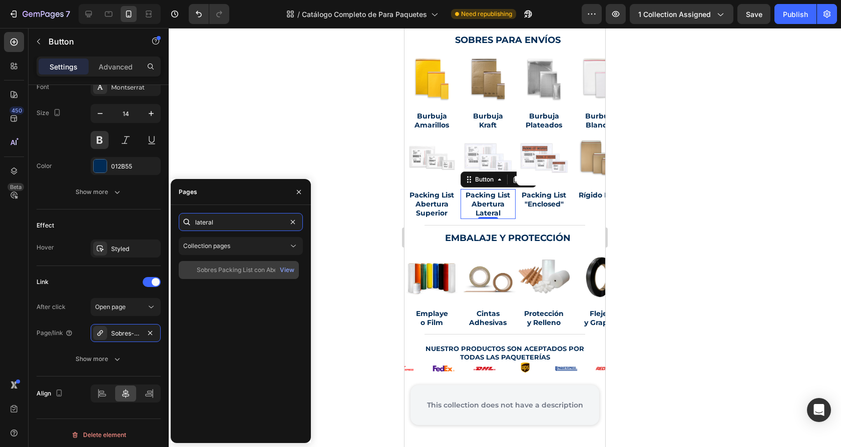
type input "lateral"
click at [234, 275] on div "Sobres Packing List con Abertura Lateral View" at bounding box center [239, 270] width 120 height 18
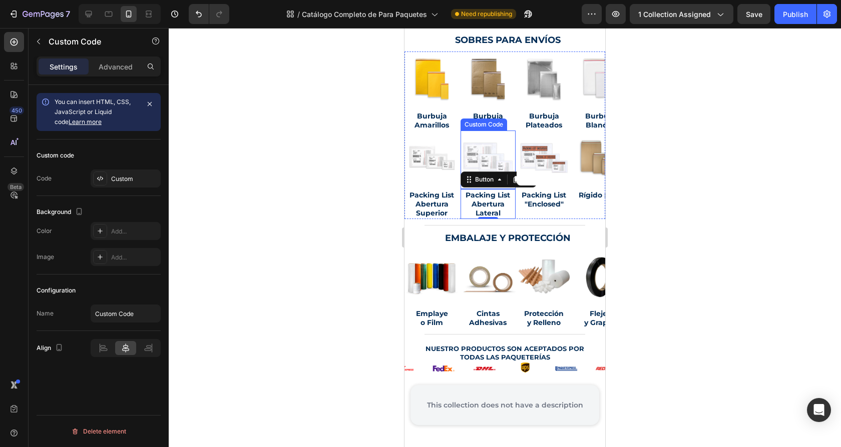
click at [483, 145] on img at bounding box center [488, 158] width 58 height 58
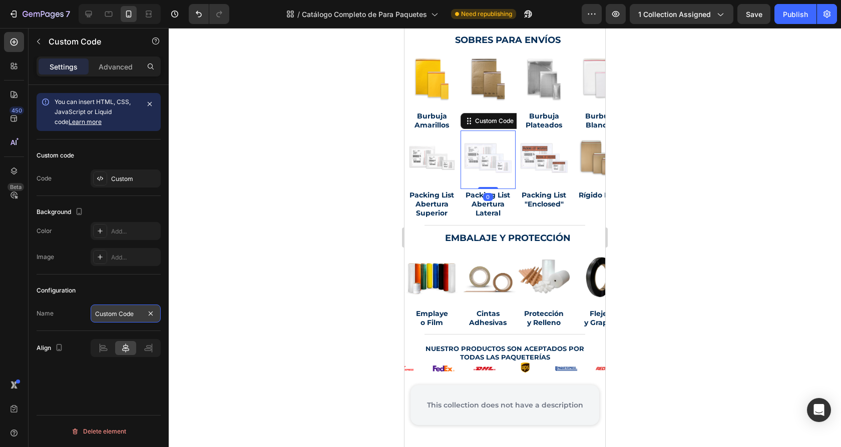
click at [119, 312] on input "Custom Code" at bounding box center [126, 314] width 70 height 18
click at [492, 149] on img at bounding box center [488, 158] width 58 height 58
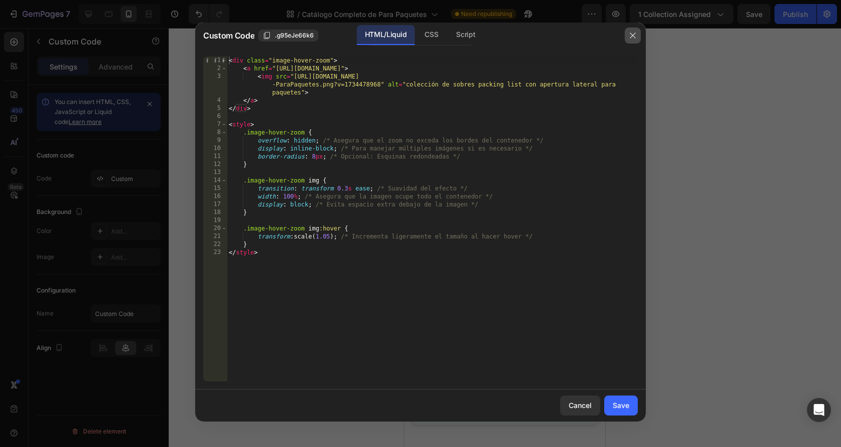
click at [630, 35] on icon "button" at bounding box center [632, 36] width 8 height 8
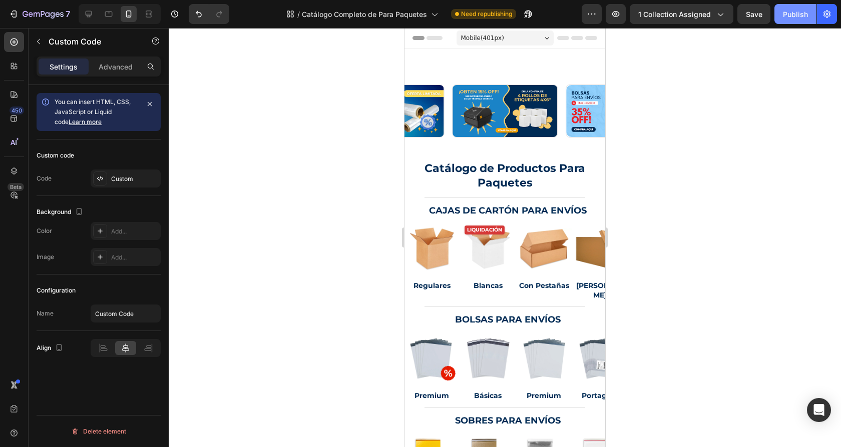
click at [786, 13] on div "Publish" at bounding box center [795, 14] width 25 height 11
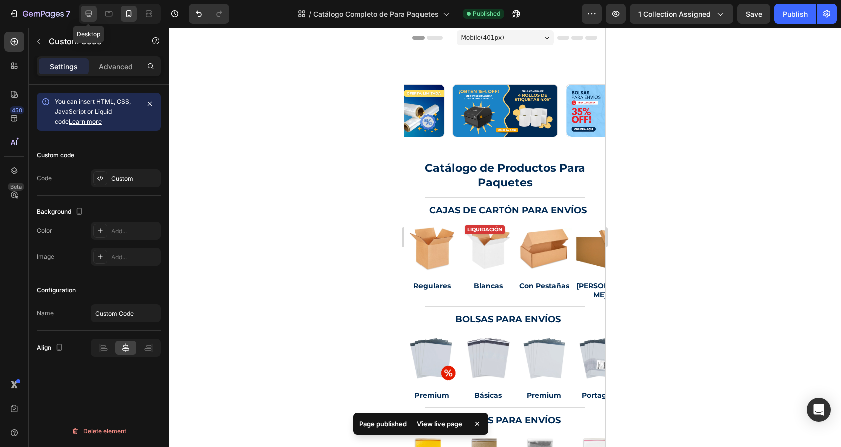
click at [85, 11] on icon at bounding box center [89, 14] width 10 height 10
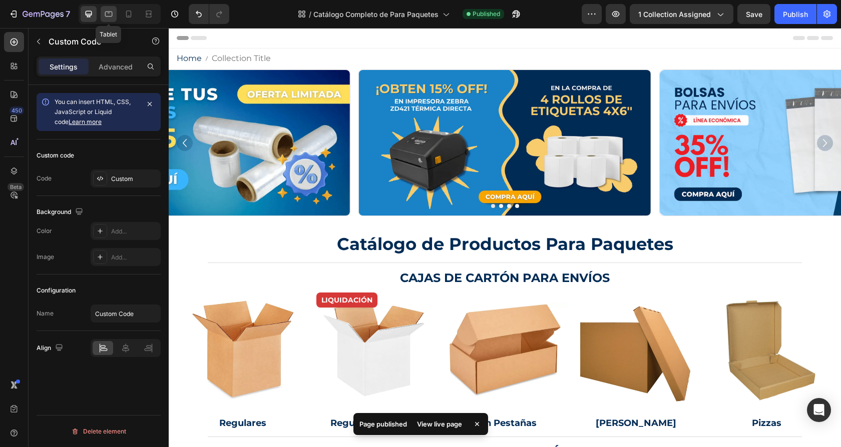
click at [107, 17] on icon at bounding box center [109, 14] width 10 height 10
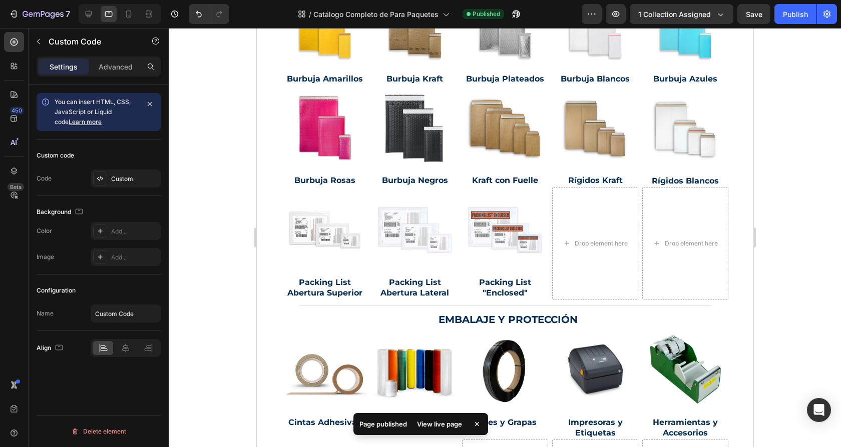
scroll to position [629, 0]
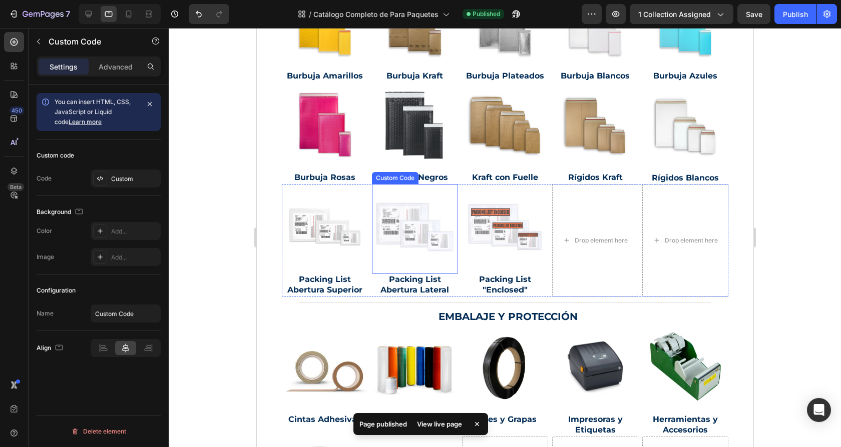
click at [422, 235] on img at bounding box center [414, 227] width 91 height 91
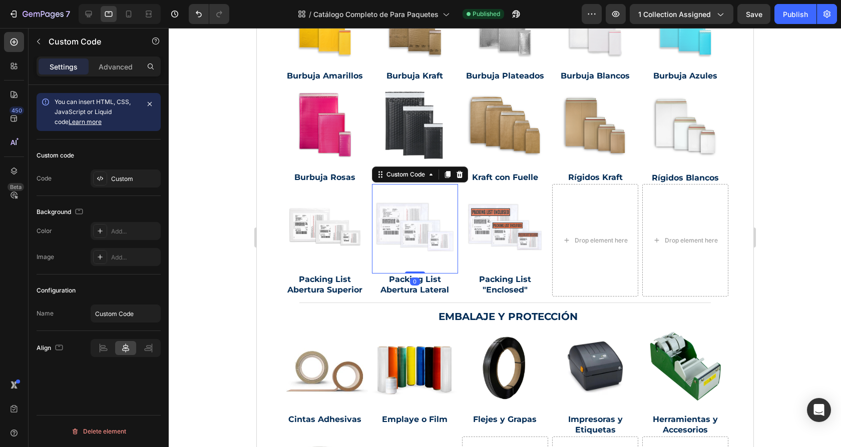
click at [403, 212] on img at bounding box center [414, 227] width 91 height 91
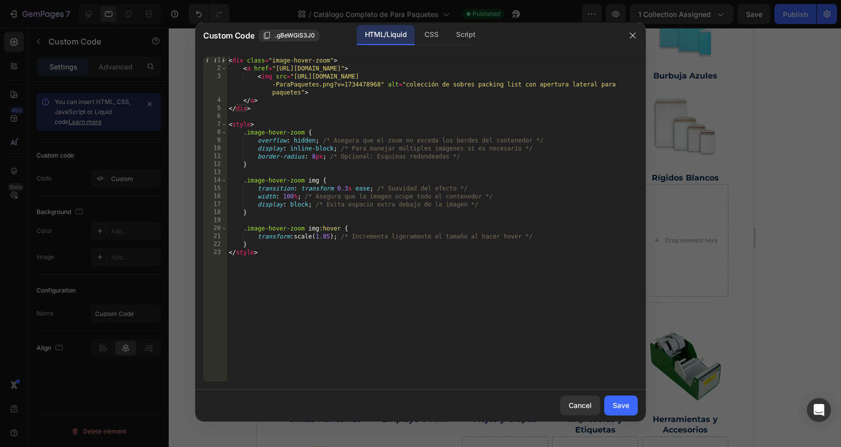
click at [736, 256] on div at bounding box center [420, 223] width 841 height 447
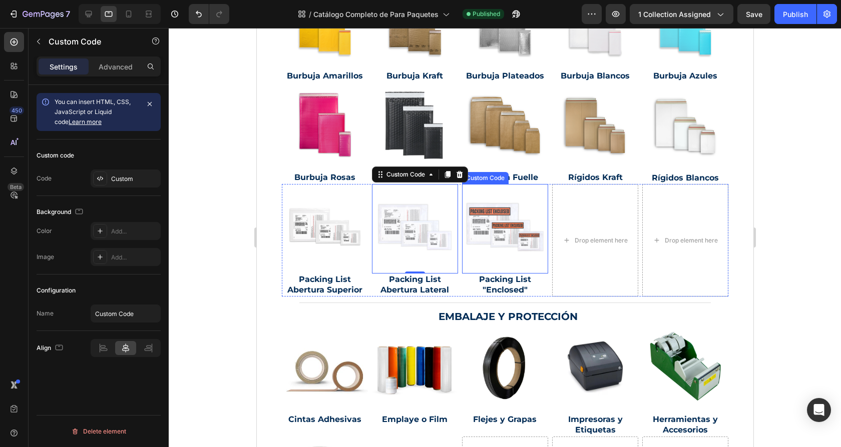
click at [491, 220] on img at bounding box center [504, 227] width 91 height 91
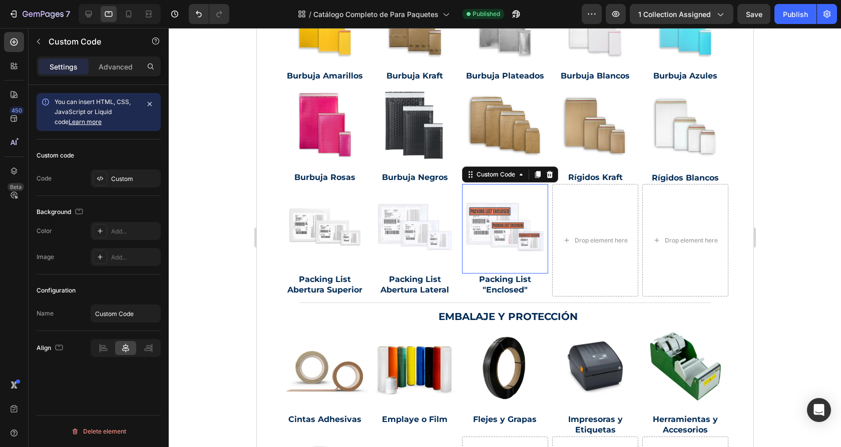
click at [491, 220] on img at bounding box center [504, 227] width 91 height 91
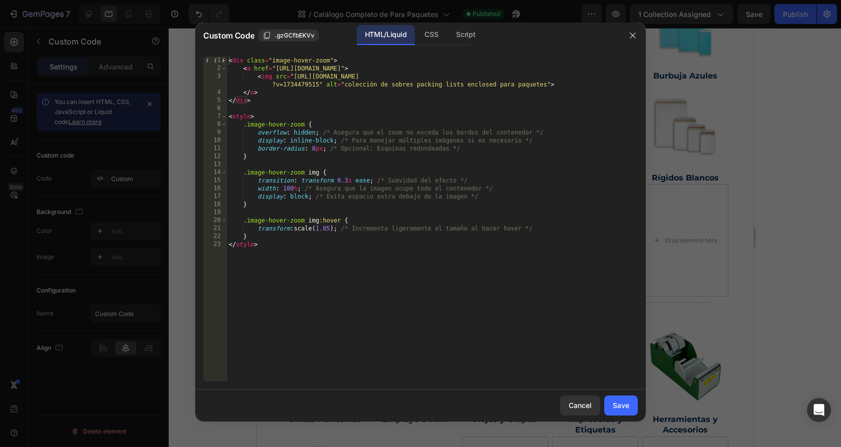
click at [786, 242] on div at bounding box center [420, 223] width 841 height 447
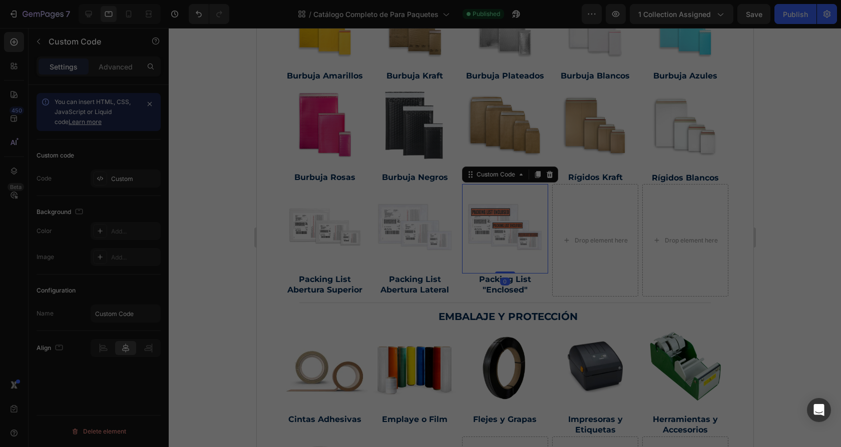
click at [786, 242] on div at bounding box center [420, 223] width 841 height 447
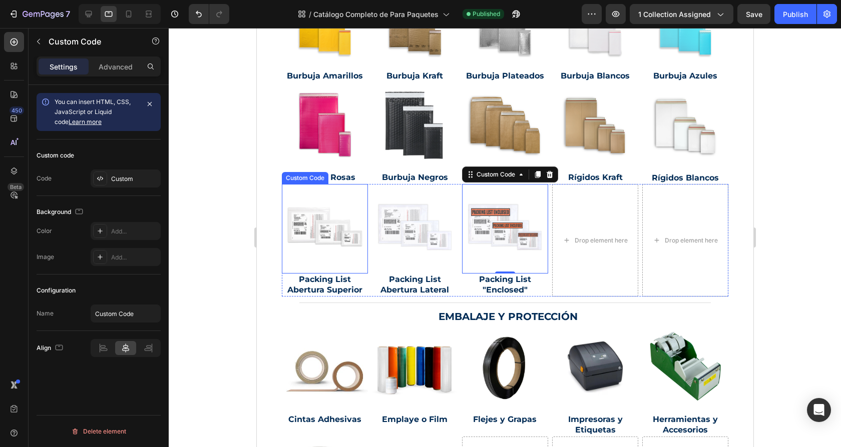
click at [318, 198] on img at bounding box center [324, 227] width 91 height 91
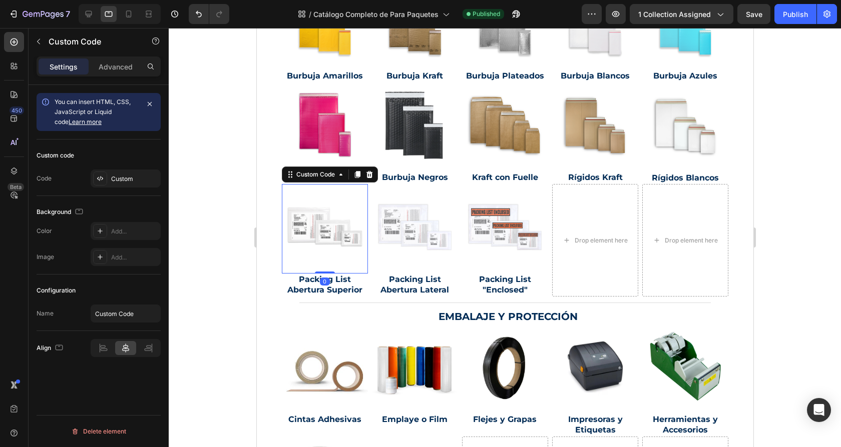
click at [318, 198] on img at bounding box center [324, 227] width 91 height 91
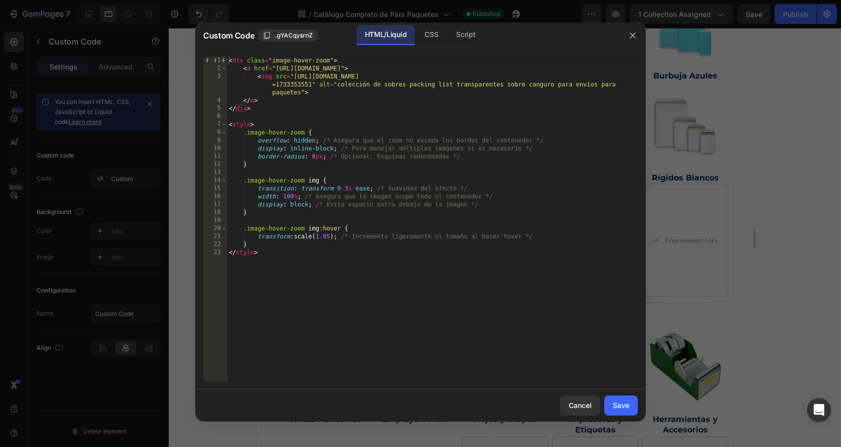
click at [765, 197] on div at bounding box center [420, 223] width 841 height 447
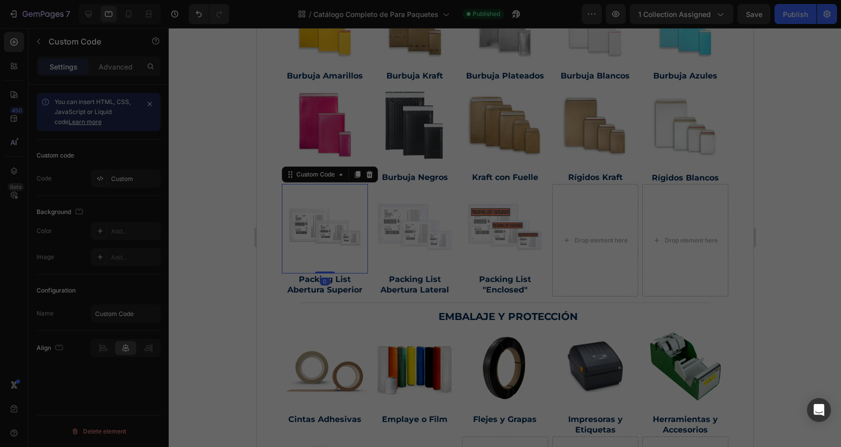
click at [765, 197] on div at bounding box center [420, 223] width 841 height 447
